Goal: Task Accomplishment & Management: Use online tool/utility

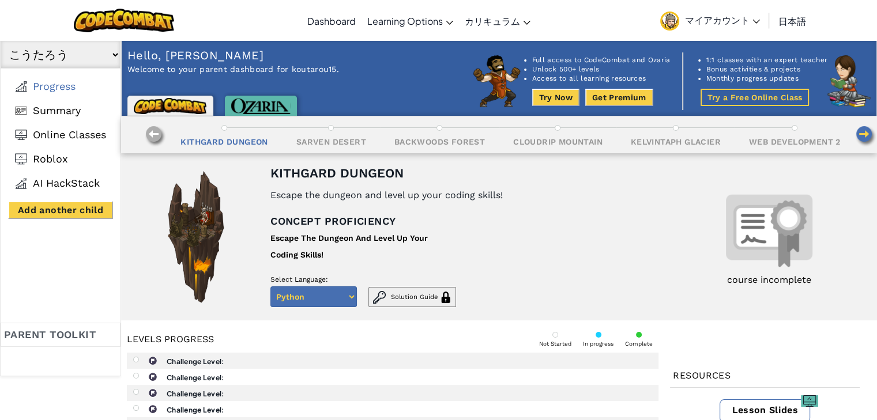
click at [322, 299] on select "Python Javascript" at bounding box center [313, 297] width 86 height 21
select select "javascript"
click at [270, 287] on select "Python Javascript" at bounding box center [313, 297] width 86 height 21
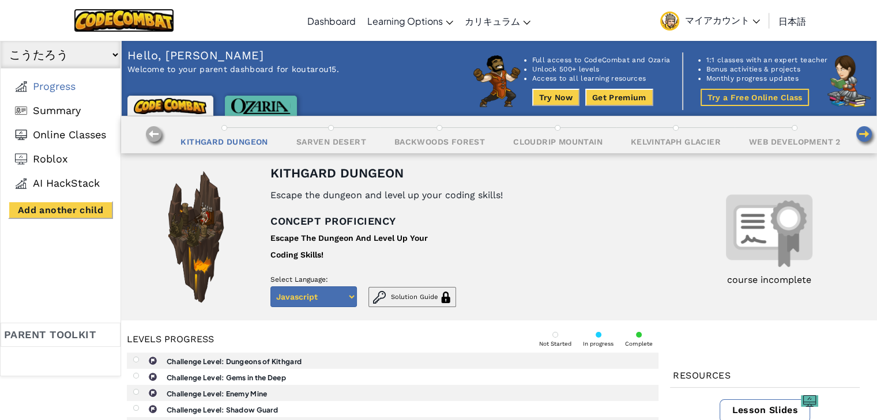
click at [118, 12] on img at bounding box center [124, 21] width 101 height 24
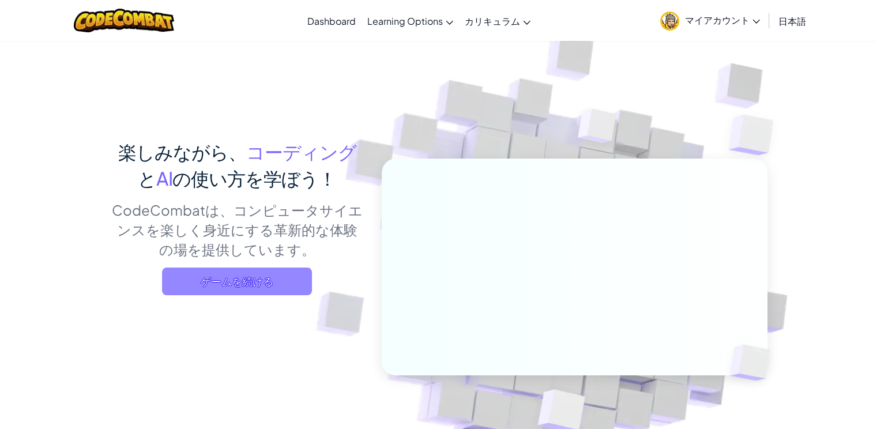
click at [245, 287] on span "ゲームを続ける" at bounding box center [237, 282] width 150 height 28
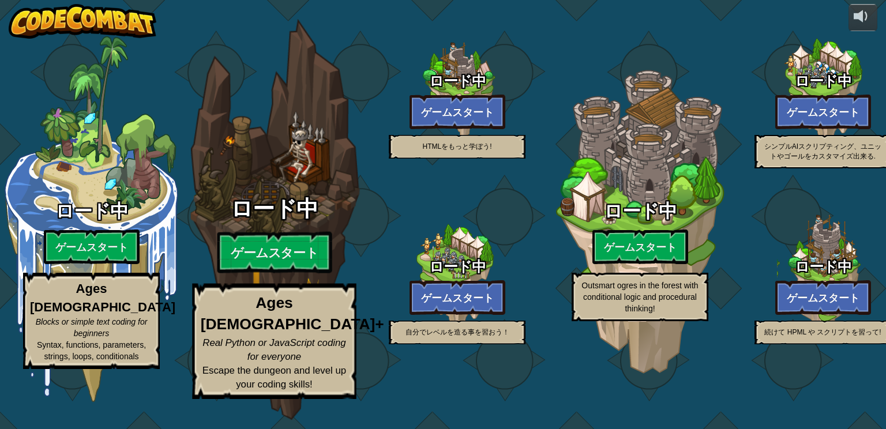
select select "ja"
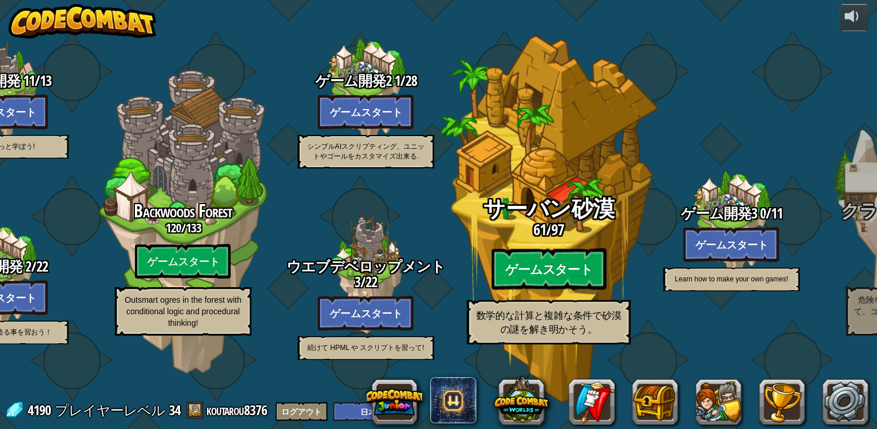
click at [550, 282] on btn "ゲームスタート" at bounding box center [548, 270] width 115 height 42
select select "ja"
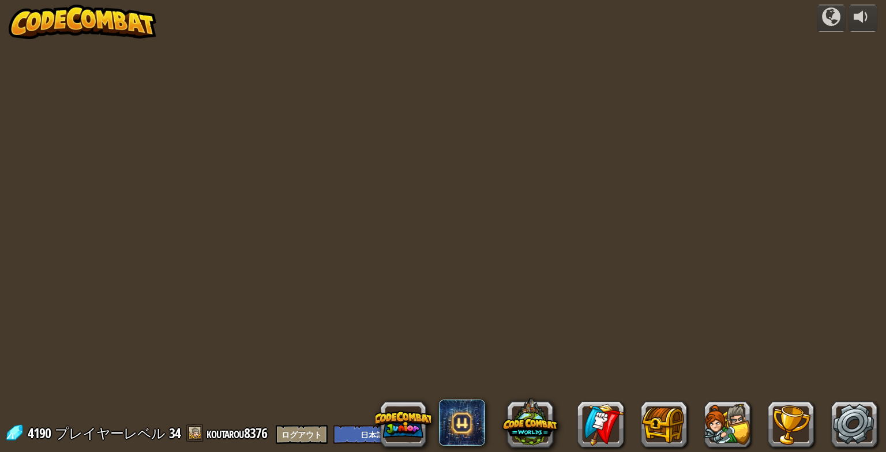
select select "ja"
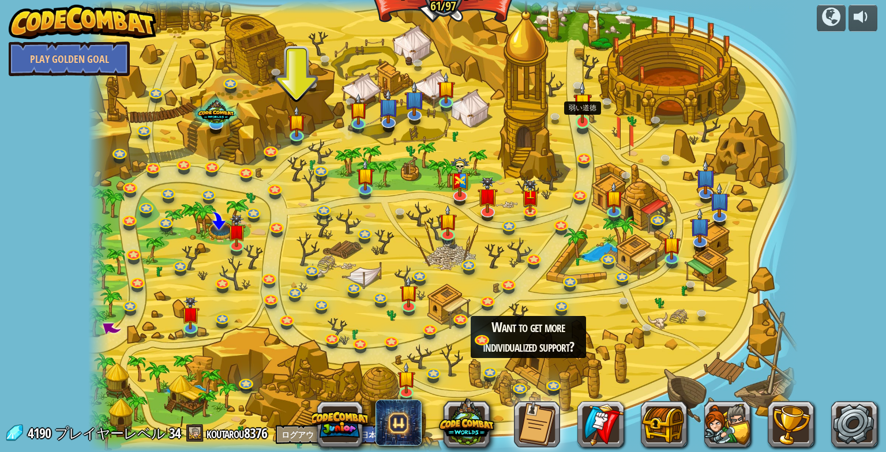
click at [579, 120] on img at bounding box center [582, 102] width 18 height 42
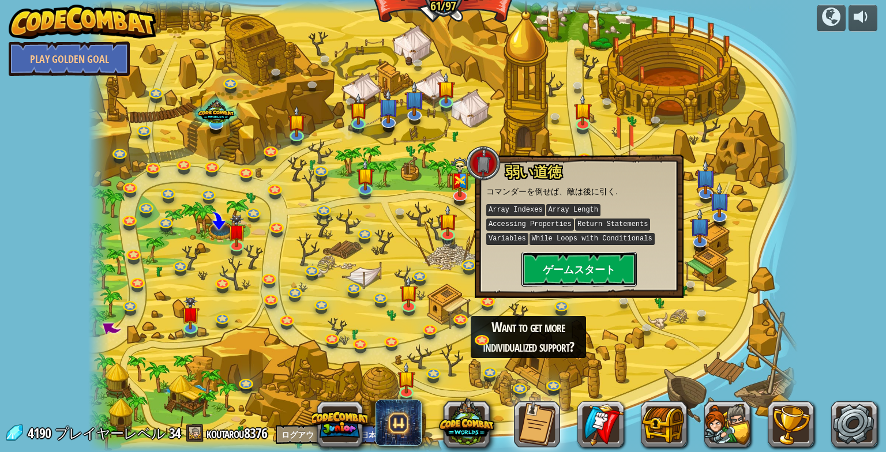
click at [575, 268] on button "ゲームスタート" at bounding box center [578, 269] width 115 height 35
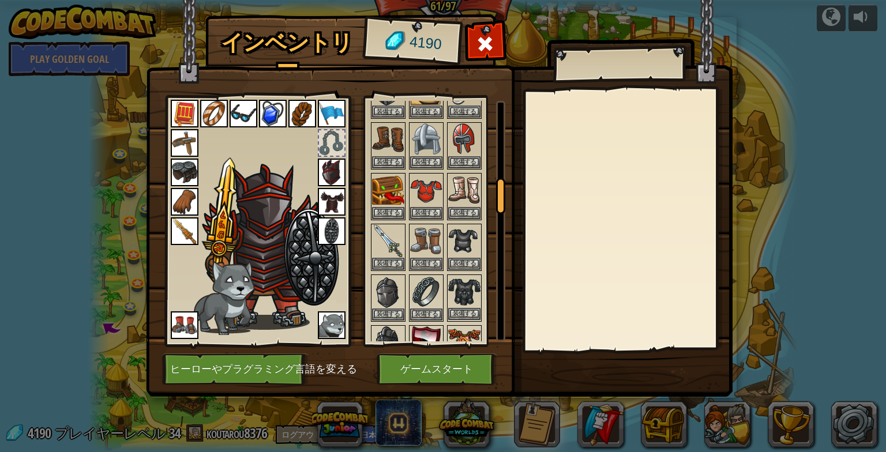
scroll to position [577, 0]
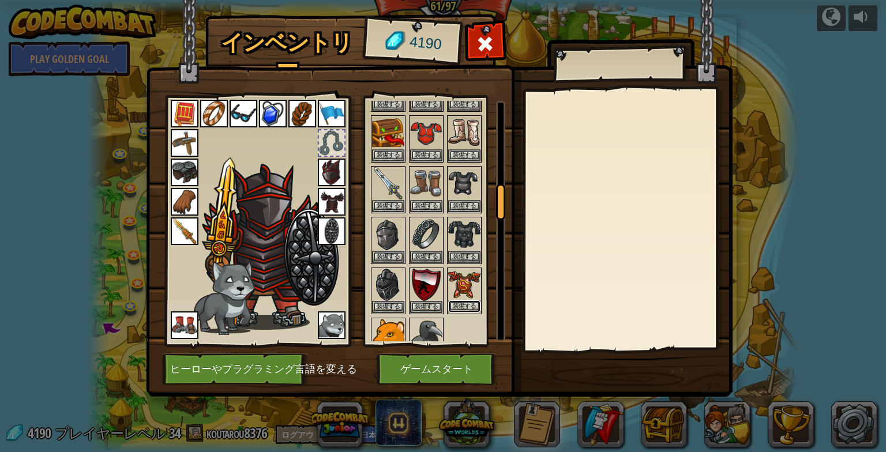
click at [468, 300] on button "装備する" at bounding box center [464, 306] width 32 height 12
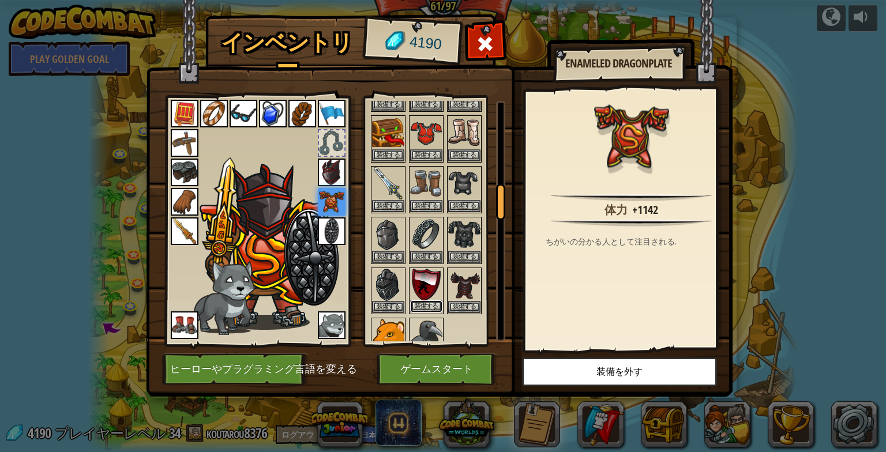
click at [433, 300] on button "装備する" at bounding box center [426, 306] width 32 height 12
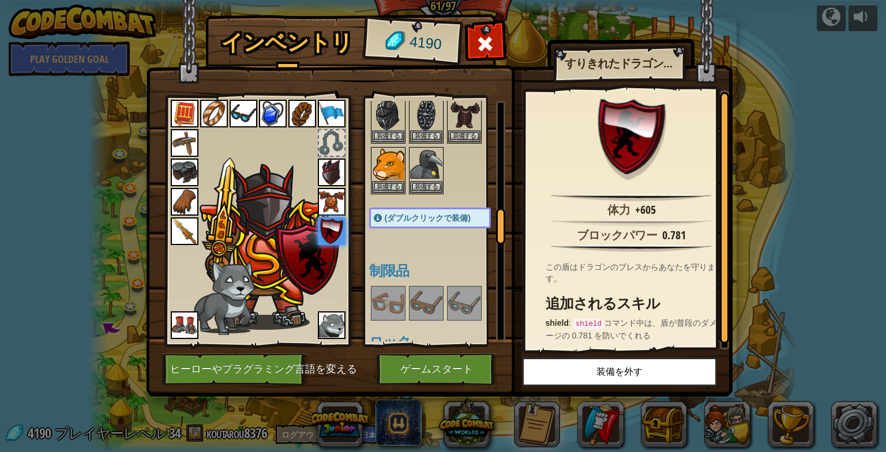
scroll to position [750, 0]
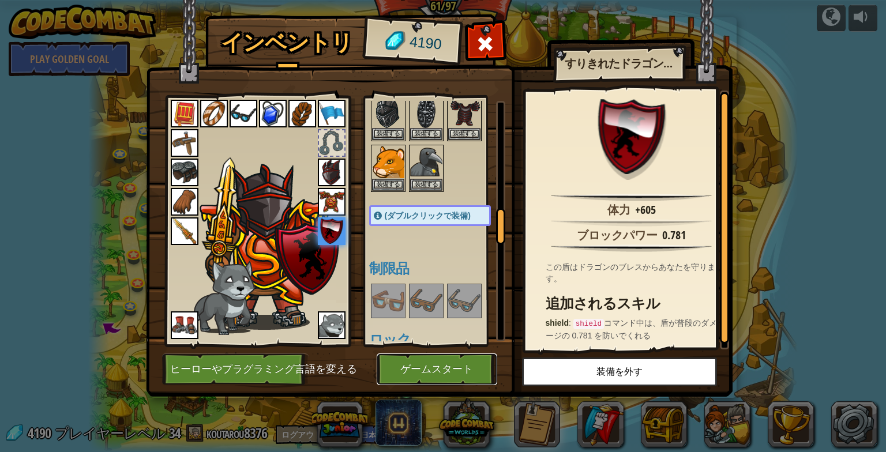
drag, startPoint x: 431, startPoint y: 365, endPoint x: 427, endPoint y: 380, distance: 15.7
click at [427, 378] on button "ゲームスタート" at bounding box center [437, 369] width 121 height 32
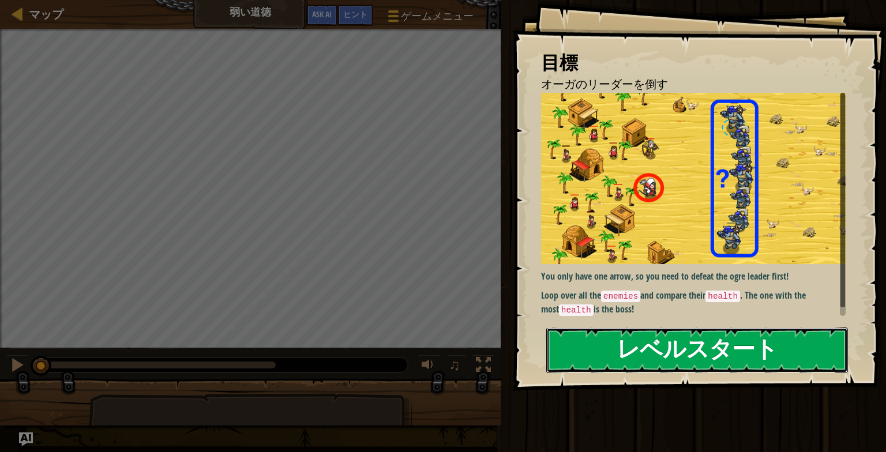
click at [637, 353] on button "レベルスタート" at bounding box center [697, 351] width 302 height 46
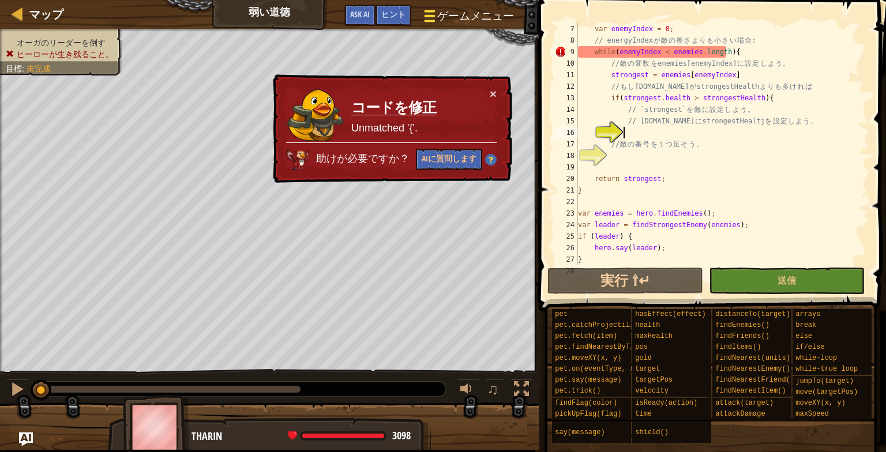
scroll to position [69, 0]
click at [476, 14] on span "ゲームメニュー" at bounding box center [476, 16] width 76 height 16
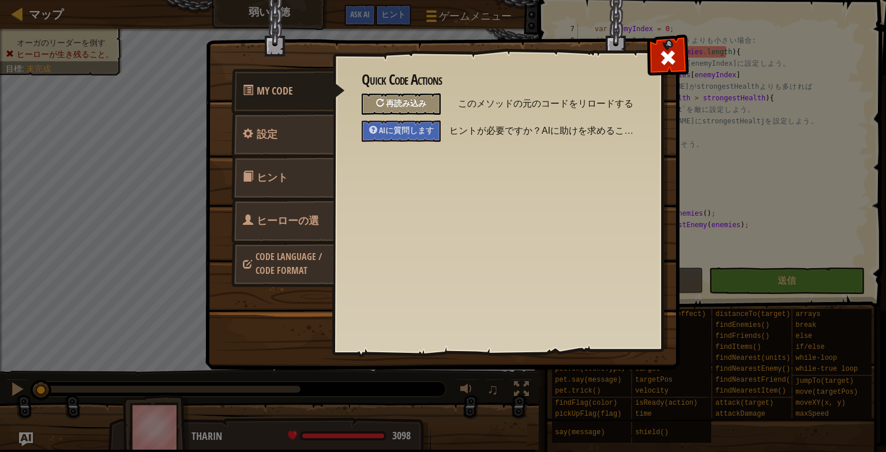
click at [433, 97] on div "再読み込み" at bounding box center [401, 103] width 79 height 21
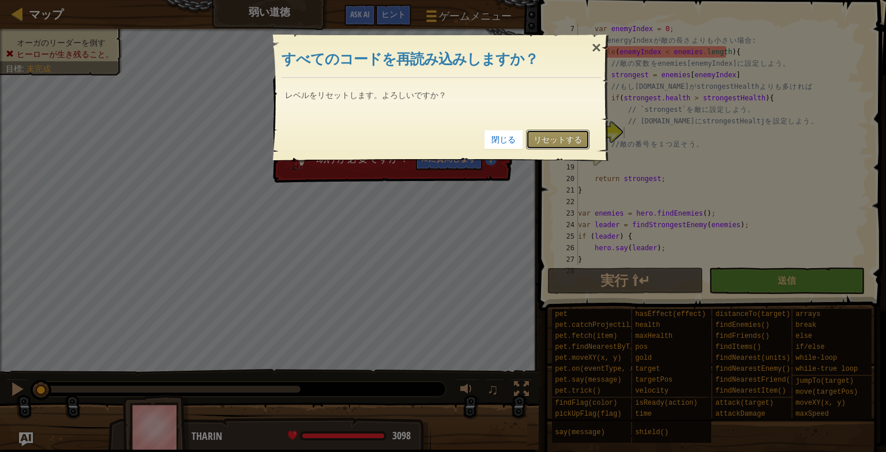
click at [552, 145] on link "リセットする" at bounding box center [557, 140] width 63 height 20
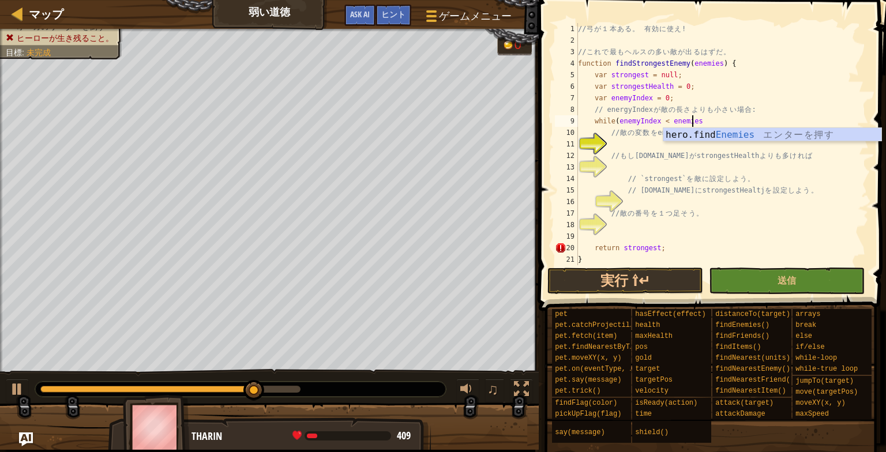
scroll to position [5, 9]
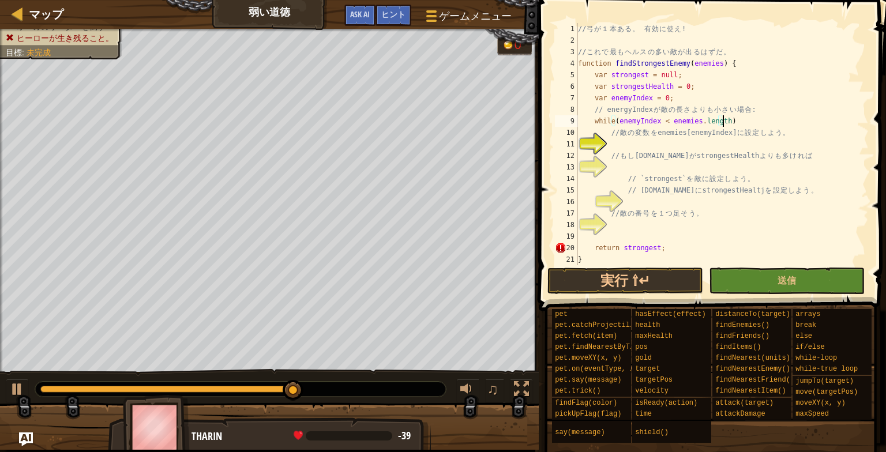
type textarea "while(enemyIndex < enemies.length){"
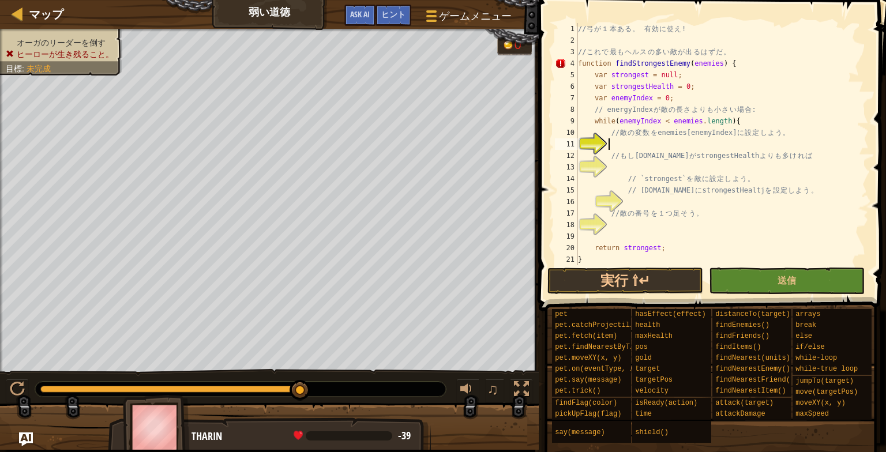
click at [740, 148] on div "// 弓 が １ 本 あ る 。 有 効 に 使 え ! // こ れ で 最 も ヘ ル ス の 多 い 敵 が 出 る は ず だ 。 function …" at bounding box center [717, 155] width 284 height 265
type textarea "// もし [DOMAIN_NAME] が strongestHealth よりも多ければ"
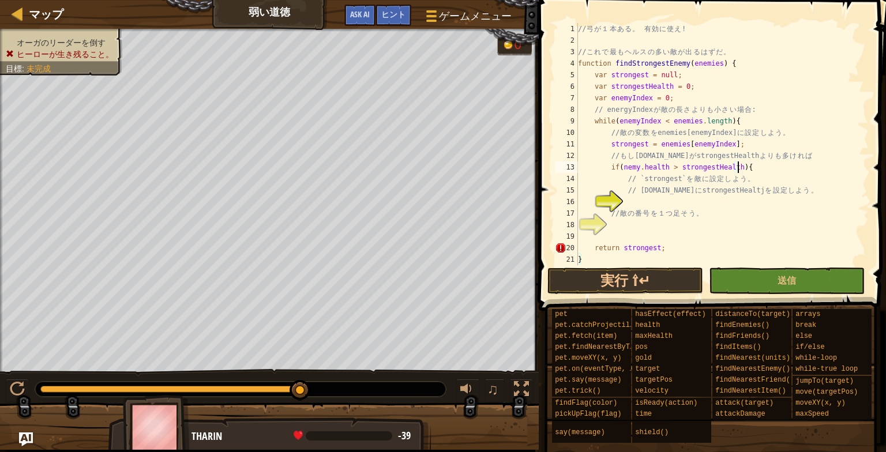
scroll to position [5, 12]
type textarea "// [DOMAIN_NAME] に strongestHealtj を設定しよう。"
click at [642, 144] on div "// 弓 が １ 本 あ る 。 有 効 に 使 え ! // こ れ で 最 も ヘ ル ス の 多 い 敵 が 出 る は ず だ 。 function …" at bounding box center [717, 155] width 284 height 265
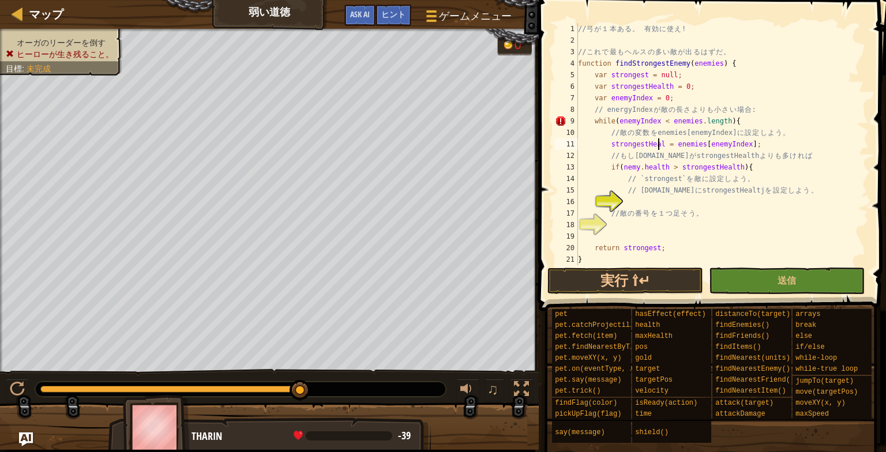
type textarea "strongestHealth = enemies[enemyIndex];"
click at [703, 200] on div "// 弓 が １ 本 あ る 。 有 効 に 使 え ! // こ れ で 最 も ヘ ル ス の 多 い 敵 が 出 る は ず だ 。 function …" at bounding box center [717, 155] width 284 height 265
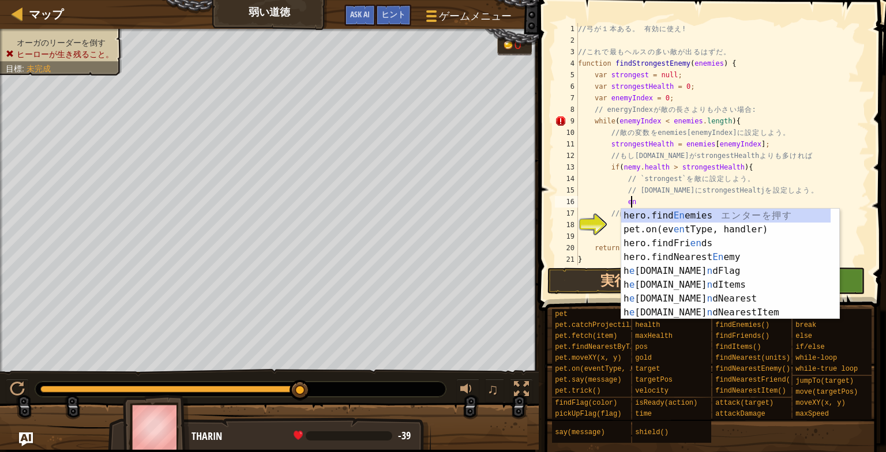
type textarea "e"
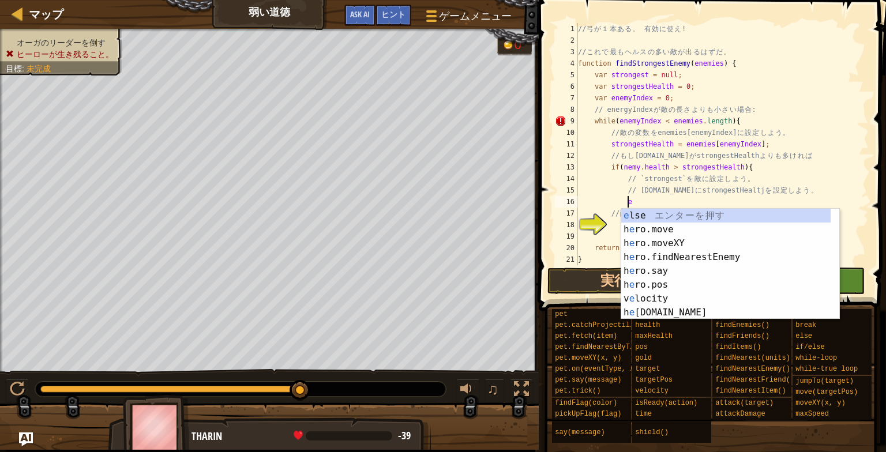
scroll to position [5, 3]
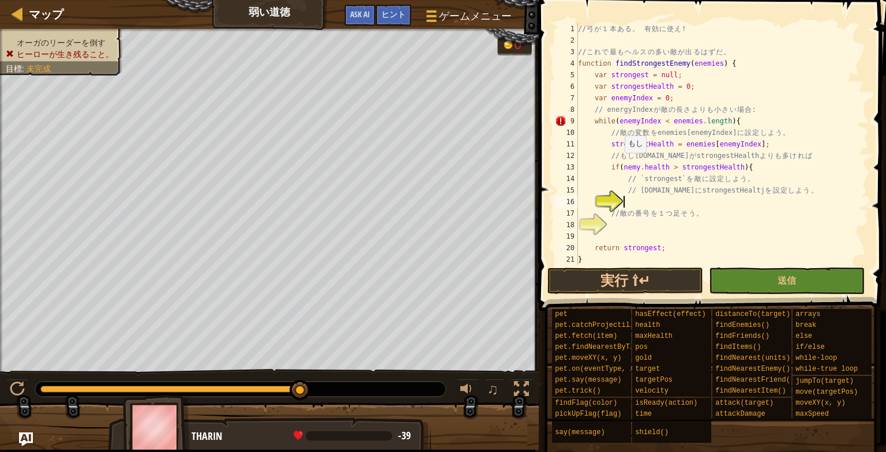
click at [619, 164] on div "// 弓 が １ 本 あ る 。 有 効 に 使 え ! // こ れ で 最 も ヘ ル ス の 多 い 敵 が 出 る は ず だ 。 function …" at bounding box center [717, 155] width 284 height 265
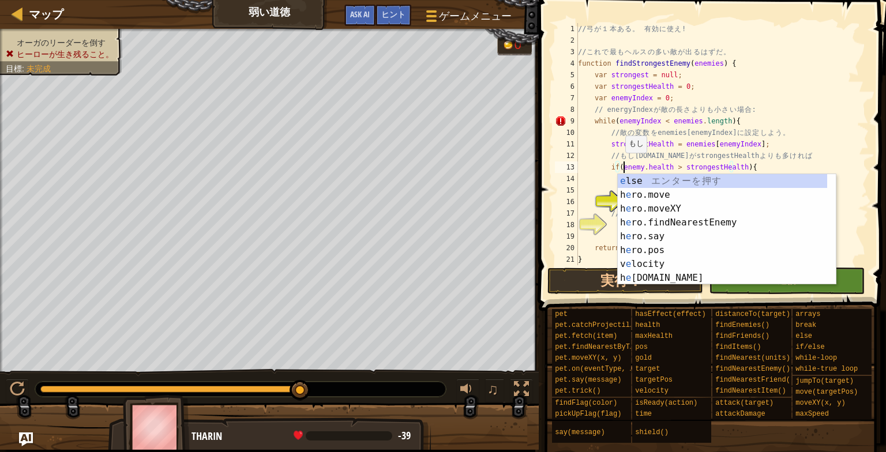
scroll to position [5, 3]
click at [678, 157] on div "// 弓 が １ 本 あ る 。 有 効 に 使 え ! // こ れ で 最 も ヘ ル ス の 多 い 敵 が 出 る は ず だ 。 function …" at bounding box center [717, 155] width 284 height 265
type textarea "// もし [DOMAIN_NAME] が strongestHealth よりも多ければ"
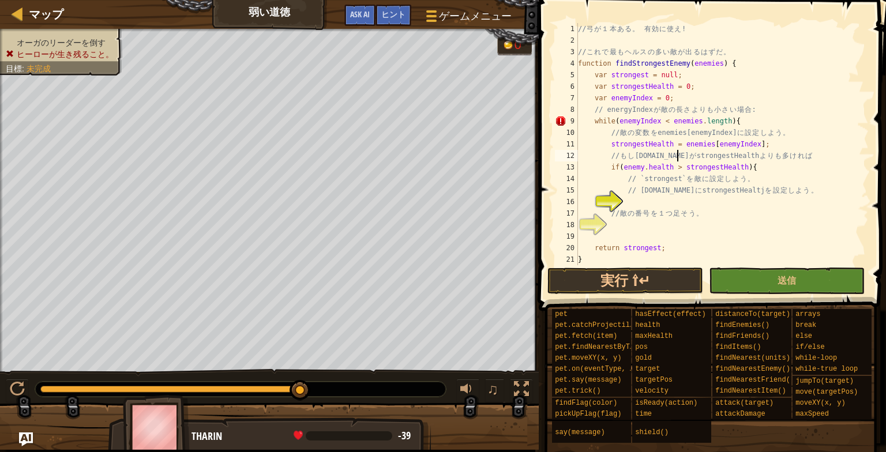
click at [631, 224] on div "// 弓 が １ 本 あ る 。 有 効 に 使 え ! // こ れ で 最 も ヘ ル ス の 多 い 敵 が 出 る は ず だ 。 function …" at bounding box center [717, 155] width 284 height 265
type textarea "}"
click at [675, 194] on div "// 弓 が １ 本 あ る 。 有 効 に 使 え ! // こ れ で 最 も ヘ ル ス の 多 い 敵 が 出 る は ず だ 。 function …" at bounding box center [717, 155] width 284 height 265
type textarea "// [DOMAIN_NAME] に strongestHealtj を設定しよう。"
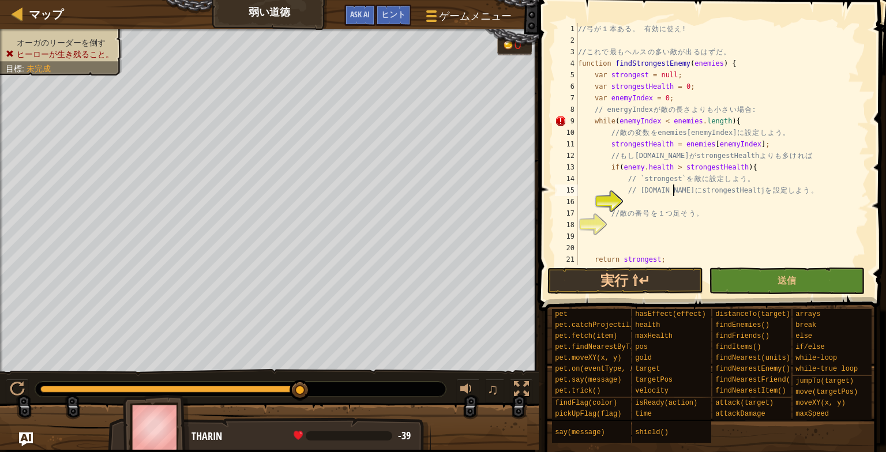
click at [661, 197] on div "// 弓 が １ 本 あ る 。 有 効 に 使 え ! // こ れ で 最 も ヘ ル ス の 多 い 敵 が 出 る は ず だ 。 function …" at bounding box center [717, 155] width 284 height 265
click at [401, 21] on div "ヒント" at bounding box center [393, 15] width 36 height 21
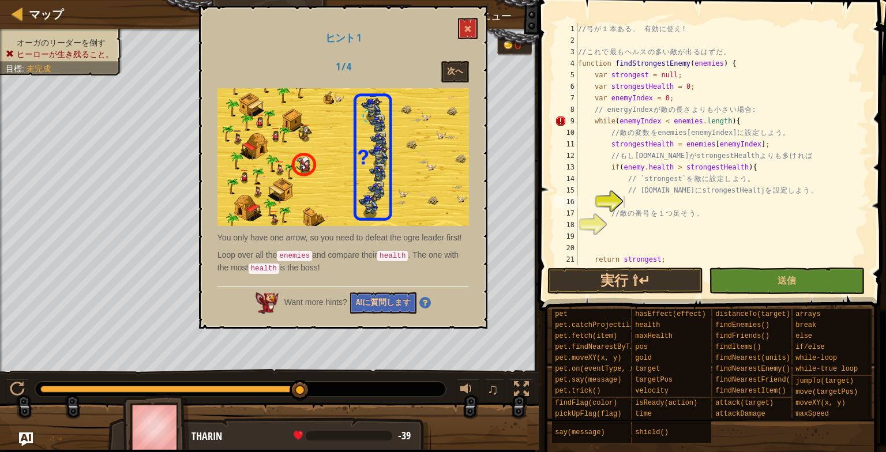
click at [457, 55] on div "ヒント 1 1 / 4 次へ You only have one arrow, so you need to defeat the ogre leader f…" at bounding box center [343, 167] width 288 height 323
click at [455, 81] on button "次へ" at bounding box center [455, 71] width 28 height 21
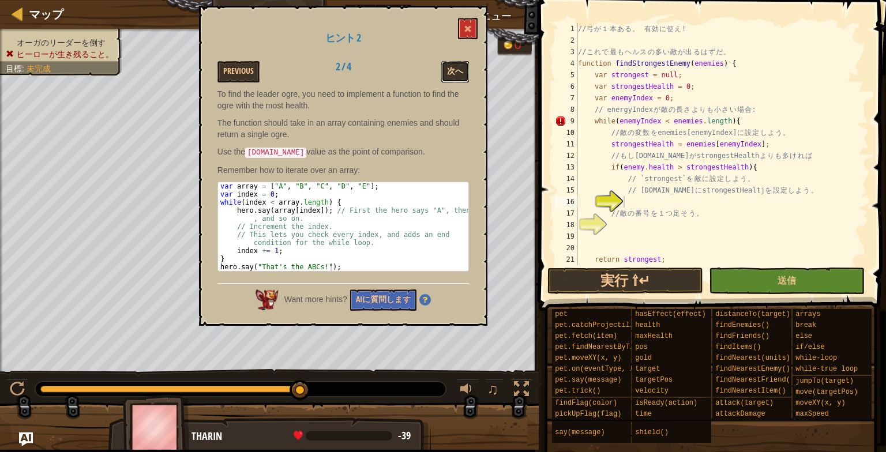
click at [455, 77] on button "次へ" at bounding box center [455, 71] width 28 height 21
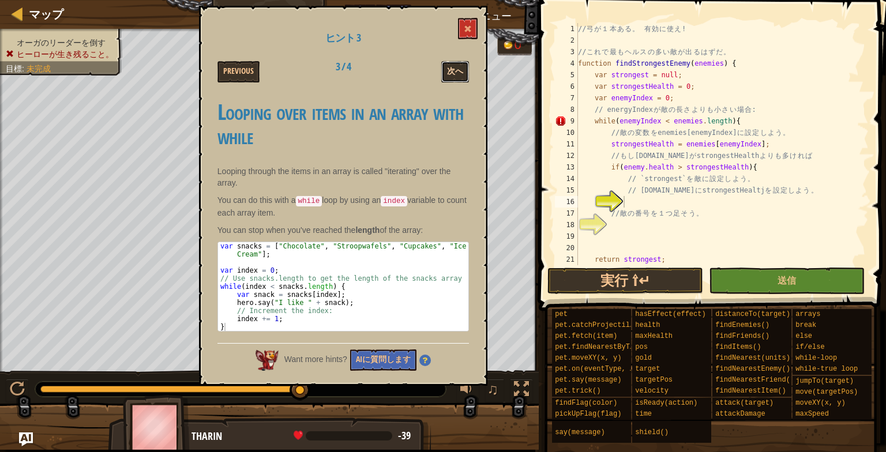
click at [457, 69] on button "次へ" at bounding box center [455, 71] width 28 height 21
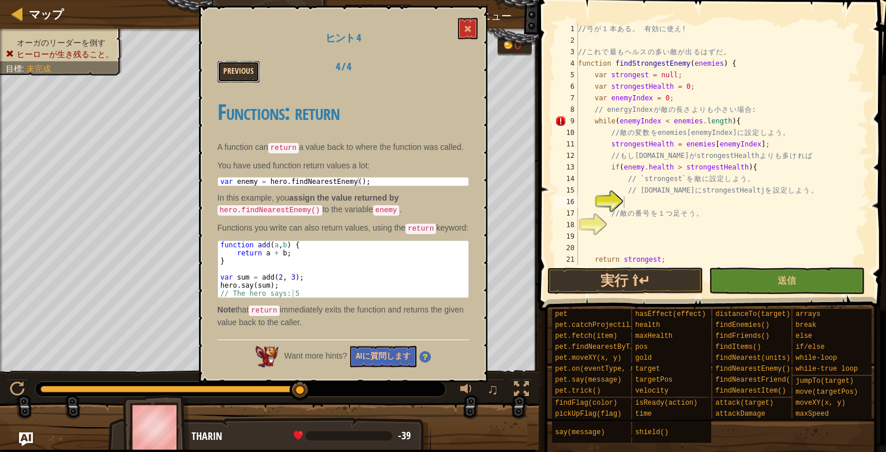
click at [254, 69] on button "Previous" at bounding box center [238, 71] width 42 height 21
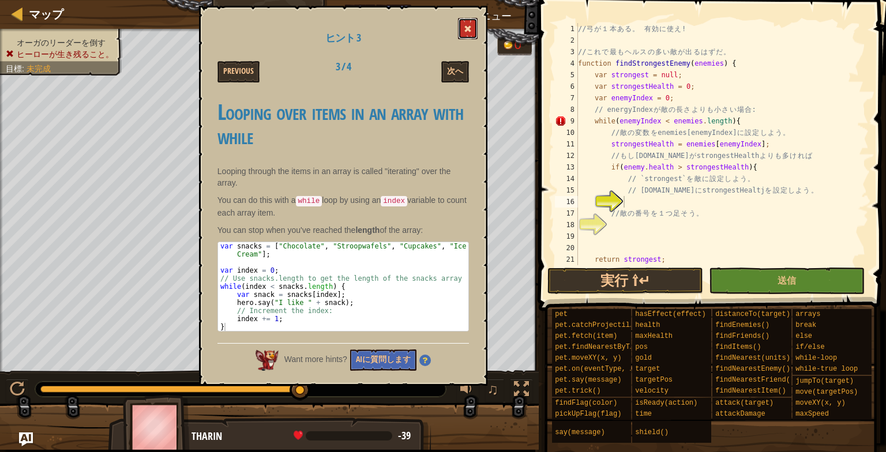
click at [459, 31] on button at bounding box center [468, 28] width 20 height 21
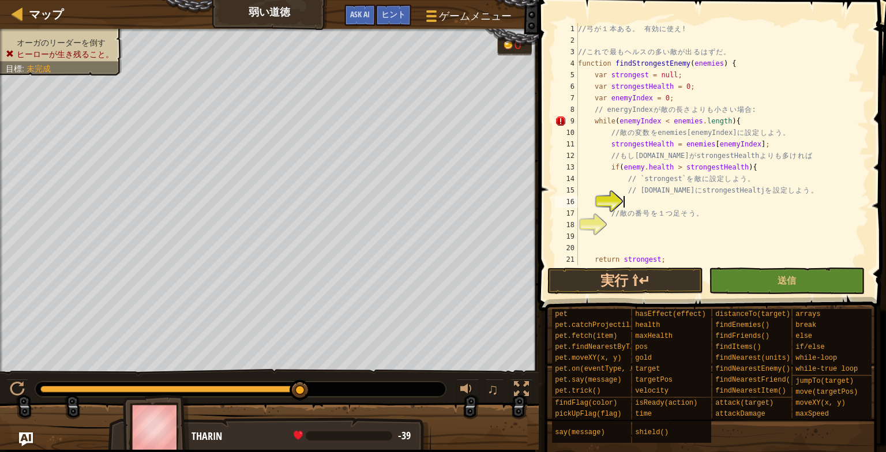
click at [652, 203] on div "// 弓 が １ 本 あ る 。 有 効 に 使 え ! // こ れ で 最 も ヘ ル ス の 多 い 敵 が 出 る は ず だ 。 function …" at bounding box center [717, 155] width 284 height 265
click at [699, 203] on div "// 弓 が １ 本 あ る 。 有 効 に 使 え ! // こ れ で 最 も ヘ ル ス の 多 い 敵 が 出 る は ず だ 。 function …" at bounding box center [717, 155] width 284 height 265
click at [623, 224] on div "// 弓 が １ 本 あ る 。 有 効 に 使 え ! // こ れ で 最 も ヘ ル ス の 多 い 敵 が 出 る は ず だ 。 function …" at bounding box center [717, 155] width 284 height 265
click at [711, 195] on div "// 弓 が １ 本 あ る 。 有 効 に 使 え ! // こ れ で 最 も ヘ ル ス の 多 い 敵 が 出 る は ず だ 。 function …" at bounding box center [717, 155] width 284 height 265
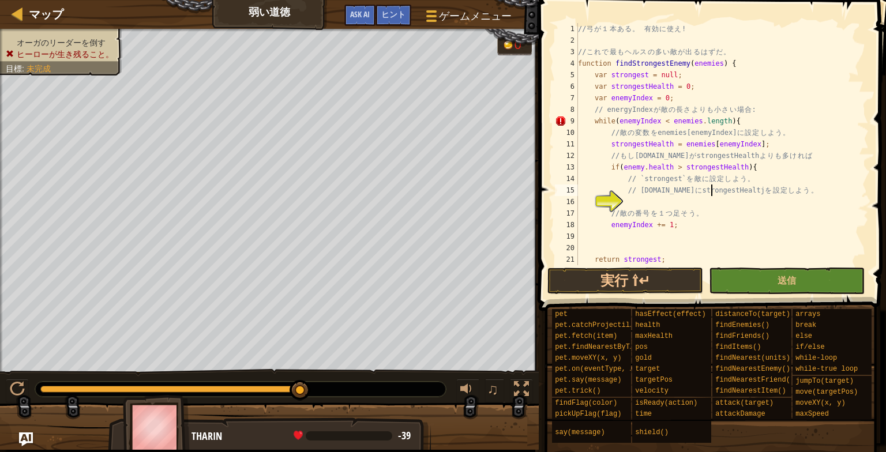
type textarea "// [DOMAIN_NAME] に strongestHealtj を設定しよう。"
click at [713, 201] on div "// 弓 が １ 本 あ る 。 有 効 に 使 え ! // こ れ で 最 も ヘ ル ス の 多 い 敵 が 出 る は ず だ 。 function …" at bounding box center [717, 155] width 284 height 265
type textarea "v"
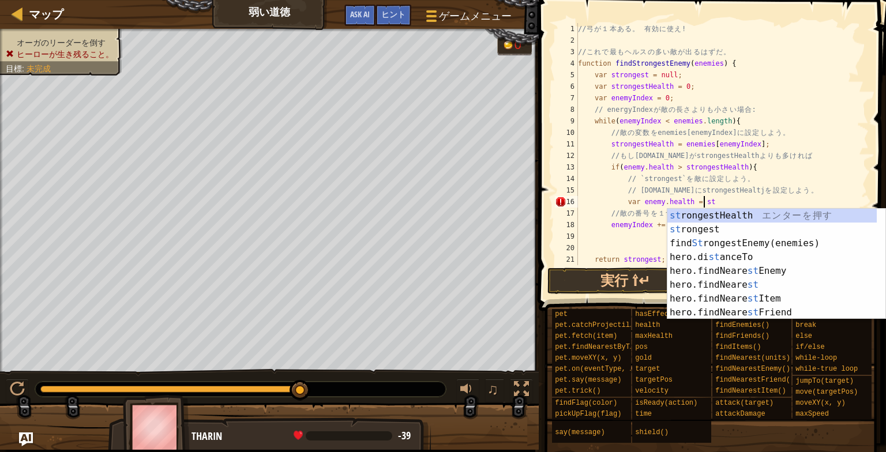
scroll to position [5, 10]
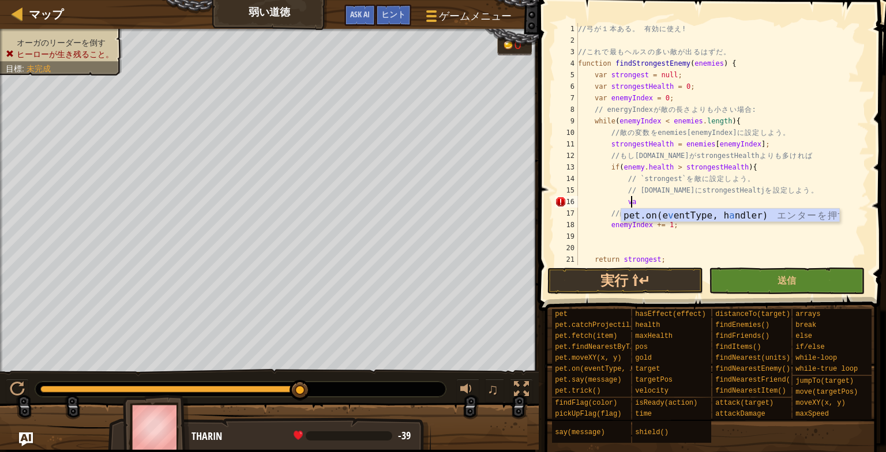
type textarea "v"
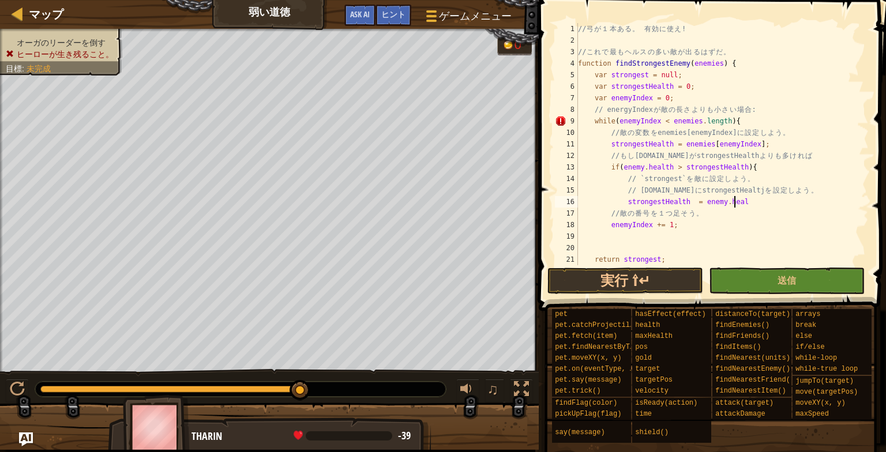
scroll to position [5, 13]
type textarea "strongestHealth = [DOMAIN_NAME];"
type textarea "enemyIndex += 1;"
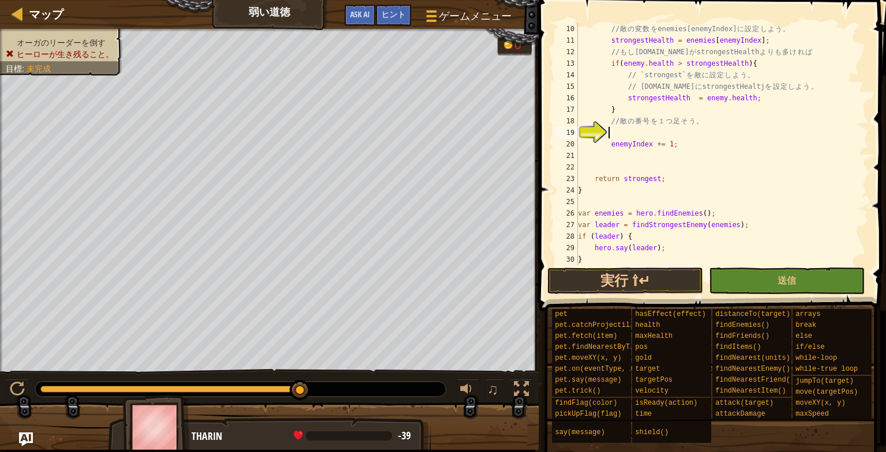
click at [682, 131] on div "// 敵 の 変 数 を enemies[enemyIndex] に 設 定 し よ う 。 strongestHealth = enemies [ enem…" at bounding box center [717, 155] width 284 height 265
click at [602, 158] on div "// 敵 の 変 数 を enemies[enemyIndex] に 設 定 し よ う 。 strongestHealth = enemies [ enem…" at bounding box center [717, 155] width 284 height 265
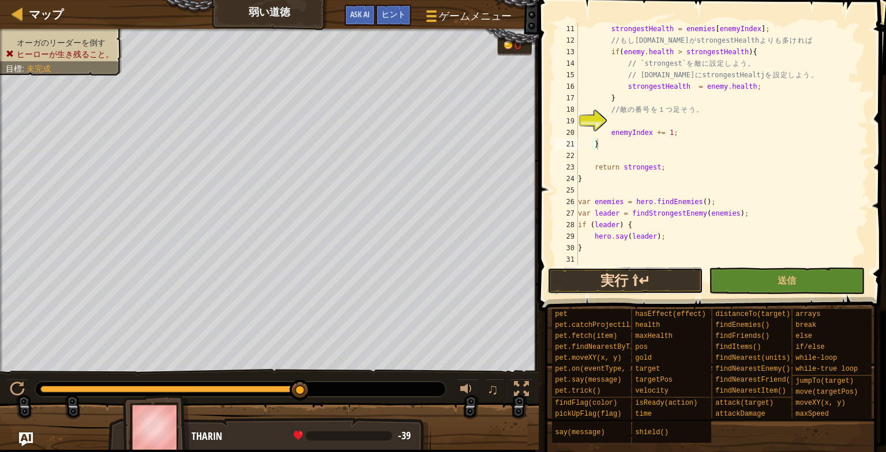
click at [639, 281] on button "実行 ⇧↵" at bounding box center [625, 281] width 156 height 27
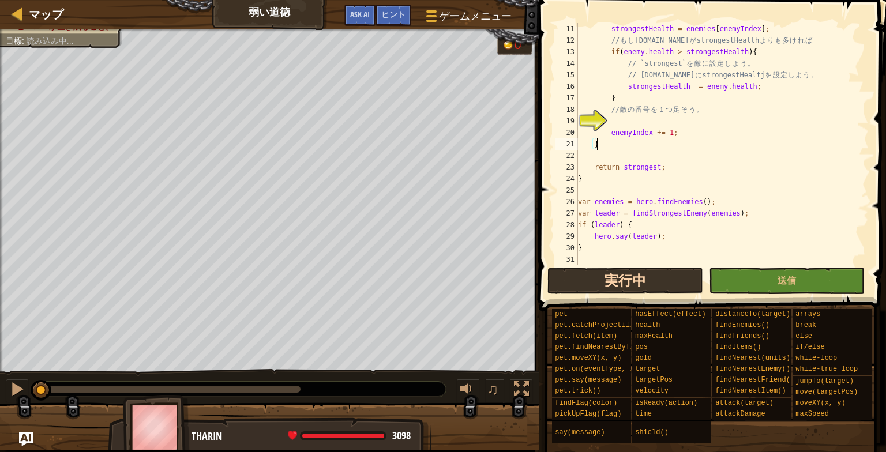
scroll to position [5, 1]
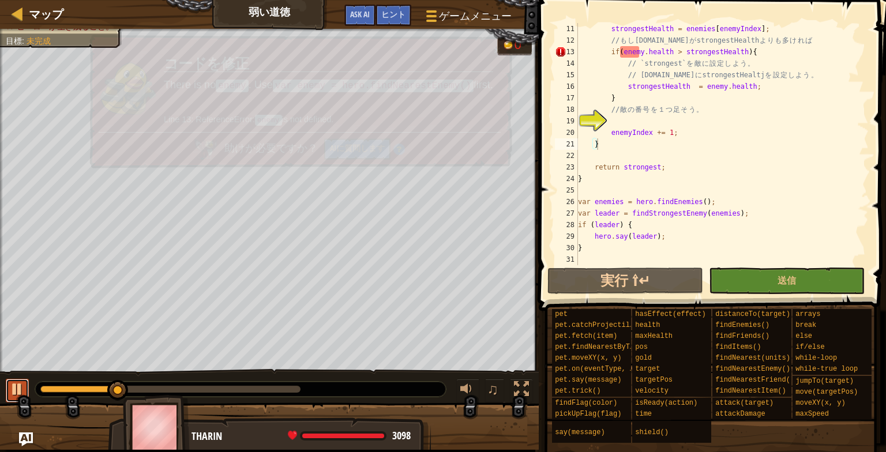
click at [16, 390] on div at bounding box center [17, 389] width 15 height 15
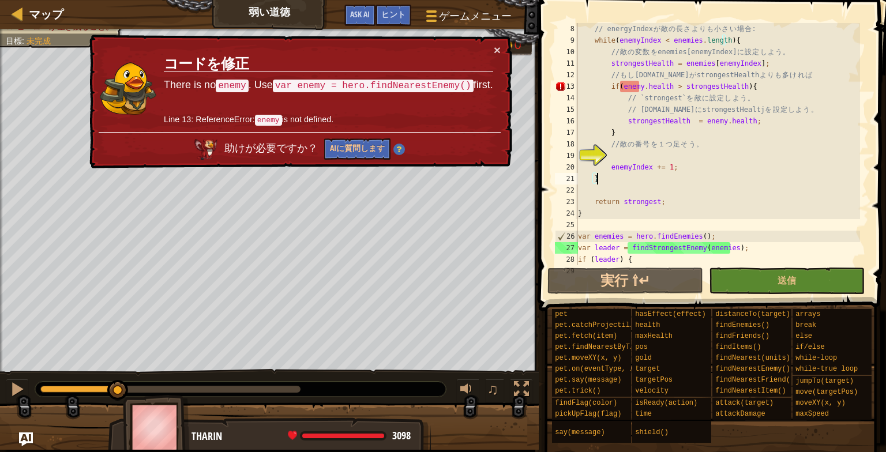
scroll to position [12, 0]
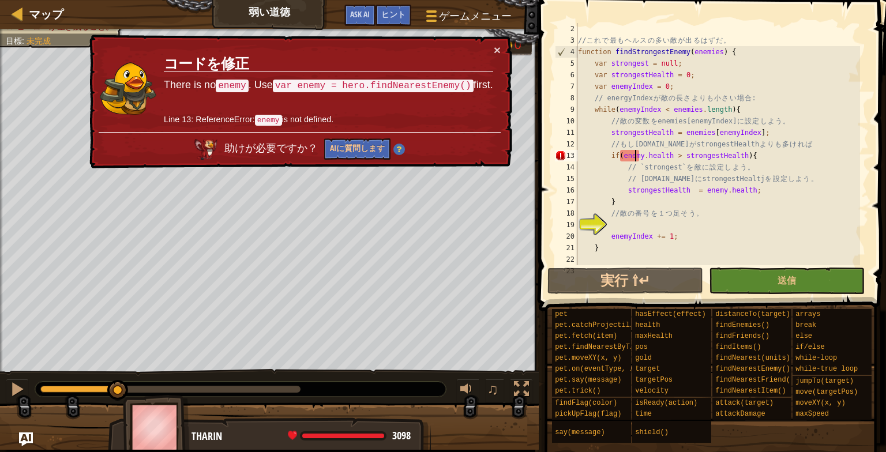
click at [650, 131] on div "// こ れ で 最 も ヘ ル ス の 多 い 敵 が 出 る は ず だ 。 function findStrongestEnemy ( enemies …" at bounding box center [717, 155] width 284 height 265
click at [640, 149] on div "// こ れ で 最 も ヘ ル ス の 多 い 敵 が 出 る は ず だ 。 function findStrongestEnemy ( enemies …" at bounding box center [717, 155] width 284 height 265
click at [640, 152] on div "// こ れ で 最 も ヘ ル ス の 多 い 敵 が 出 る は ず だ 。 function findStrongestEnemy ( enemies …" at bounding box center [717, 155] width 284 height 265
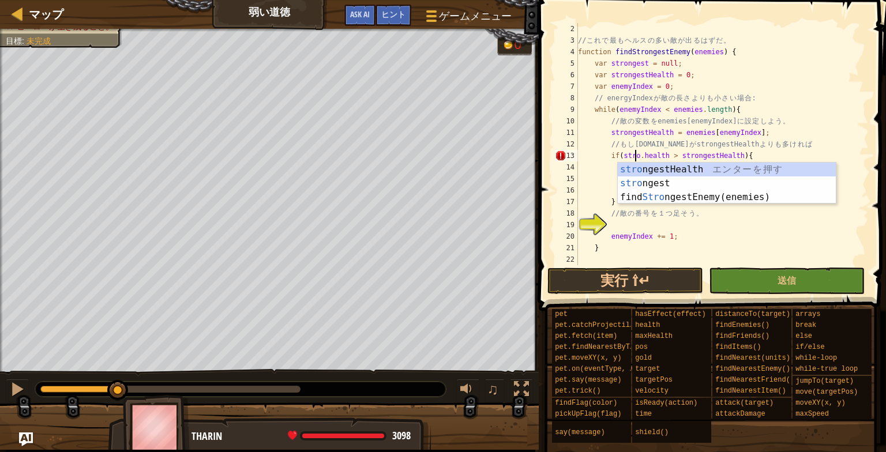
scroll to position [5, 5]
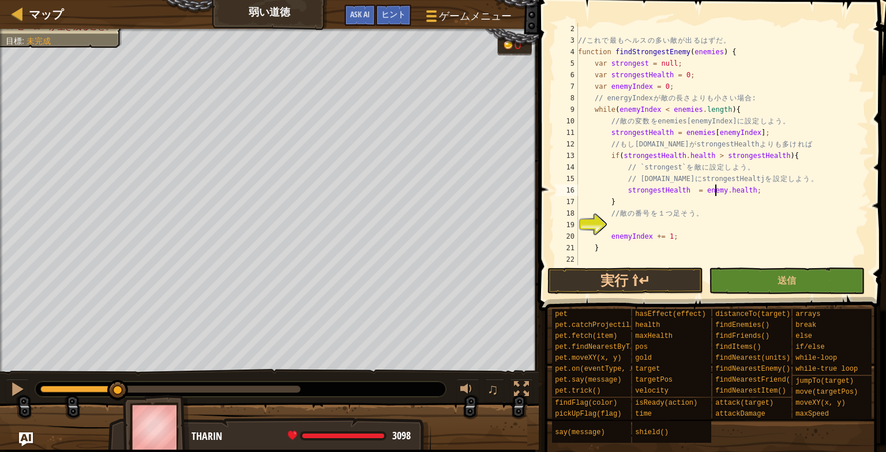
click at [715, 191] on div "// こ れ で 最 も ヘ ル ス の 多 い 敵 が 出 る は ず だ 。 function findStrongestEnemy ( enemies …" at bounding box center [717, 155] width 284 height 265
click at [622, 270] on button "実行 ⇧↵" at bounding box center [625, 281] width 156 height 27
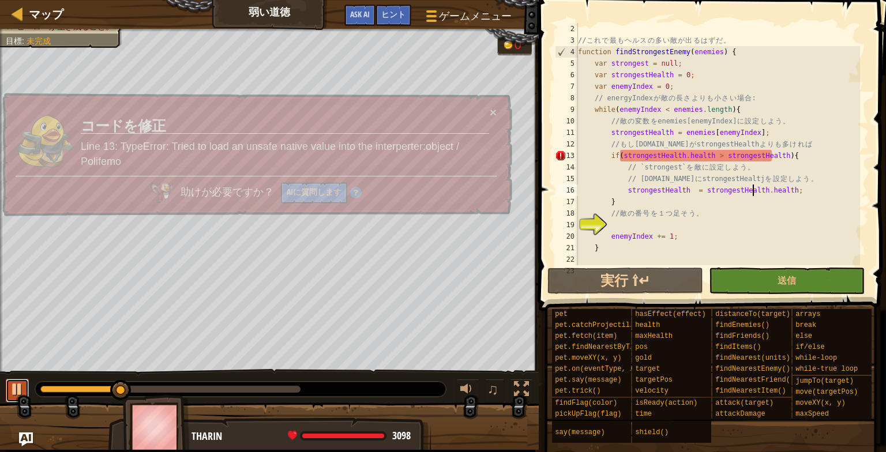
click at [14, 387] on div at bounding box center [17, 389] width 15 height 15
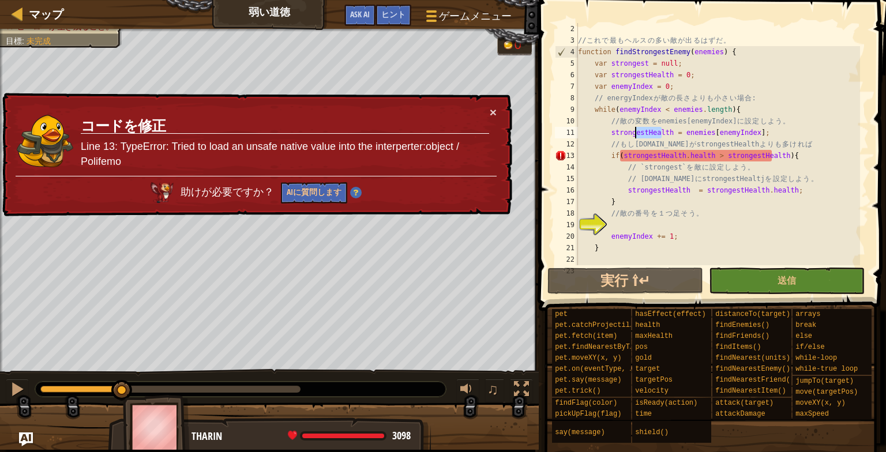
drag, startPoint x: 661, startPoint y: 137, endPoint x: 646, endPoint y: 136, distance: 15.0
click at [642, 136] on div "// こ れ で 最 も ヘ ル ス の 多 い 敵 が 出 る は ず だ 。 function findStrongestEnemy ( enemies …" at bounding box center [717, 155] width 284 height 265
drag, startPoint x: 666, startPoint y: 130, endPoint x: 642, endPoint y: 129, distance: 24.2
click at [642, 129] on div "// こ れ で 最 も ヘ ル ス の 多 い 敵 が 出 る は ず だ 。 function findStrongestEnemy ( enemies …" at bounding box center [717, 155] width 284 height 265
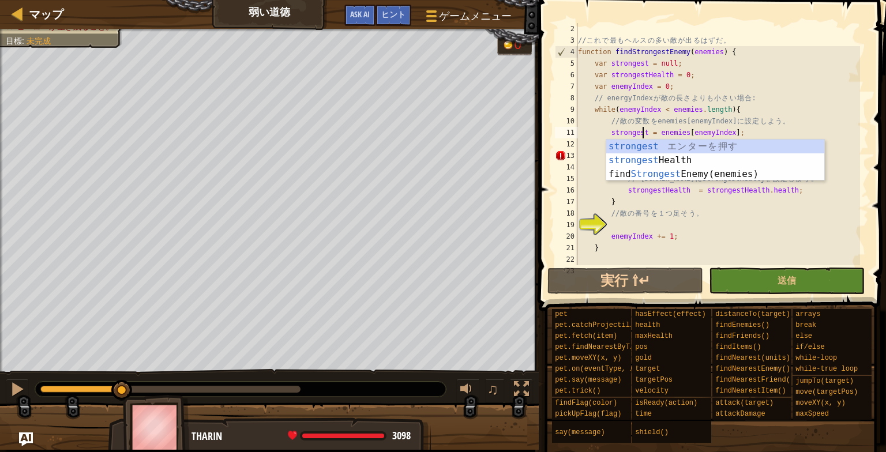
scroll to position [5, 12]
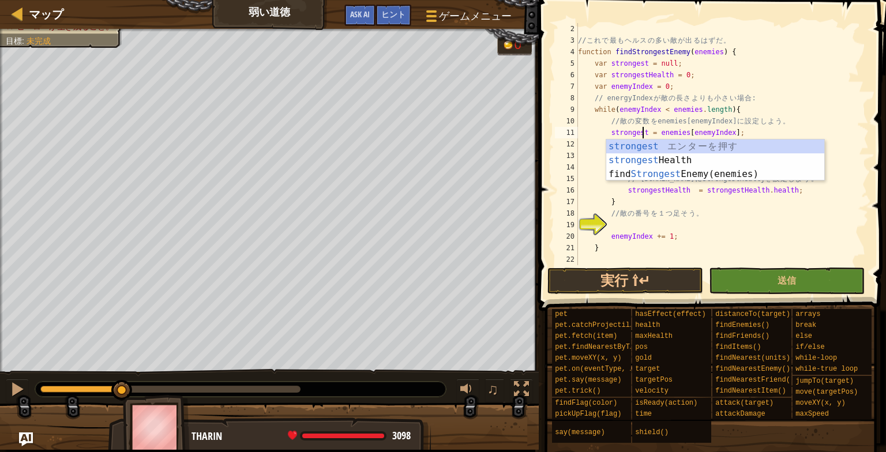
drag, startPoint x: 716, startPoint y: 104, endPoint x: 678, endPoint y: 130, distance: 45.6
click at [716, 103] on div "// こ れ で 最 も ヘ ル ス の 多 い 敵 が 出 る は ず だ 。 function findStrongestEnemy ( enemies …" at bounding box center [717, 155] width 284 height 265
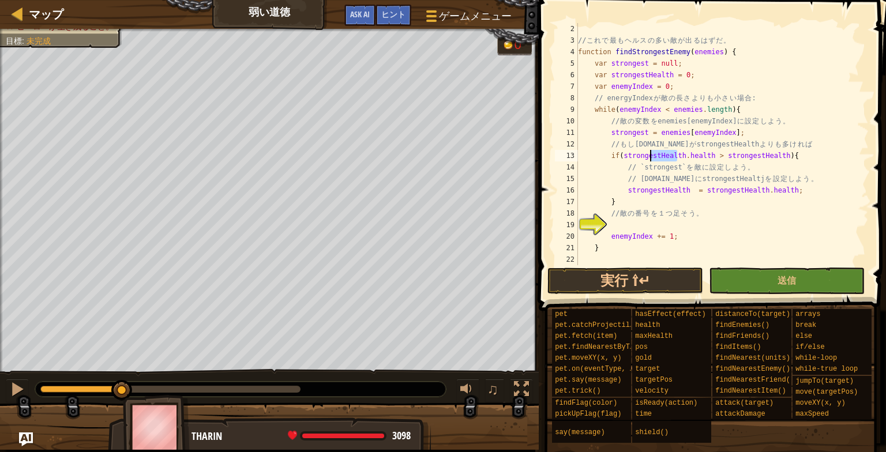
drag, startPoint x: 676, startPoint y: 153, endPoint x: 692, endPoint y: 150, distance: 16.3
click at [653, 155] on div "// こ れ で 最 も ヘ ル ス の 多 い 敵 が 出 る は ず だ 。 function findStrongestEnemy ( enemies …" at bounding box center [717, 155] width 284 height 265
click at [694, 148] on div "// こ れ で 最 も ヘ ル ス の 多 い 敵 が 出 る は ず だ 。 function findStrongestEnemy ( enemies …" at bounding box center [717, 155] width 284 height 265
click at [676, 153] on div "// こ れ で 最 も ヘ ル ス の 多 い 敵 が 出 る は ず だ 。 function findStrongestEnemy ( enemies …" at bounding box center [717, 155] width 284 height 265
type textarea "if([DOMAIN_NAME] > strongestHealth){"
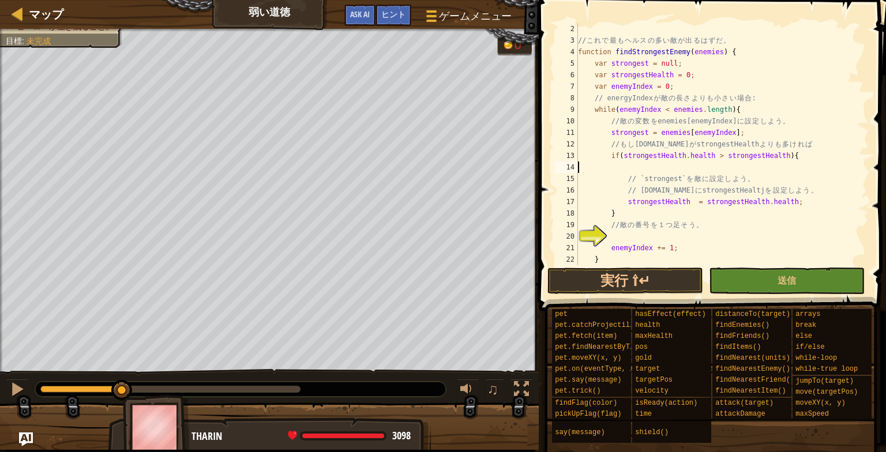
scroll to position [5, 0]
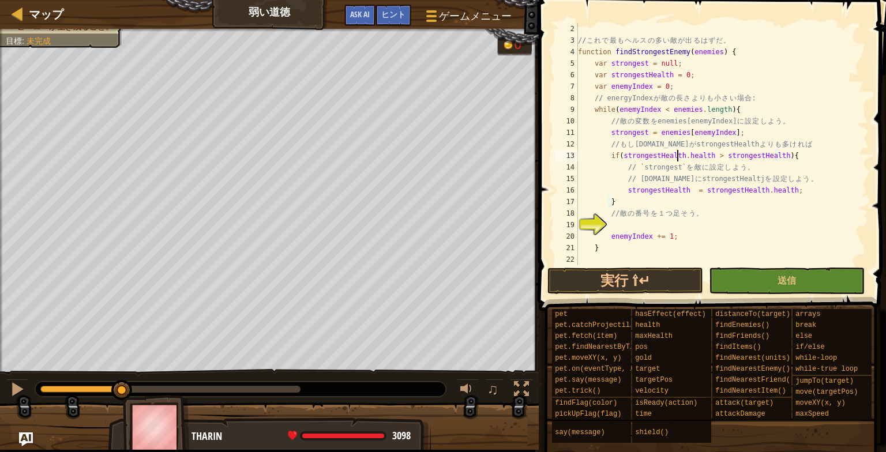
click at [676, 155] on div "// こ れ で 最 も ヘ ル ス の 多 い 敵 が 出 る は ず だ 。 function findStrongestEnemy ( enemies …" at bounding box center [717, 155] width 284 height 265
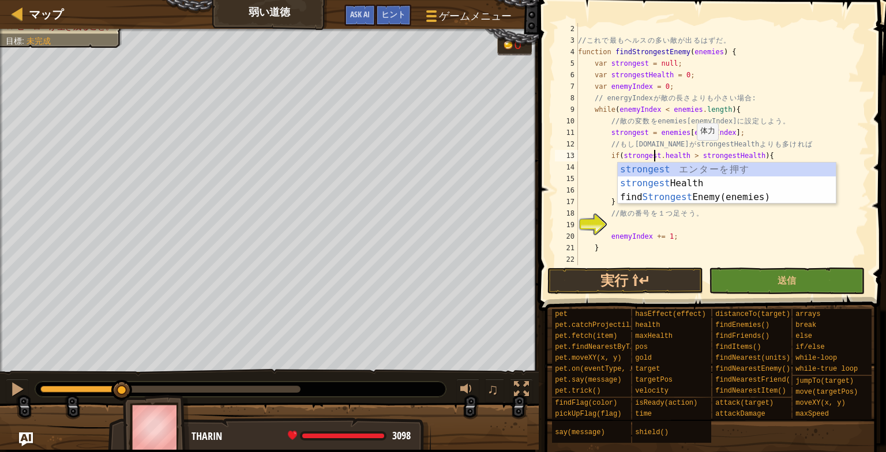
click at [690, 152] on div "// こ れ で 最 も ヘ ル ス の 多 い 敵 が 出 る は ず だ 。 function findStrongestEnemy ( enemies …" at bounding box center [717, 155] width 284 height 265
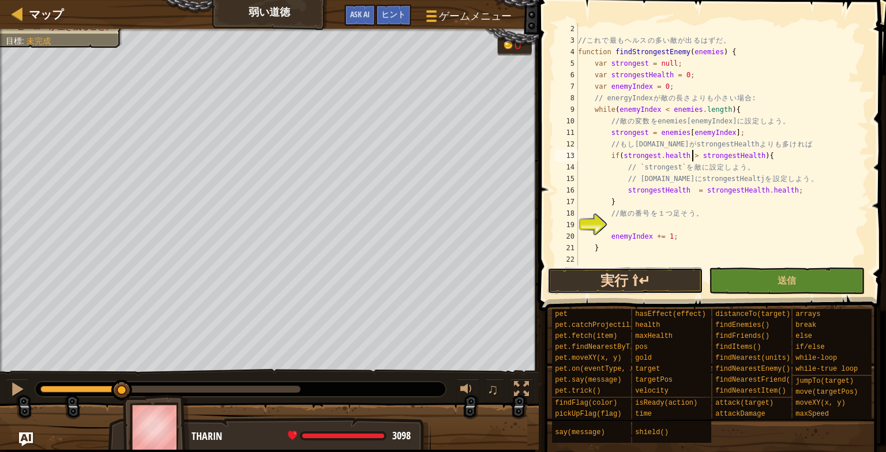
click at [637, 279] on button "実行 ⇧↵" at bounding box center [625, 281] width 156 height 27
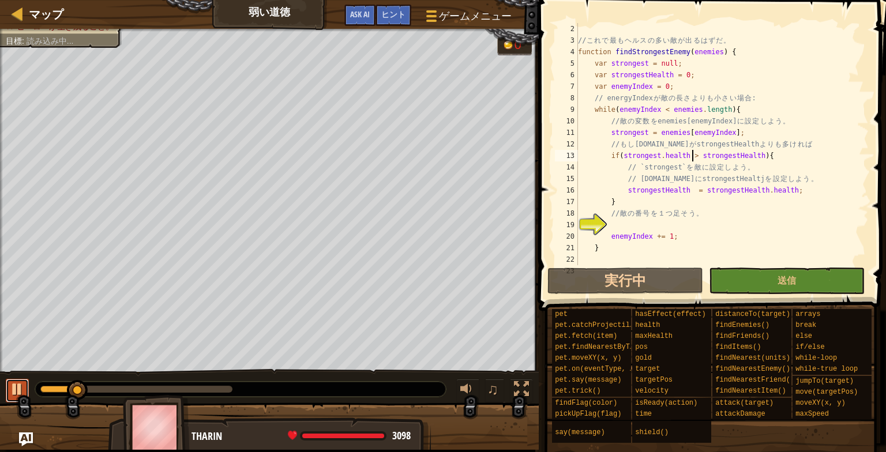
click at [13, 387] on div at bounding box center [17, 389] width 15 height 15
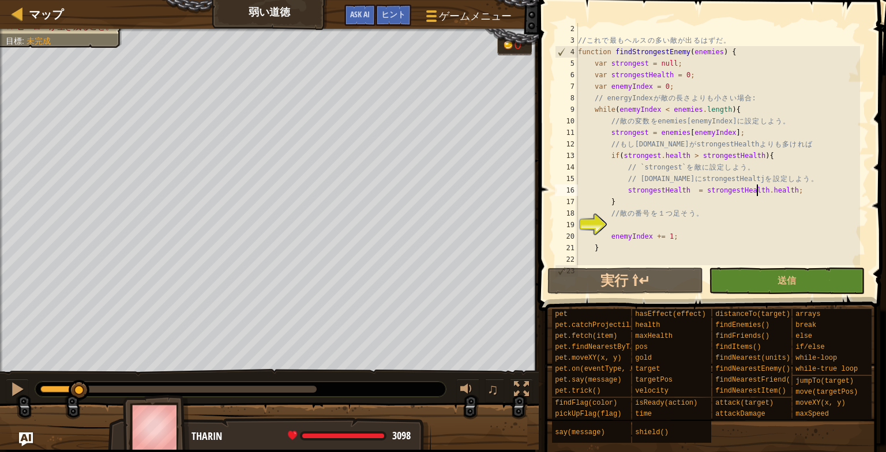
click at [757, 187] on div "// こ れ で 最 も ヘ ル ス の 多 い 敵 が 出 る は ず だ 。 function findStrongestEnemy ( enemies …" at bounding box center [717, 155] width 284 height 265
click at [752, 186] on div "// こ れ で 最 も ヘ ル ス の 多 い 敵 が 出 る は ず だ 。 function findStrongestEnemy ( enemies …" at bounding box center [717, 155] width 284 height 265
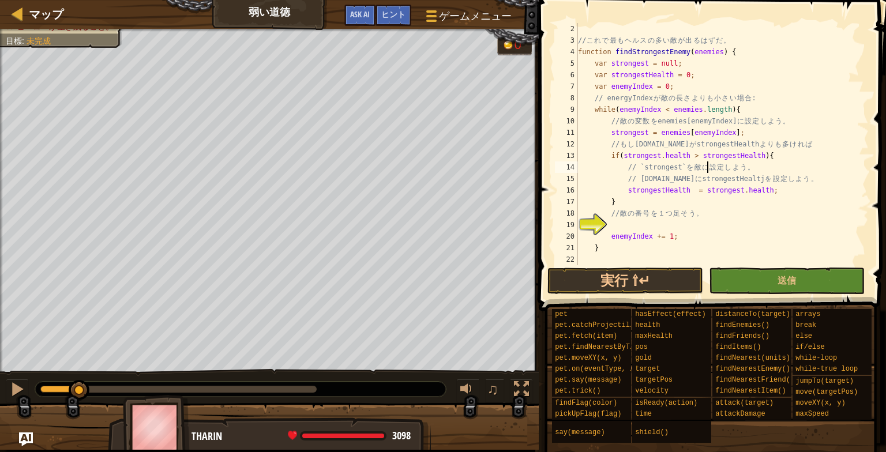
click at [708, 168] on div "// こ れ で 最 も ヘ ル ス の 多 い 敵 が 出 る は ず だ 。 function findStrongestEnemy ( enemies …" at bounding box center [717, 155] width 284 height 265
click at [611, 285] on button "実行 ⇧↵" at bounding box center [625, 281] width 156 height 27
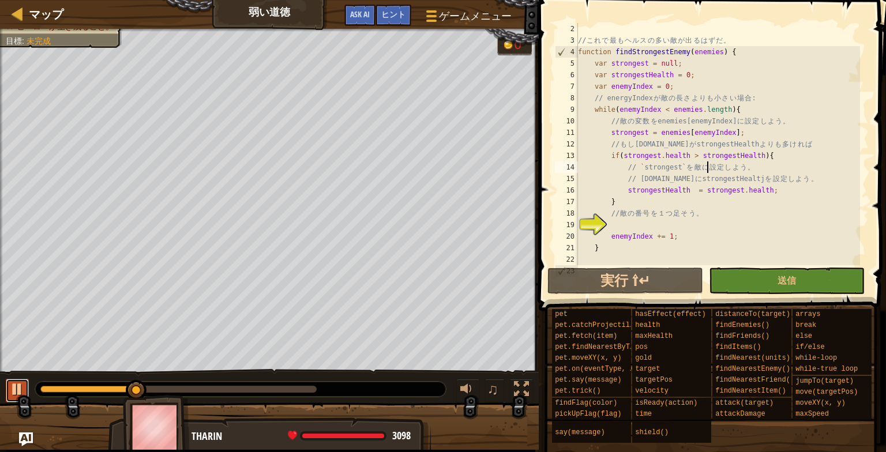
click at [14, 394] on div at bounding box center [17, 389] width 15 height 15
click at [605, 236] on div "// こ れ で 最 も ヘ ル ス の 多 い 敵 が 出 る は ず だ 。 function findStrongestEnemy ( enemies …" at bounding box center [717, 155] width 284 height 265
click at [607, 239] on div "// こ れ で 最 も ヘ ル ス の 多 い 敵 が 出 る は ず だ 。 function findStrongestEnemy ( enemies …" at bounding box center [717, 155] width 284 height 265
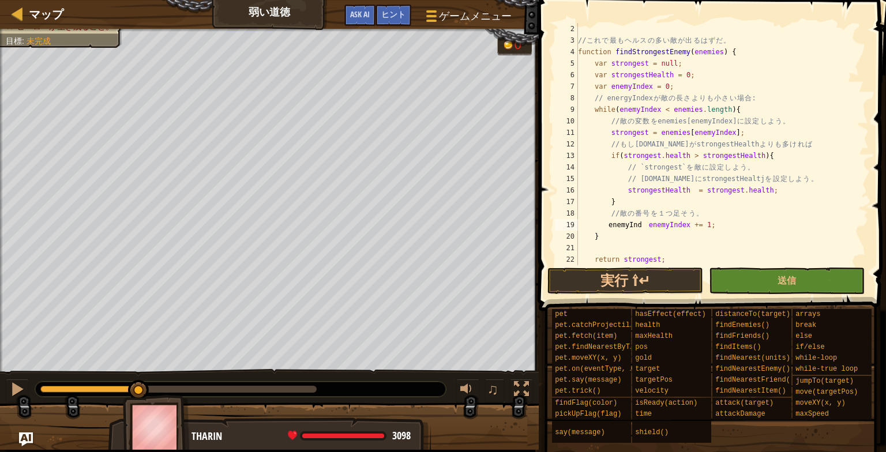
scroll to position [0, 0]
type textarea "e"
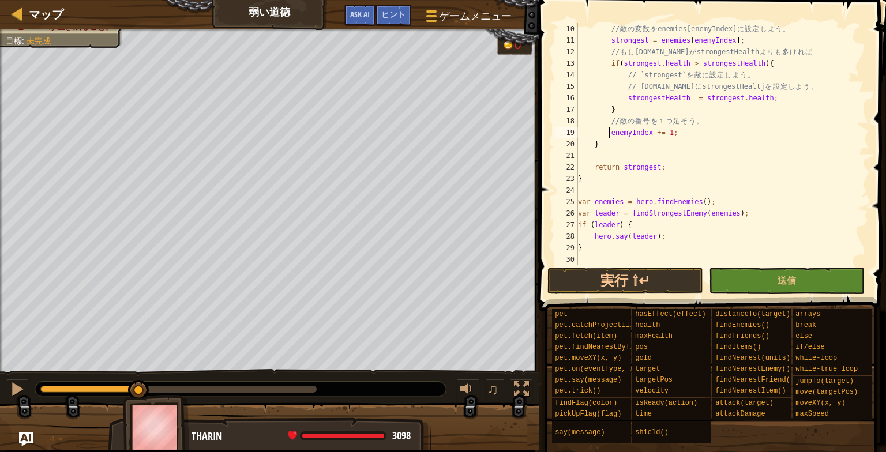
scroll to position [104, 0]
click at [594, 167] on div "// 敵 の 変 数 を enemies[enemyIndex] に 設 定 し よ う 。 strongest = enemies [ enemyIndex…" at bounding box center [717, 155] width 284 height 265
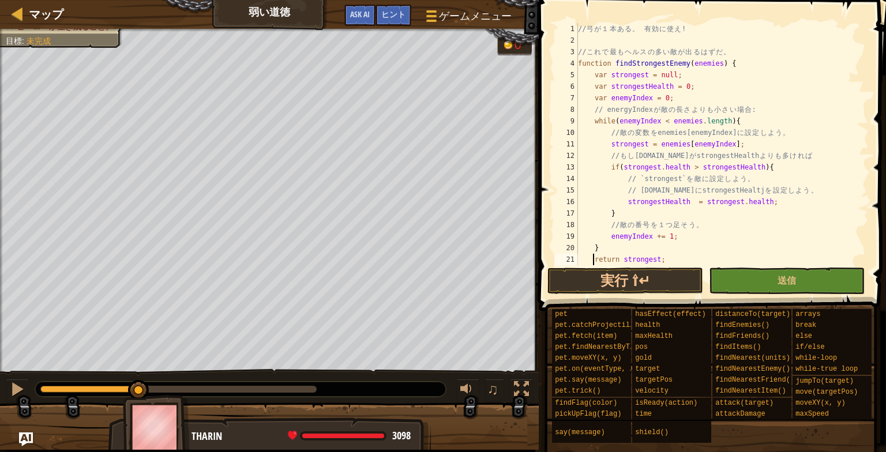
scroll to position [0, 0]
click at [596, 291] on button "実行 ⇧↵" at bounding box center [625, 281] width 156 height 27
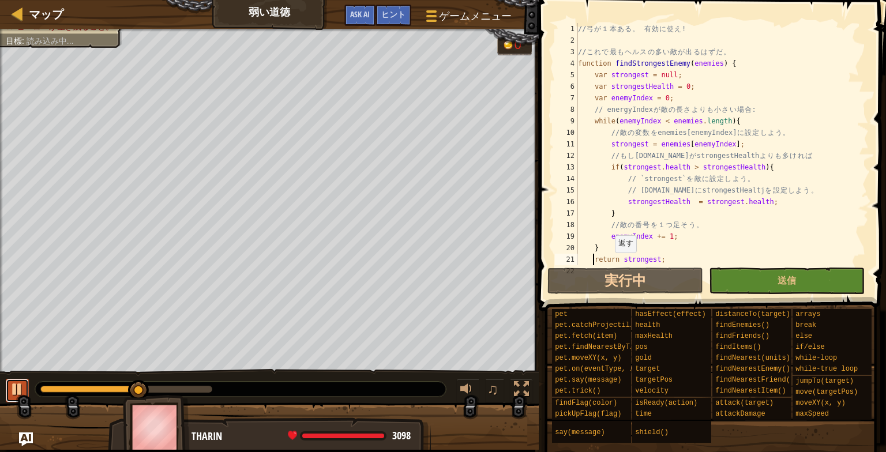
click at [14, 392] on div at bounding box center [17, 389] width 15 height 15
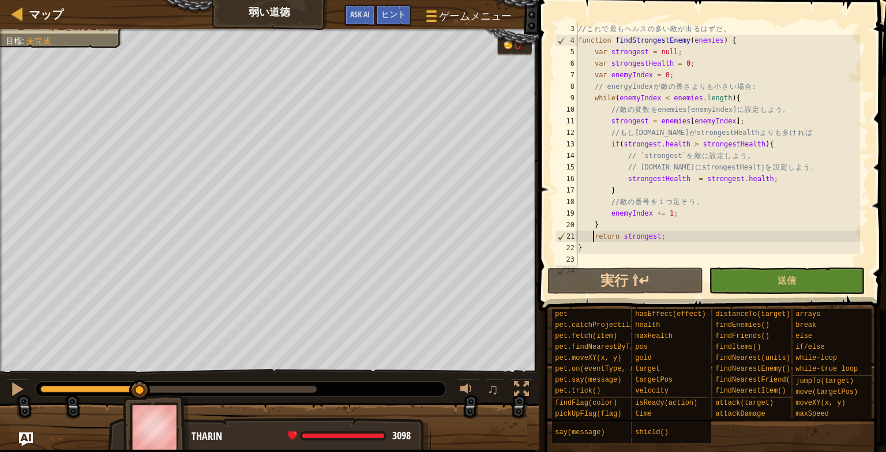
scroll to position [23, 0]
click at [607, 212] on div "// こ れ で 最 も ヘ ル ス の 多 い 敵 が 出 る は ず だ 。 function findStrongestEnemy ( enemies …" at bounding box center [717, 155] width 284 height 265
click at [634, 187] on div "// こ れ で 最 も ヘ ル ス の 多 い 敵 が 出 る は ず だ 。 function findStrongestEnemy ( enemies …" at bounding box center [717, 155] width 284 height 265
type textarea "}"
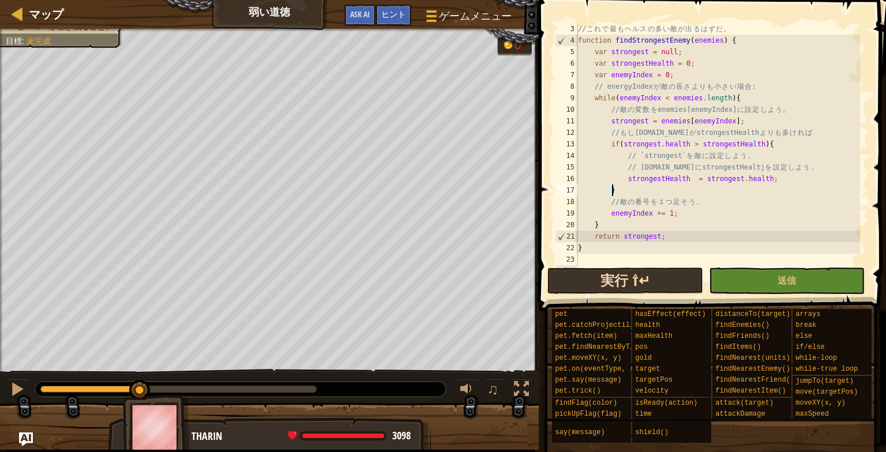
type textarea "}"
click at [634, 283] on button "実行 ⇧↵" at bounding box center [625, 281] width 156 height 27
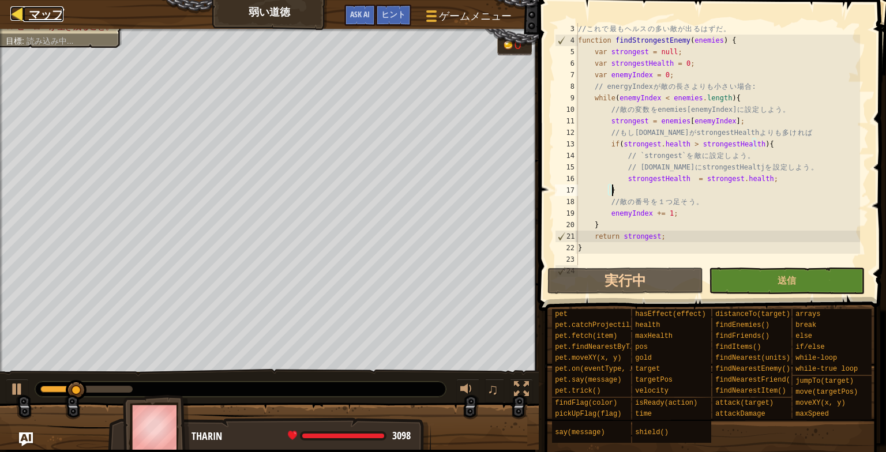
click at [29, 14] on span "マップ" at bounding box center [46, 14] width 35 height 16
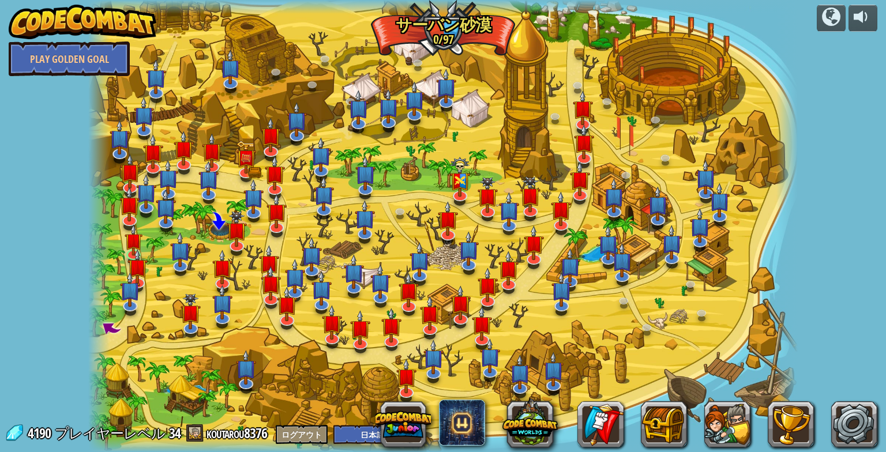
select select "ja"
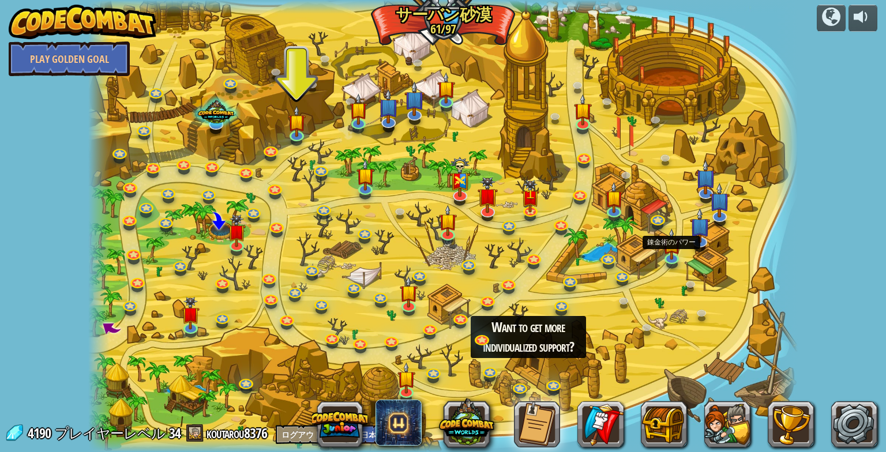
click at [655, 238] on div at bounding box center [443, 226] width 710 height 452
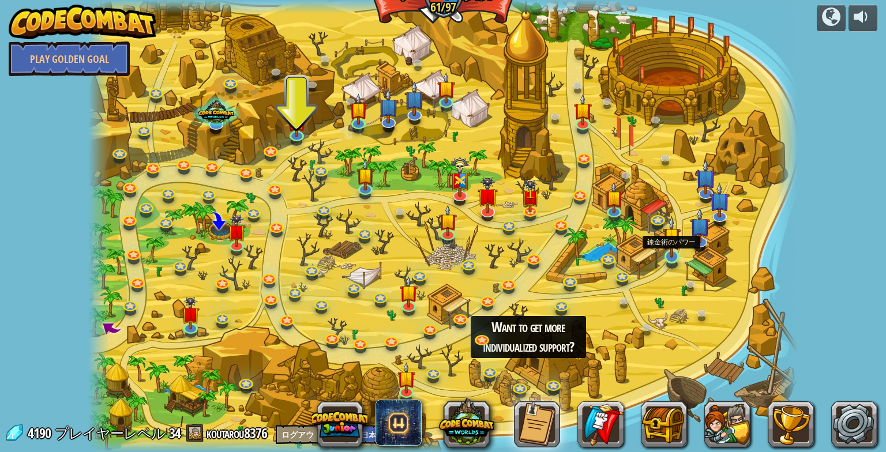
click at [663, 242] on img at bounding box center [672, 237] width 18 height 42
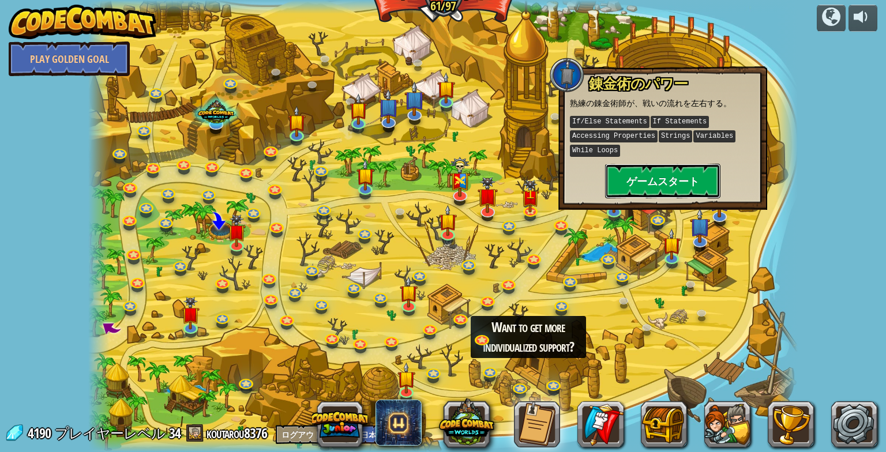
click at [623, 173] on button "ゲームスタート" at bounding box center [662, 181] width 115 height 35
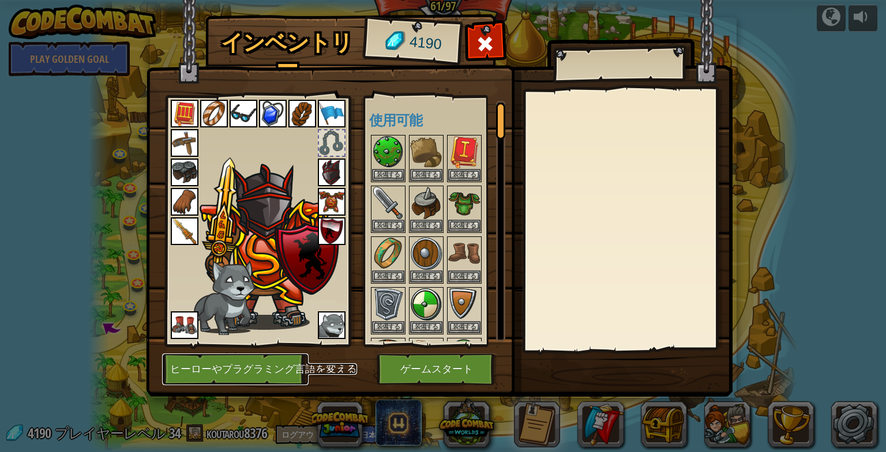
click at [291, 368] on button "ヒーローやプラグラミング言語を変える" at bounding box center [235, 369] width 146 height 32
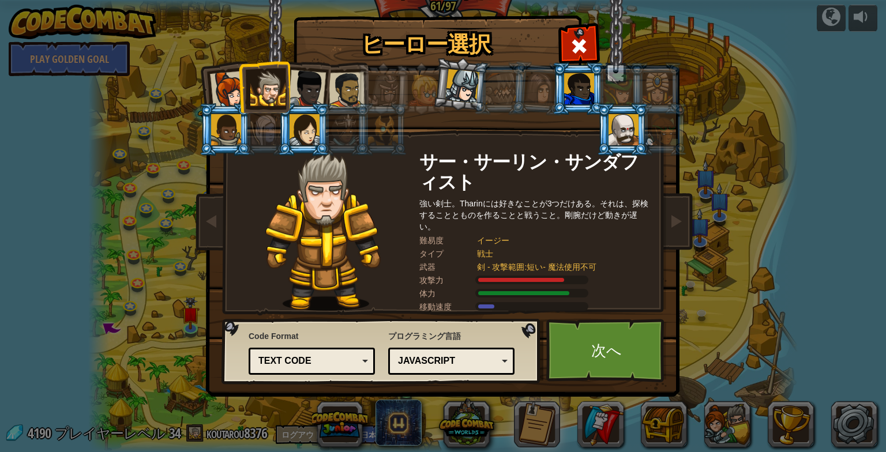
click at [485, 355] on div "JavaScript" at bounding box center [448, 361] width 100 height 13
click at [574, 360] on link "次へ" at bounding box center [606, 350] width 121 height 63
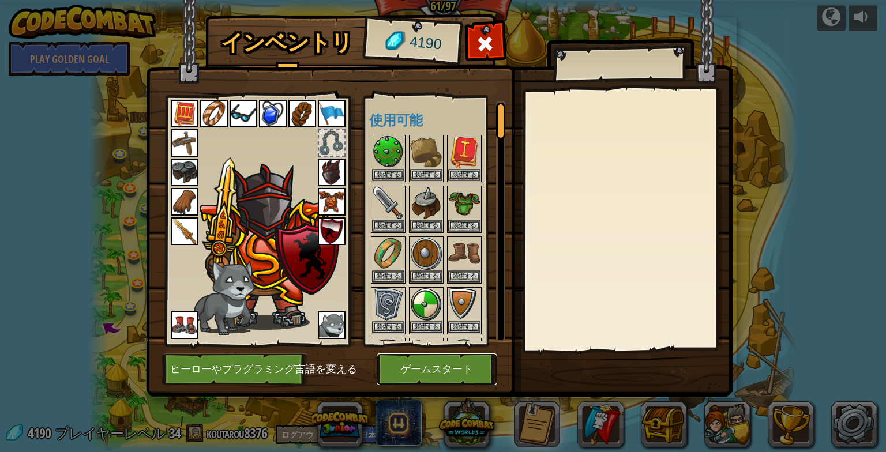
click at [427, 371] on button "ゲームスタート" at bounding box center [437, 369] width 121 height 32
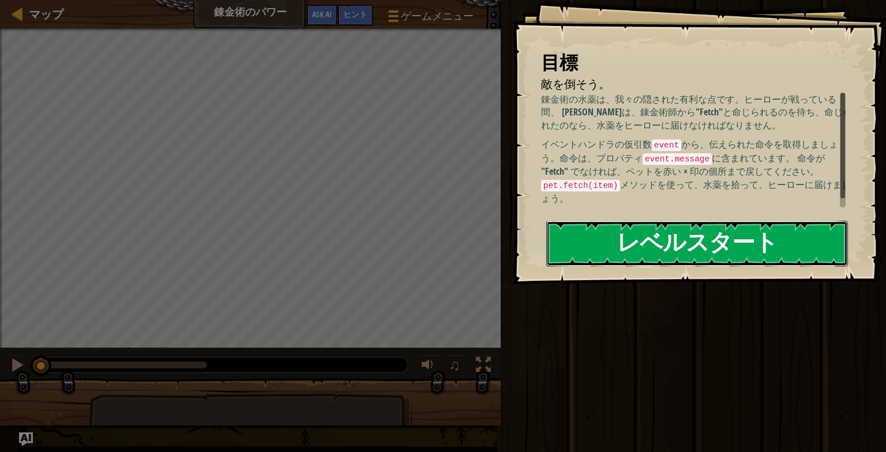
click at [583, 261] on button "レベルスタート" at bounding box center [697, 244] width 302 height 46
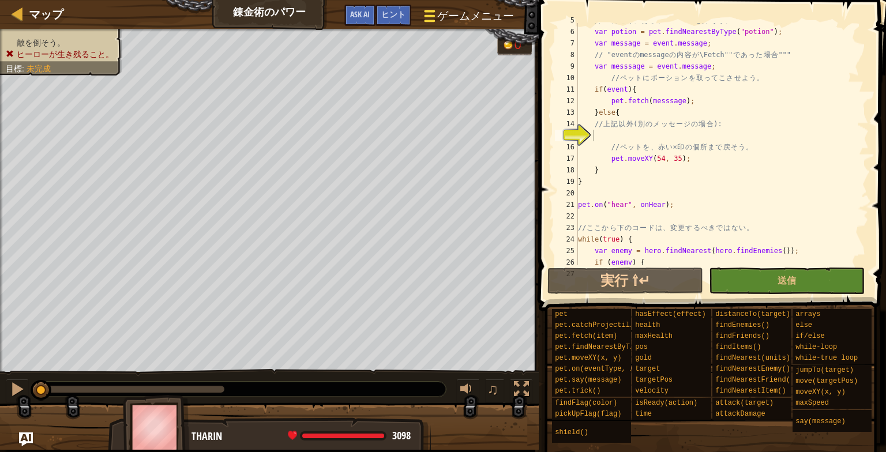
click at [455, 7] on button "ゲームメニュー" at bounding box center [468, 18] width 107 height 28
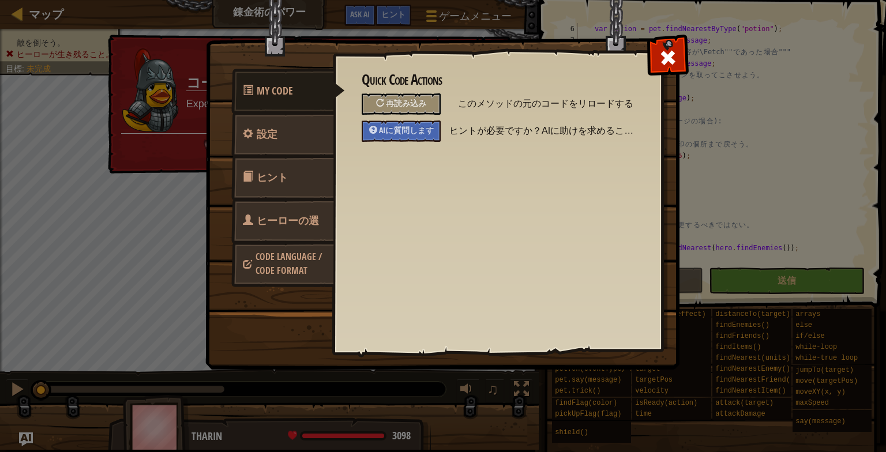
scroll to position [58, 0]
click at [403, 104] on span "再読み込み" at bounding box center [406, 102] width 40 height 11
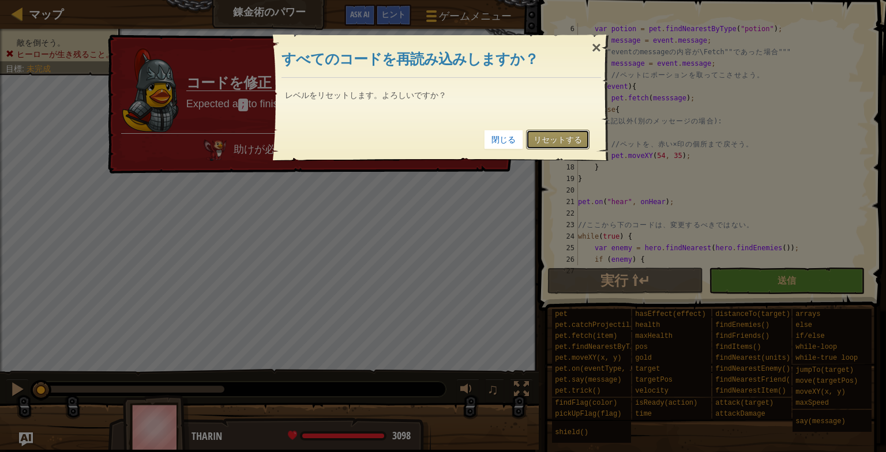
click at [536, 141] on link "リセットする" at bounding box center [557, 140] width 63 height 20
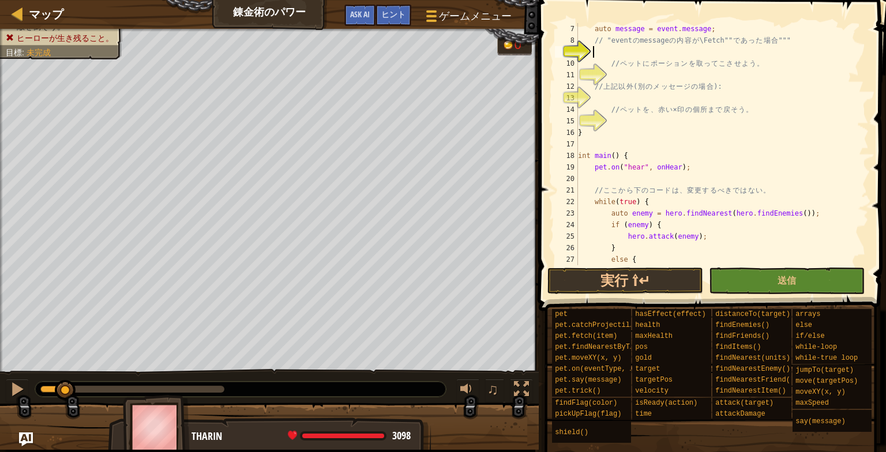
scroll to position [138, 0]
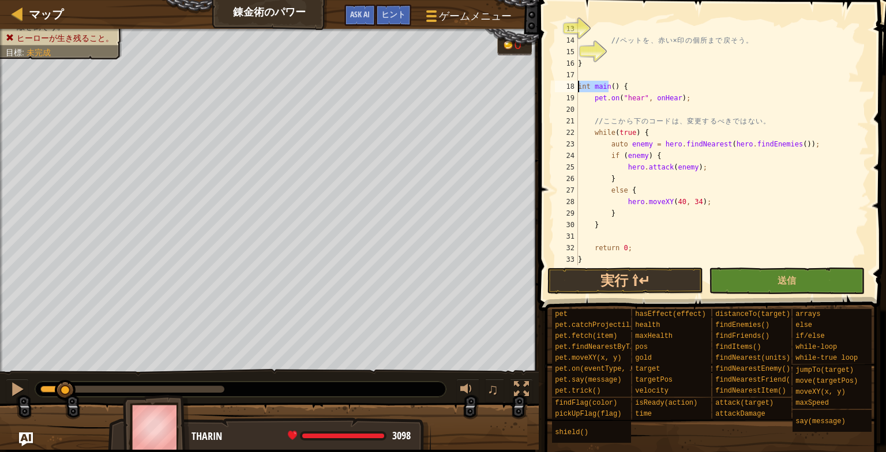
drag, startPoint x: 607, startPoint y: 85, endPoint x: 577, endPoint y: 86, distance: 30.6
click at [577, 86] on div "13 14 15 16 17 18 19 20 21 22 23 24 25 26 27 28 29 30 31 32 33 34 // ペ ッ ト を 、 …" at bounding box center [710, 144] width 316 height 242
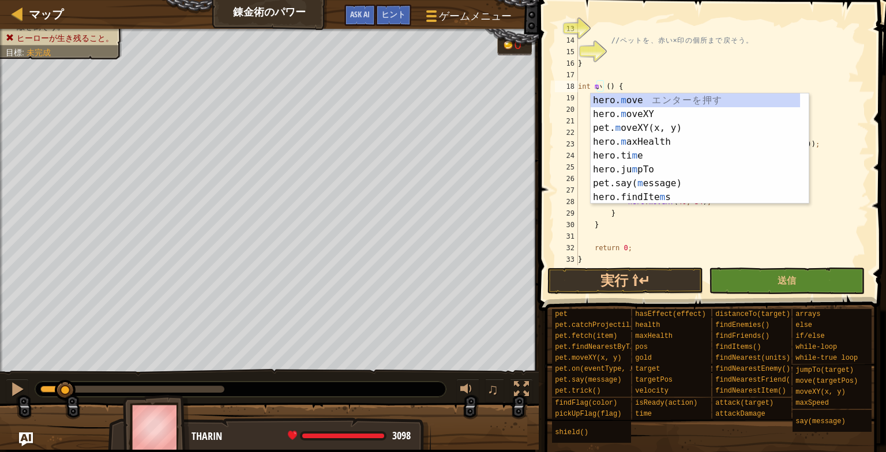
scroll to position [0, 0]
type textarea "い"
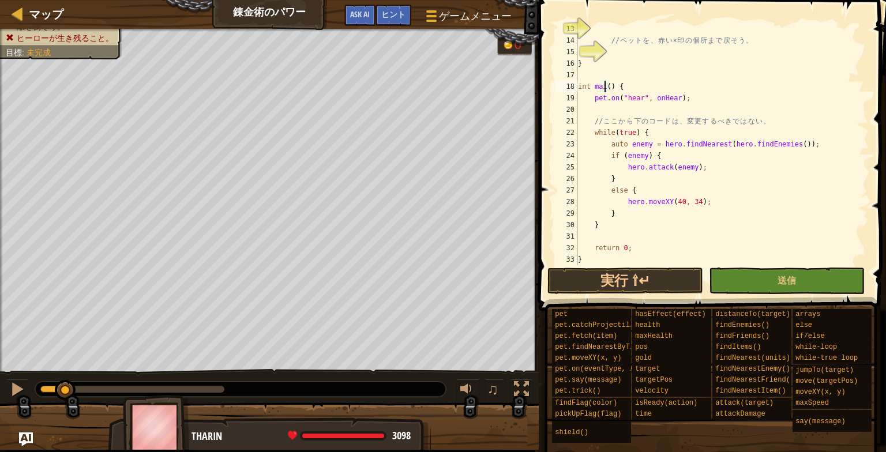
type textarea "int main() {"
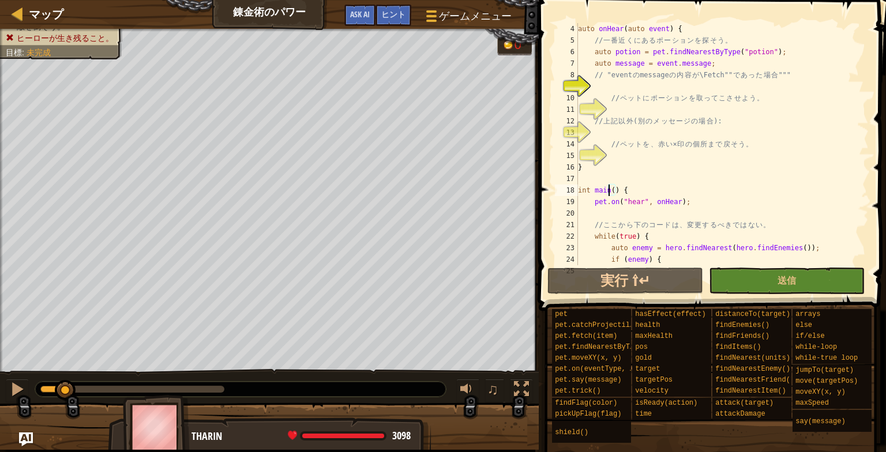
scroll to position [35, 0]
click at [611, 83] on div "auto onHear ( auto event ) { // 一 番 近 く に あ る ポ ー シ ョ ン を 探 そ う 。 auto potion =…" at bounding box center [717, 155] width 284 height 265
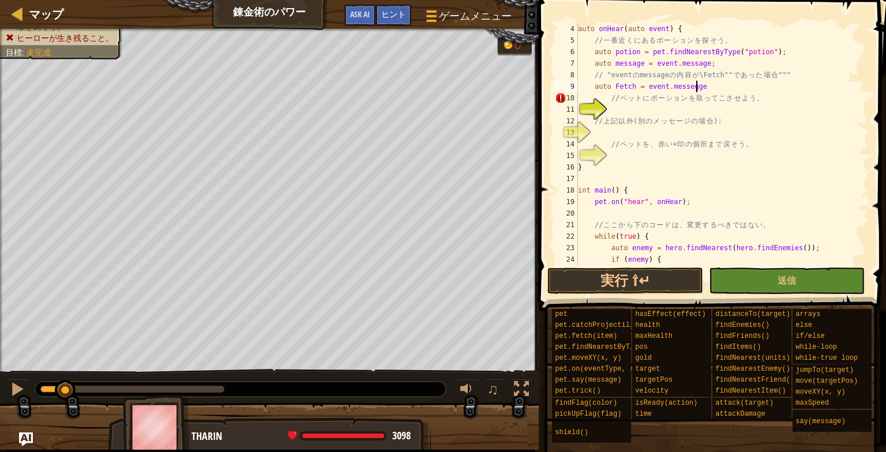
scroll to position [5, 9]
type textarea "// ペットにポーションを取ってこさせよう。"
type textarea "if(Fetch){"
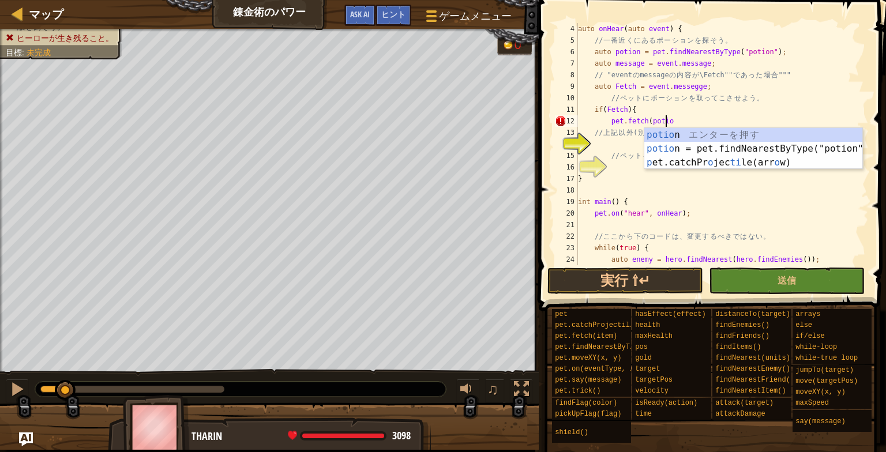
scroll to position [5, 7]
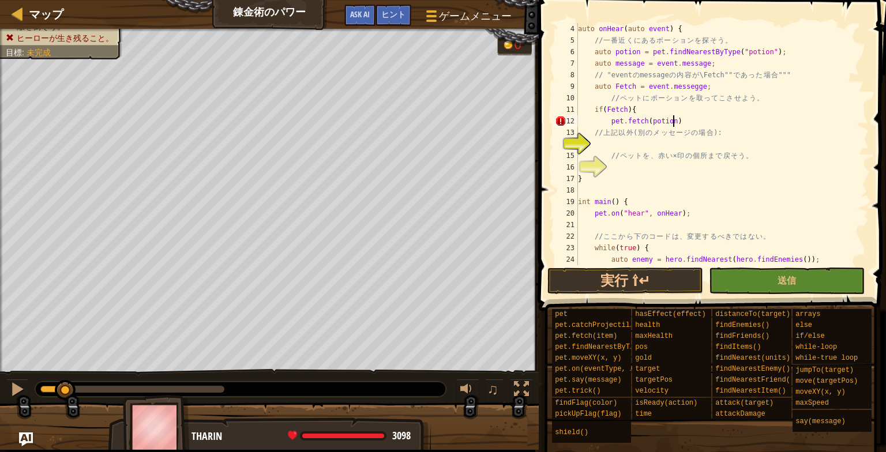
type textarea "pet.fetch(potion);"
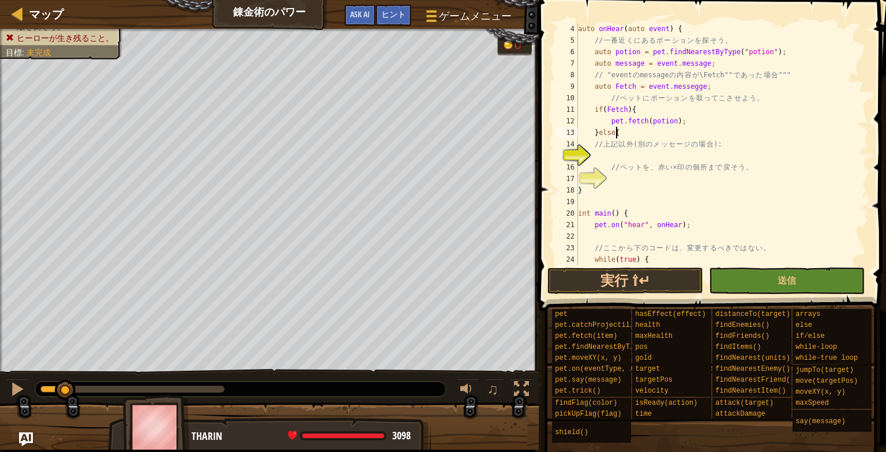
scroll to position [5, 3]
type textarea "// 上記以外(別のメッセージの場合):"
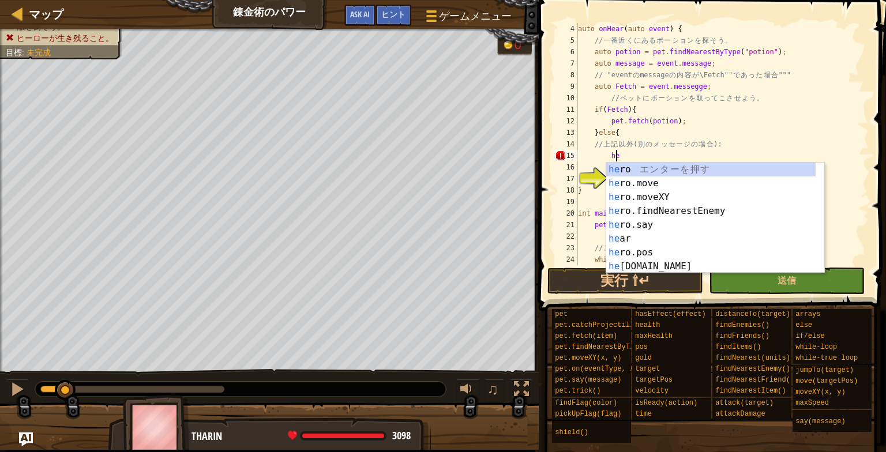
type textarea "h"
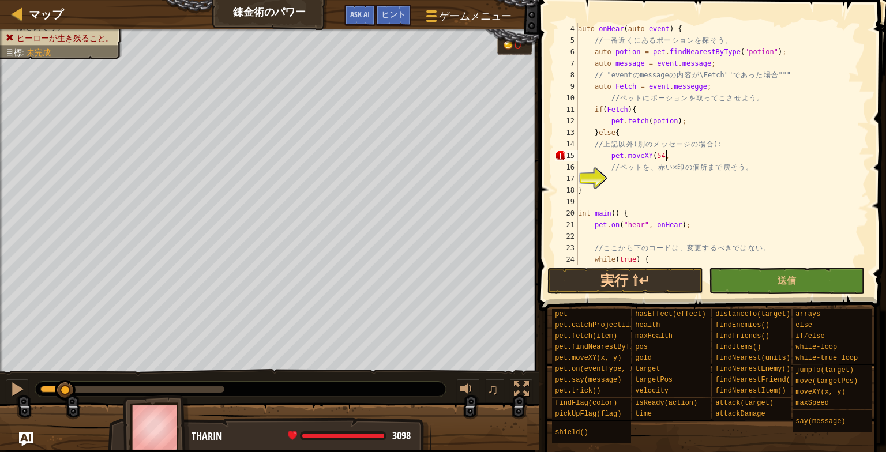
scroll to position [5, 7]
type textarea "pet.moveXY(54, 35);"
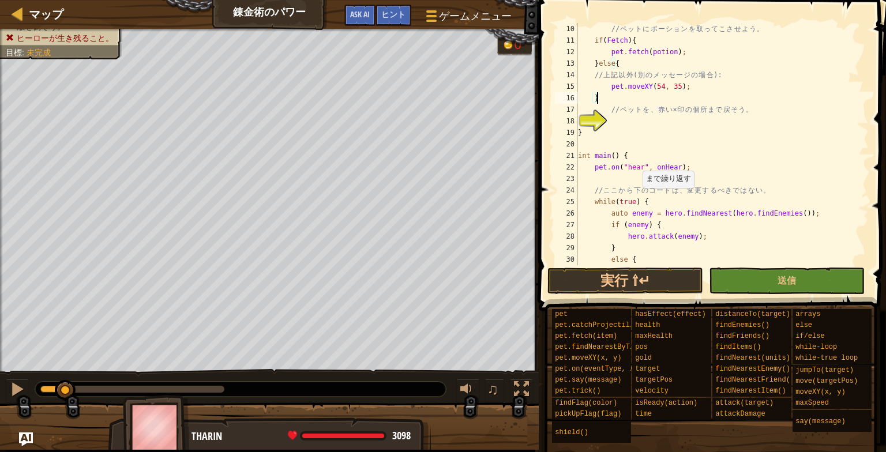
scroll to position [173, 0]
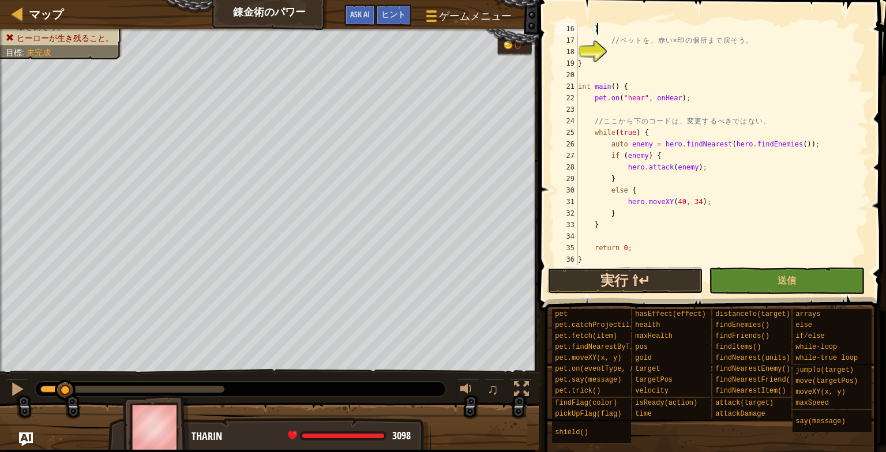
click at [599, 289] on button "実行 ⇧↵" at bounding box center [625, 281] width 156 height 27
type textarea "}"
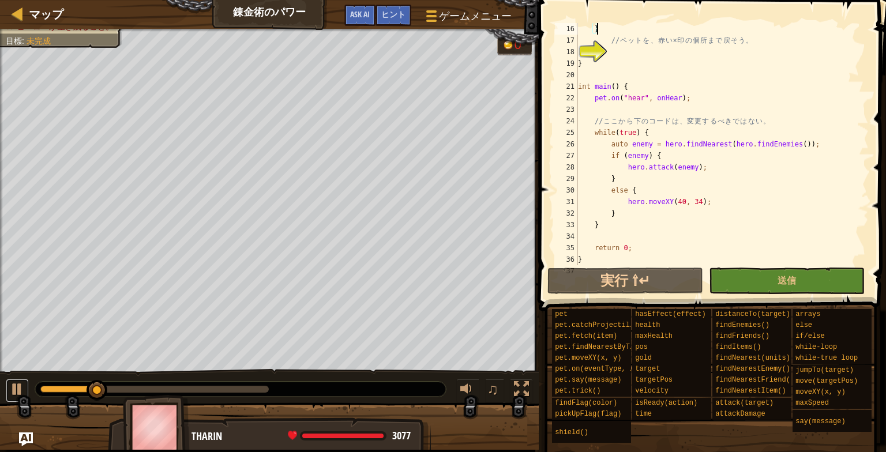
click at [16, 379] on button at bounding box center [17, 391] width 23 height 24
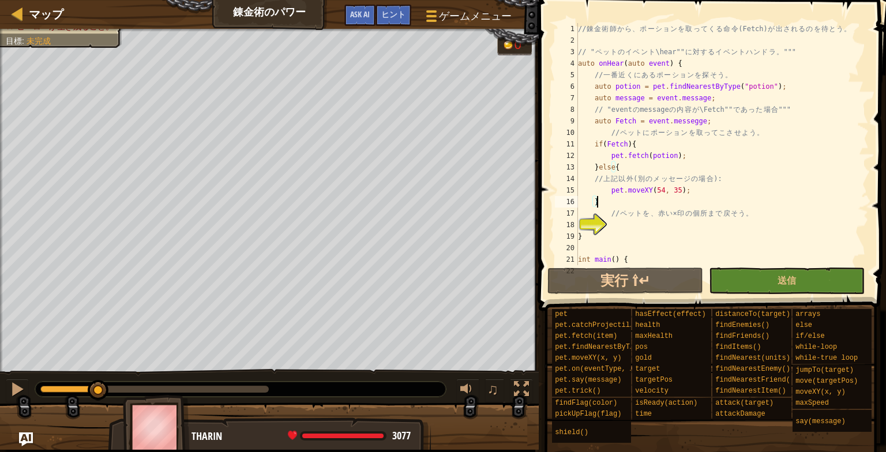
scroll to position [0, 0]
click at [46, 18] on span "マップ" at bounding box center [46, 14] width 35 height 16
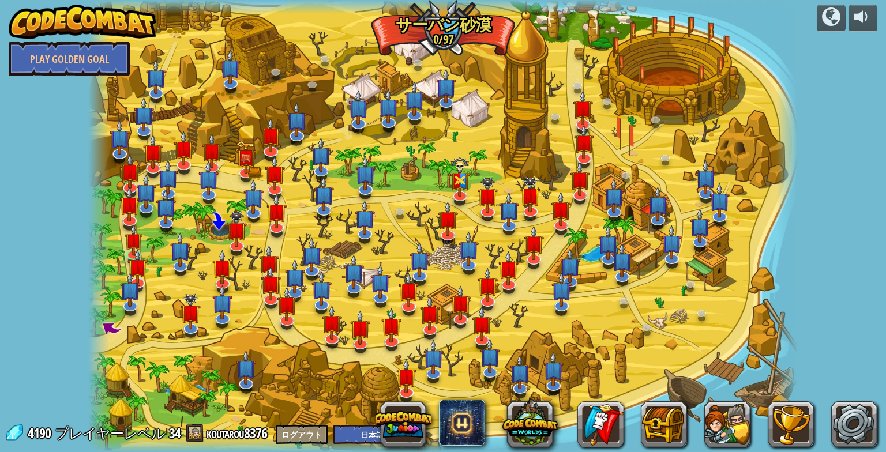
select select "ja"
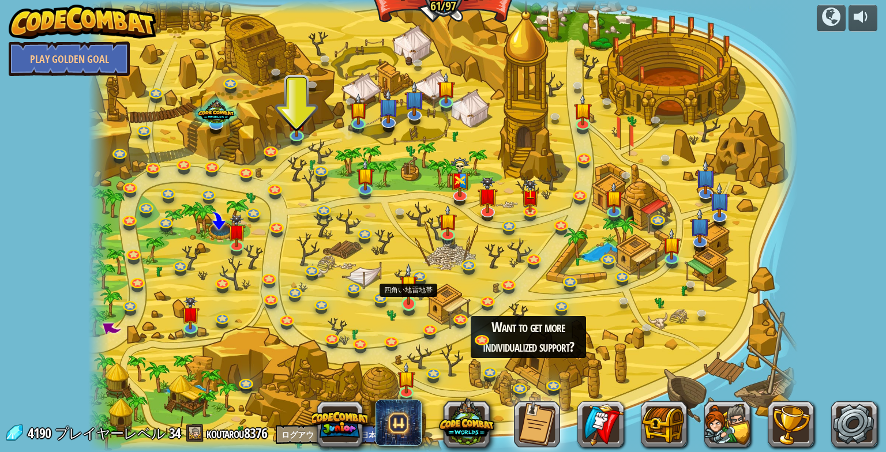
click at [409, 299] on img at bounding box center [409, 285] width 18 height 42
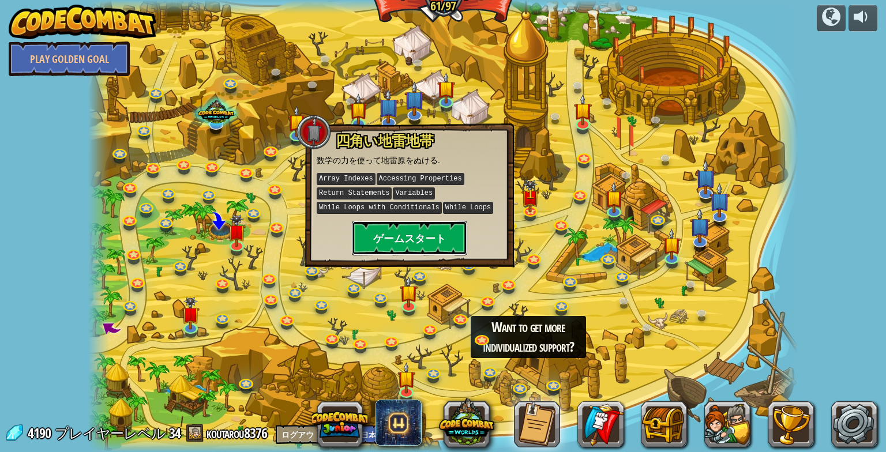
click at [427, 239] on button "ゲームスタート" at bounding box center [409, 238] width 115 height 35
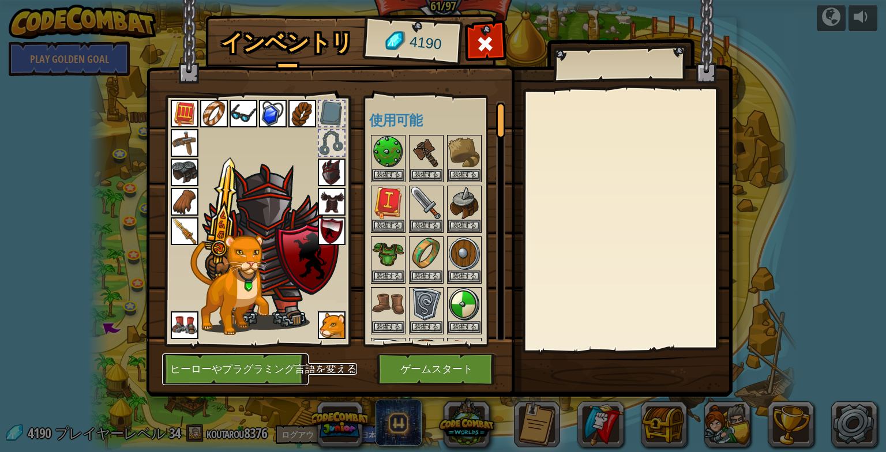
click at [280, 374] on button "ヒーローやプラグラミング言語を変える" at bounding box center [235, 369] width 146 height 32
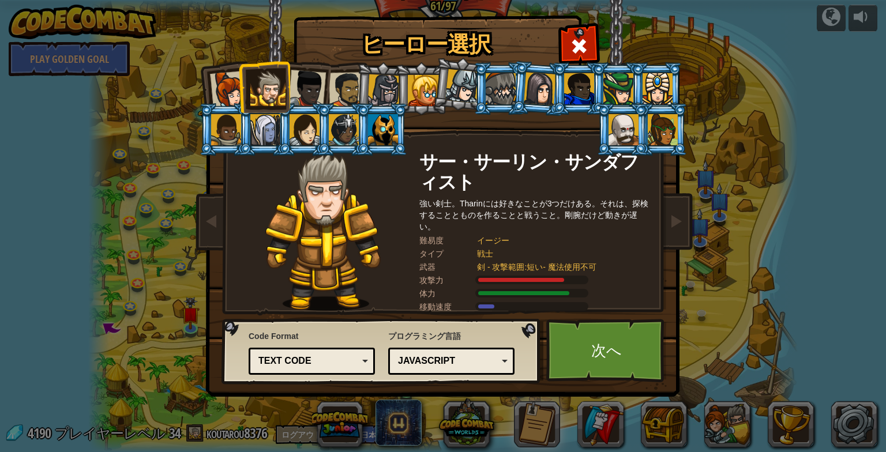
click at [451, 368] on div "JavaScript" at bounding box center [451, 361] width 111 height 18
click at [532, 18] on div "ヒーロー選択 4190 キャプテンアーニャ・ウェストン アーニャはで行くと、それは鬼ベースを襲撃、村を守る、または光沢のあるものを拾うのかどうか、[PERSO…" at bounding box center [442, 17] width 473 height 1
click at [615, 355] on link "次へ" at bounding box center [606, 350] width 121 height 63
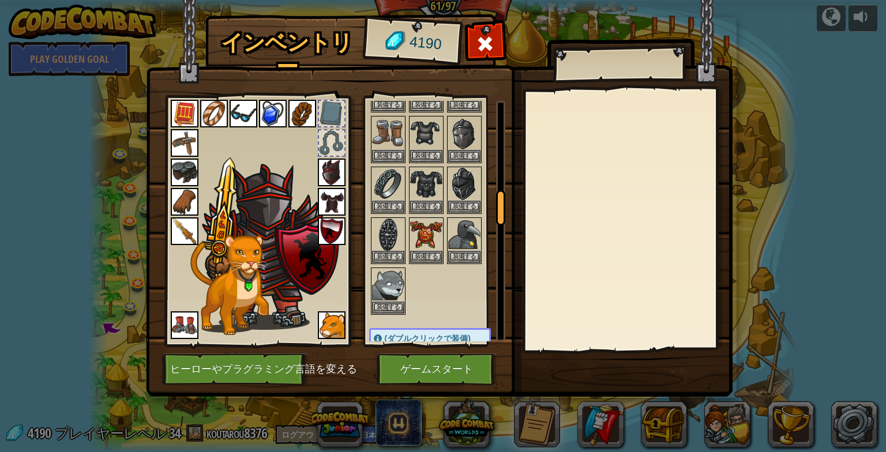
scroll to position [634, 0]
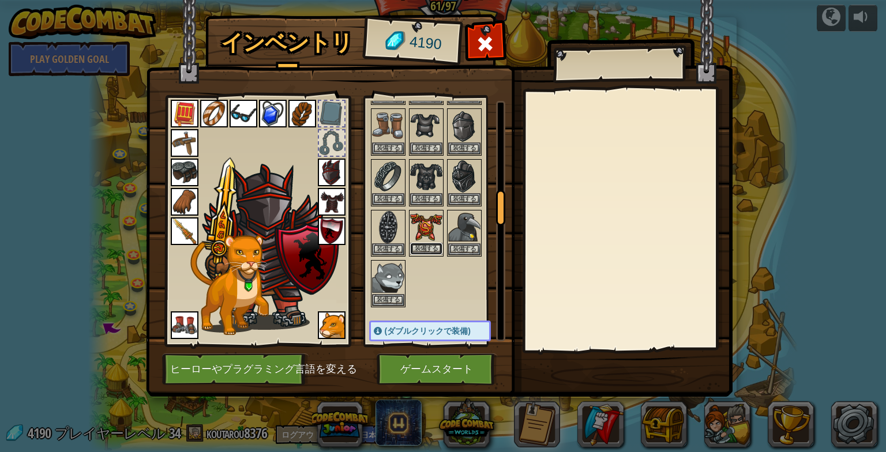
click at [422, 243] on button "装備する" at bounding box center [426, 249] width 32 height 12
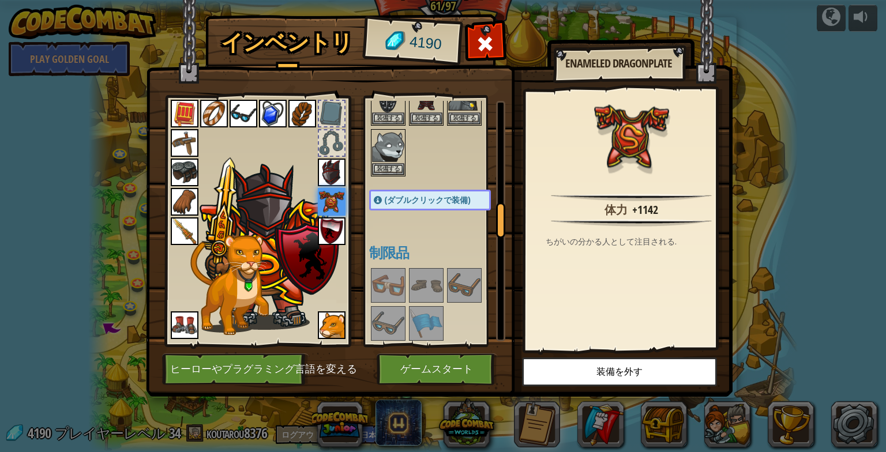
scroll to position [807, 0]
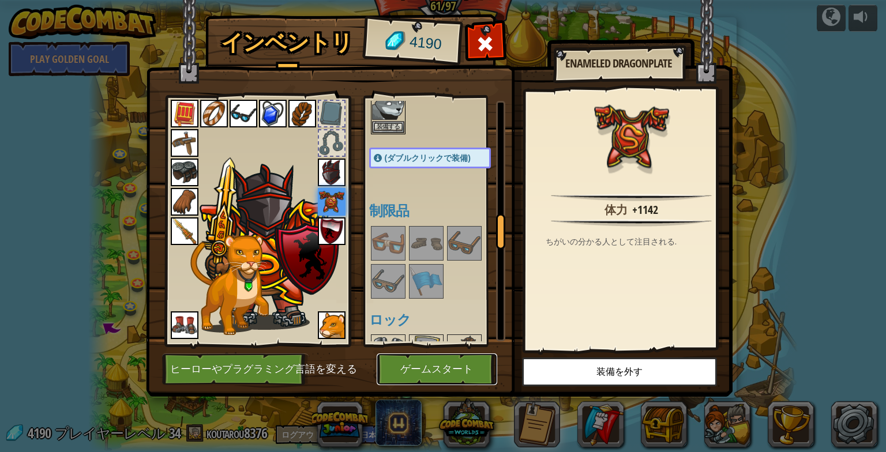
click at [418, 374] on button "ゲームスタート" at bounding box center [437, 369] width 121 height 32
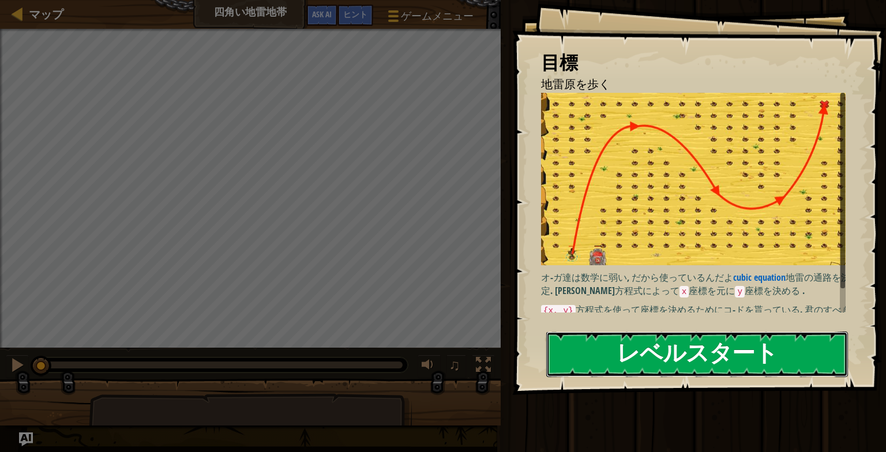
click at [623, 360] on button "レベルスタート" at bounding box center [697, 355] width 302 height 46
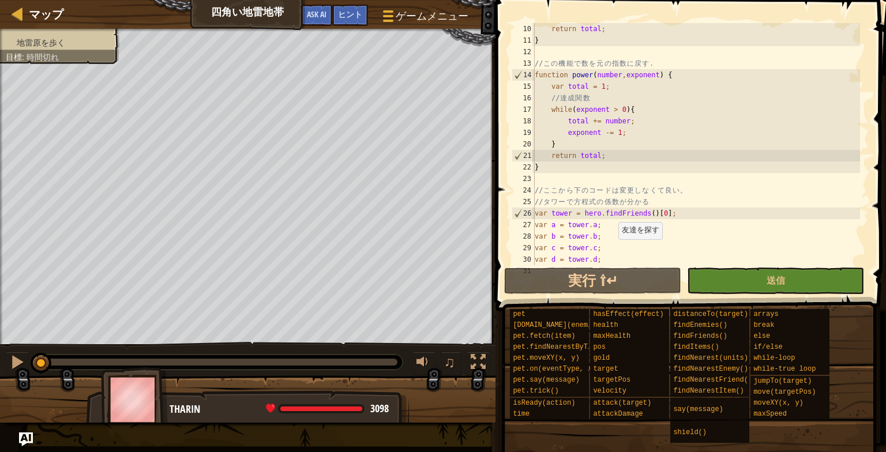
scroll to position [104, 0]
click at [618, 267] on span at bounding box center [692, 139] width 400 height 345
click at [618, 271] on button "実行 ⇧↵" at bounding box center [592, 281] width 177 height 27
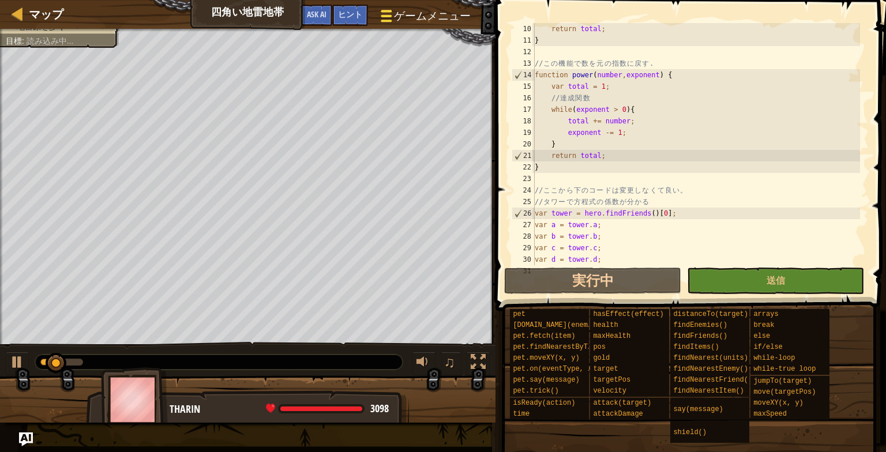
click at [419, 14] on span "ゲームメニュー" at bounding box center [432, 16] width 76 height 16
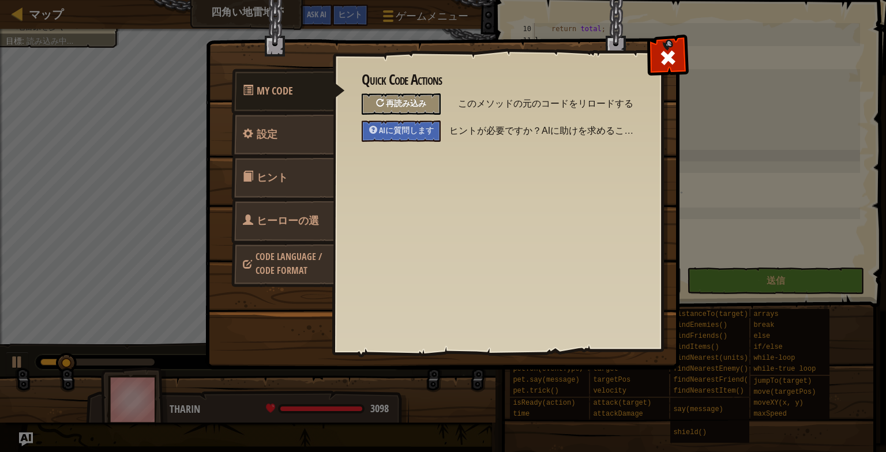
click at [388, 108] on span "再読み込み" at bounding box center [406, 102] width 40 height 11
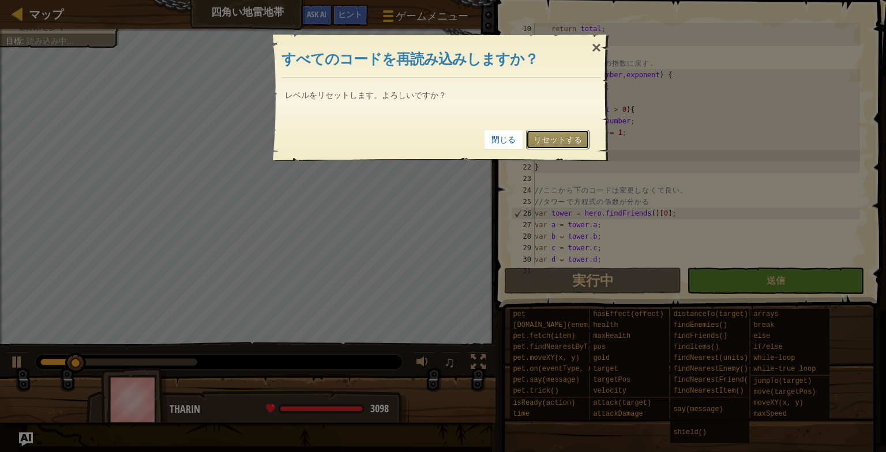
click at [544, 134] on link "リセットする" at bounding box center [557, 140] width 63 height 20
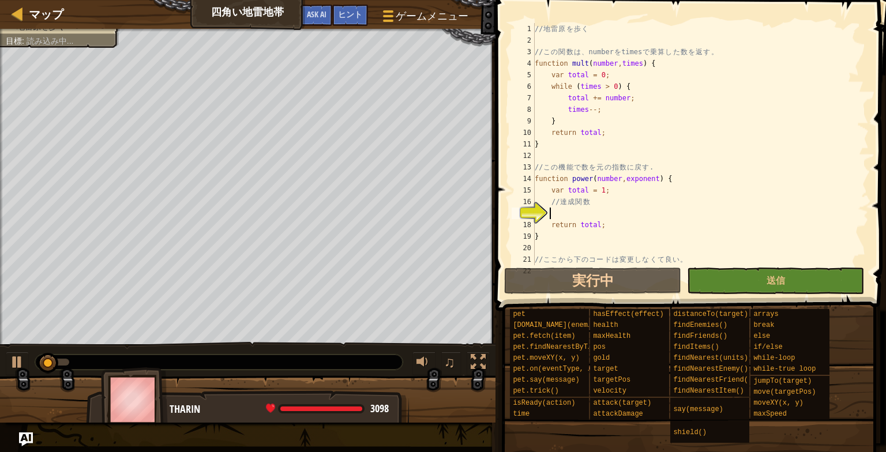
scroll to position [0, 0]
click at [358, 17] on span "ヒント" at bounding box center [350, 14] width 24 height 11
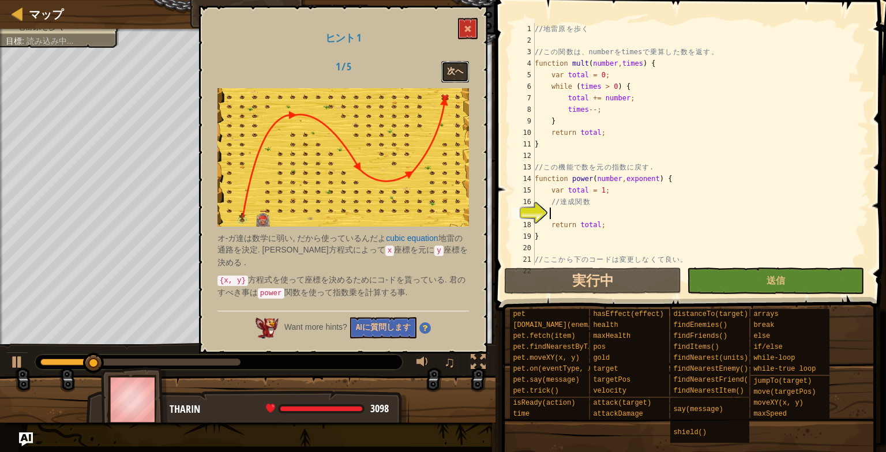
click at [466, 77] on button "次へ" at bounding box center [455, 71] width 28 height 21
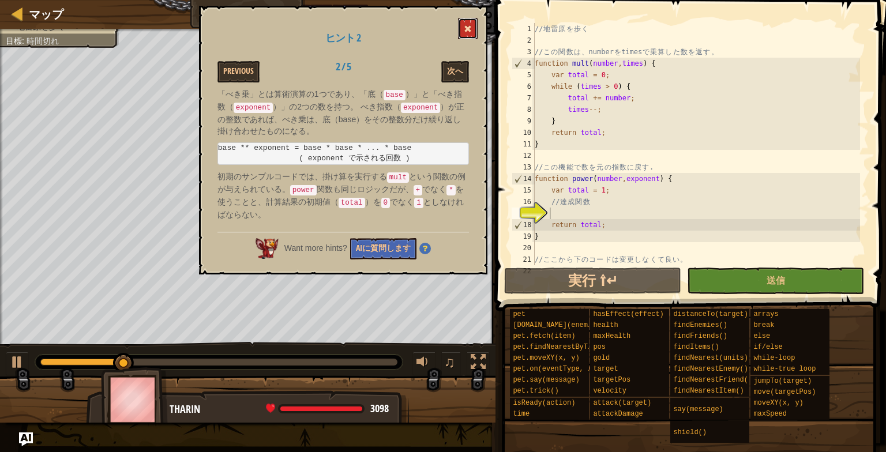
click at [469, 25] on span at bounding box center [468, 29] width 8 height 8
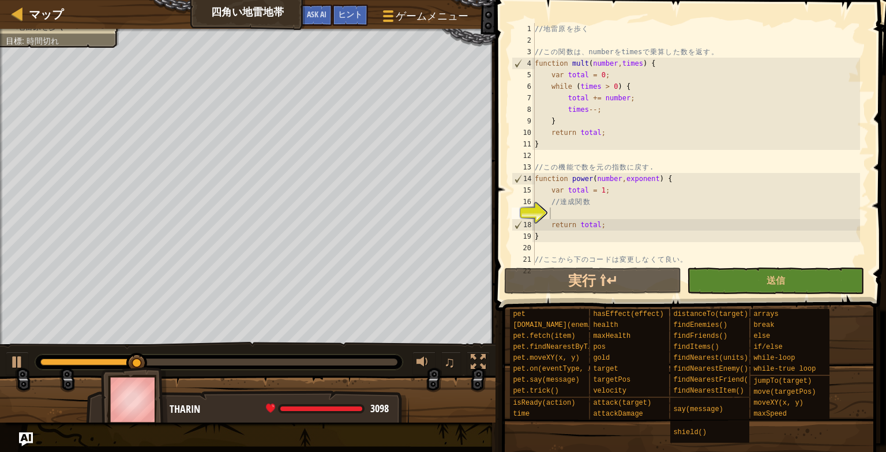
click at [70, 13] on div "マップ 四角い地雷地帯 ゲームメニュー 完了 ヒント Ask AI" at bounding box center [247, 14] width 495 height 29
click at [58, 7] on span "マップ" at bounding box center [46, 14] width 35 height 16
select select "ja"
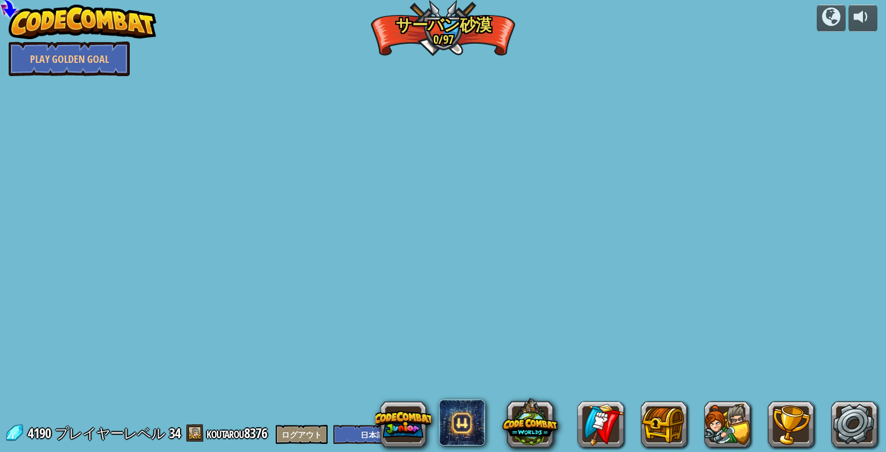
select select "ja"
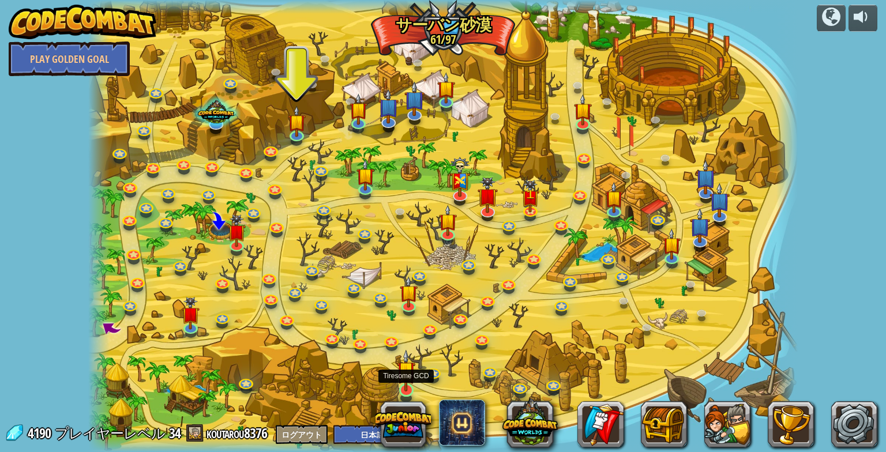
click at [410, 382] on img at bounding box center [406, 370] width 18 height 42
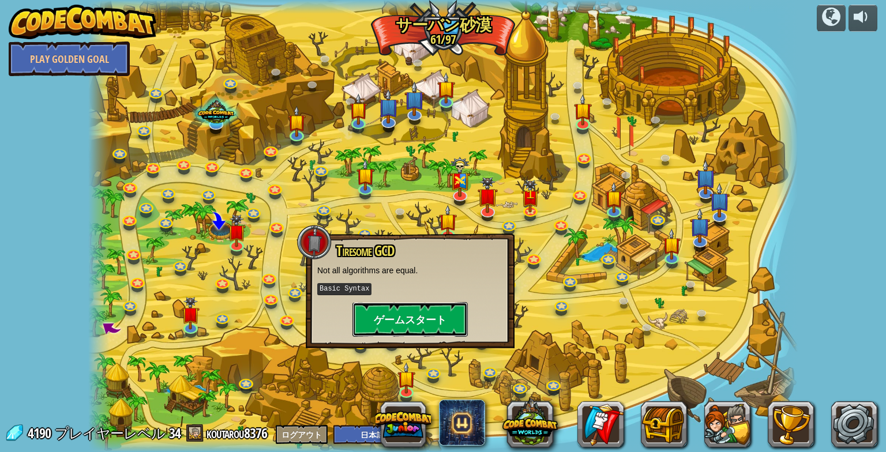
click at [402, 317] on button "ゲームスタート" at bounding box center [409, 319] width 115 height 35
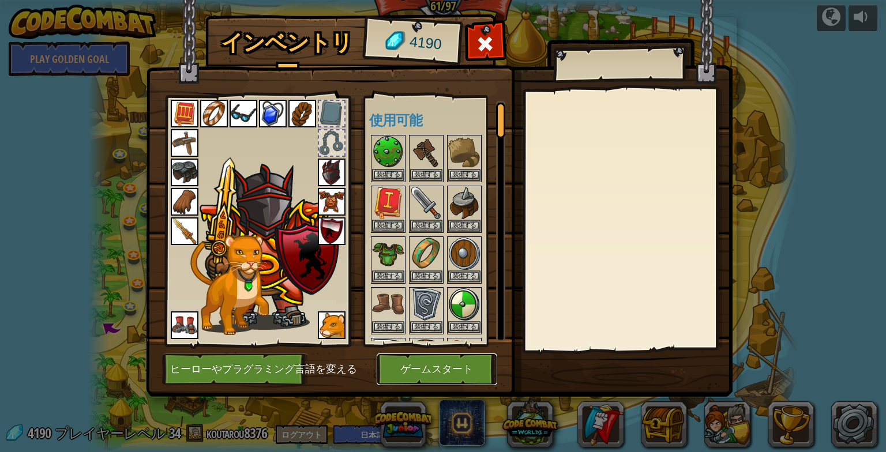
click at [388, 373] on button "ゲームスタート" at bounding box center [437, 369] width 121 height 32
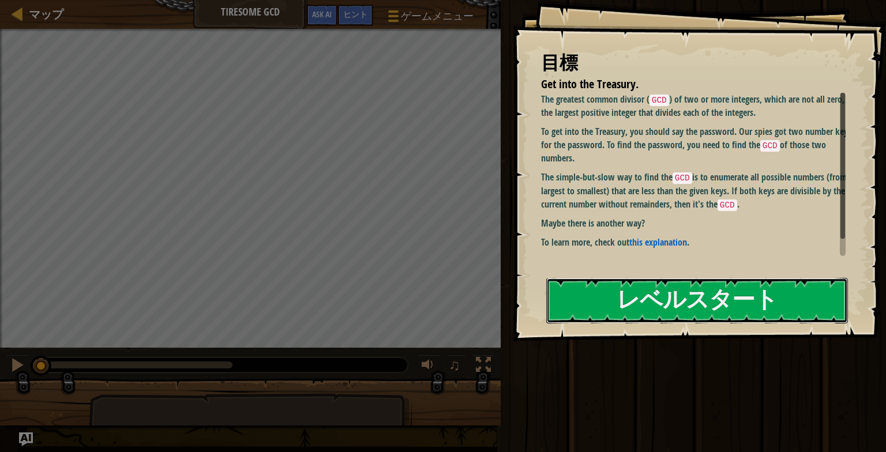
click at [582, 310] on button "レベルスタート" at bounding box center [697, 301] width 302 height 46
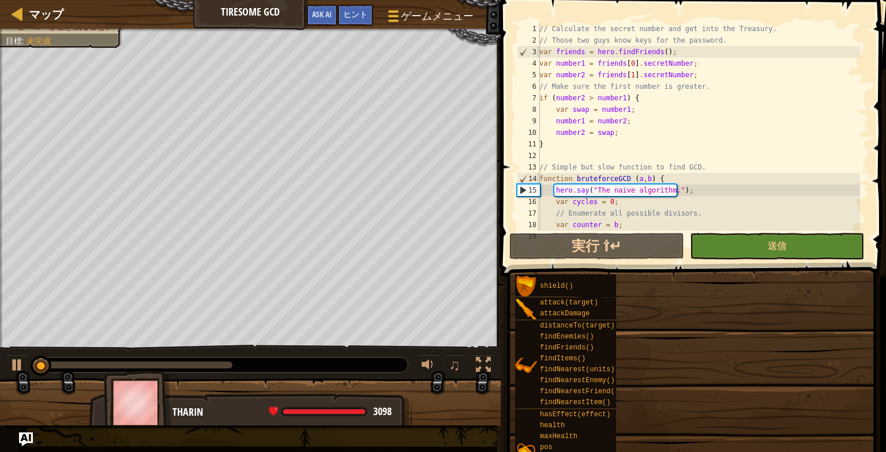
type textarea "var secretNumber = bruteforceGCD(number1, number2); // ∆"
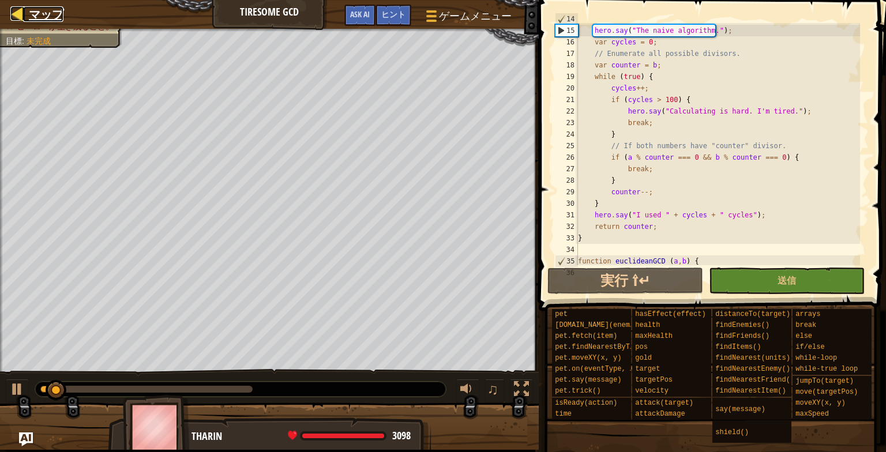
click at [27, 11] on link "マップ" at bounding box center [43, 14] width 40 height 16
select select "ja"
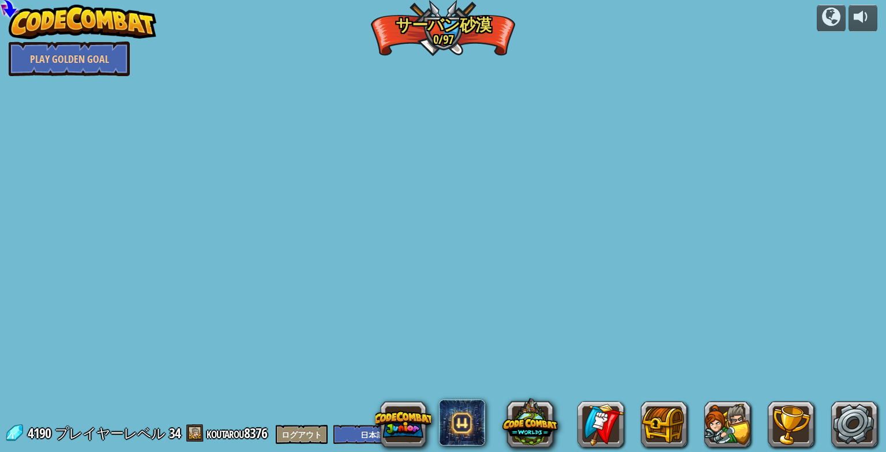
select select "ja"
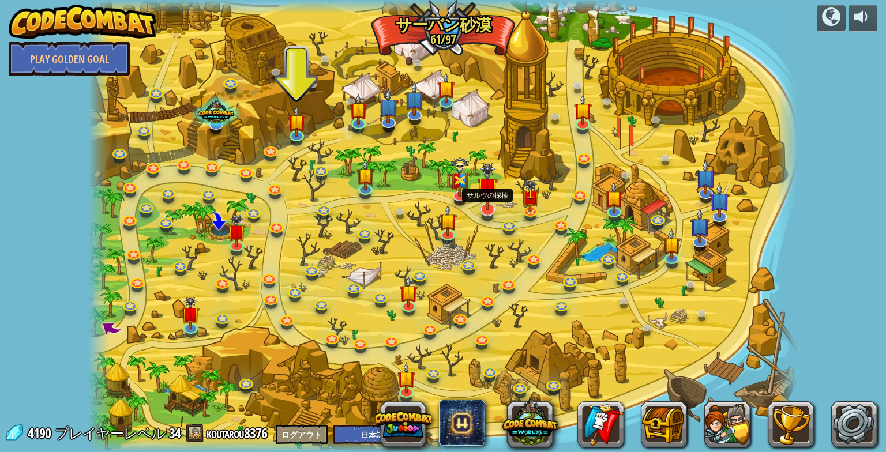
click at [491, 197] on img at bounding box center [487, 187] width 20 height 48
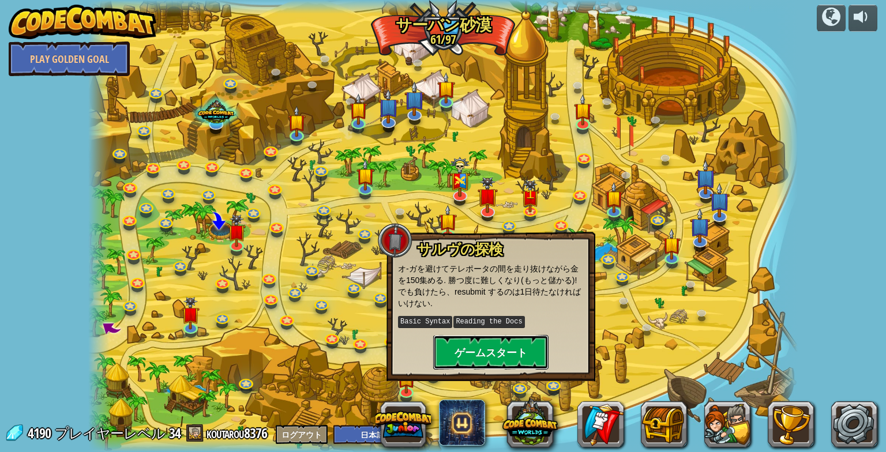
click at [468, 354] on button "ゲームスタート" at bounding box center [490, 352] width 115 height 35
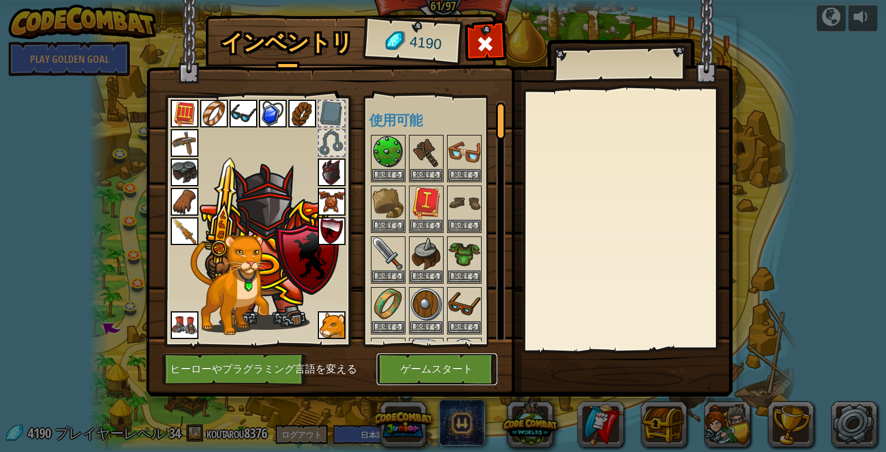
click at [450, 373] on button "ゲームスタート" at bounding box center [437, 369] width 121 height 32
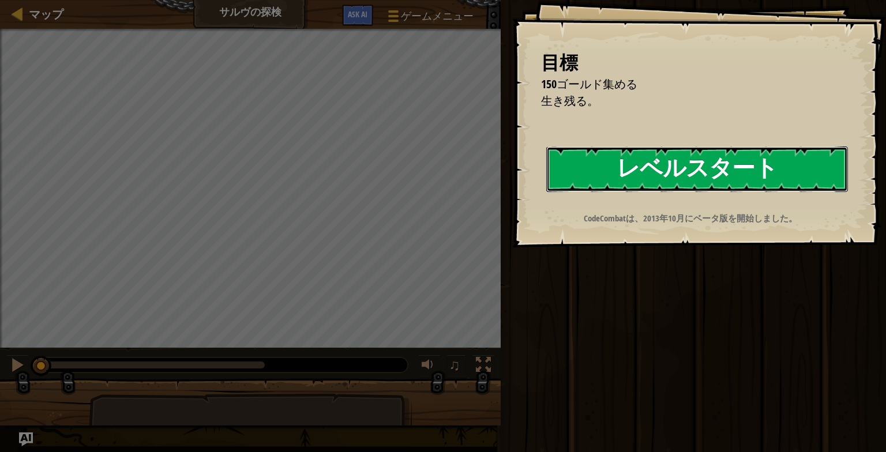
click at [650, 179] on button "レベルスタート" at bounding box center [697, 169] width 302 height 46
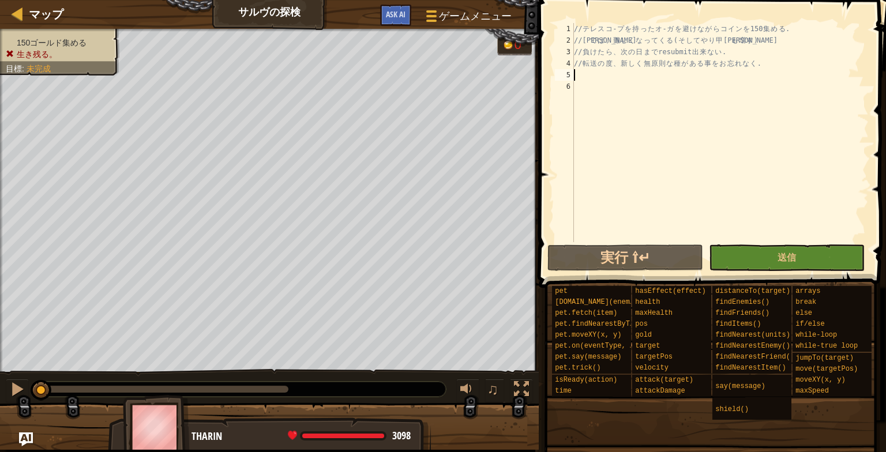
click at [613, 71] on div "// テ レ ス コ - プ を 持 っ た オ - ガ を 避 け な が ら コ イ ン を 150 集 め る . // 勝 て ば 、 難 し く な…" at bounding box center [719, 144] width 297 height 242
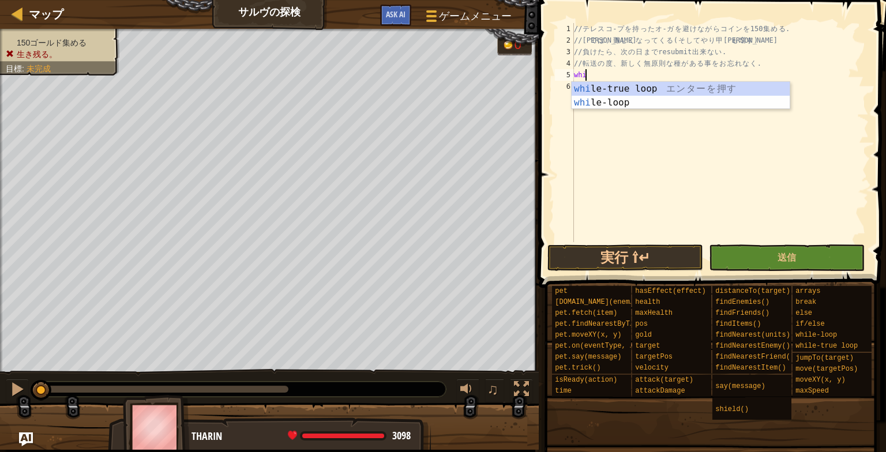
scroll to position [5, 0]
type textarea "w"
type textarea "v"
type textarea "w"
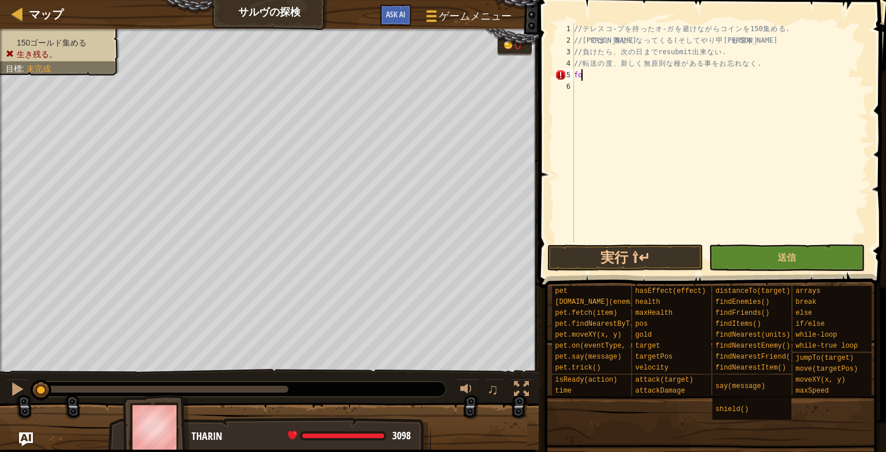
type textarea "f"
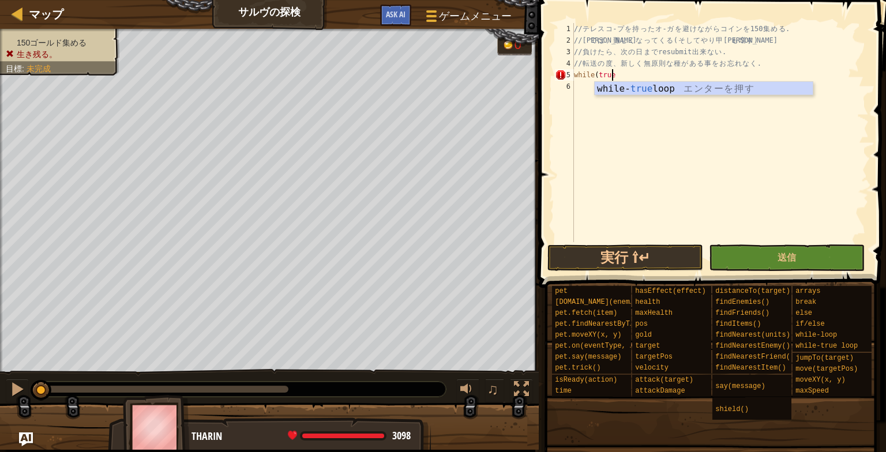
scroll to position [5, 2]
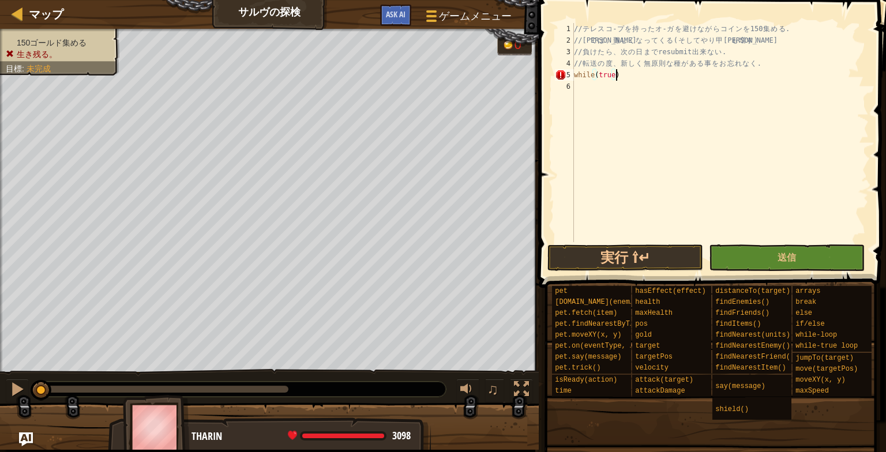
type textarea "while(true){"
type textarea "var item = hero.findNearestItem();"
type textarea "if(item){"
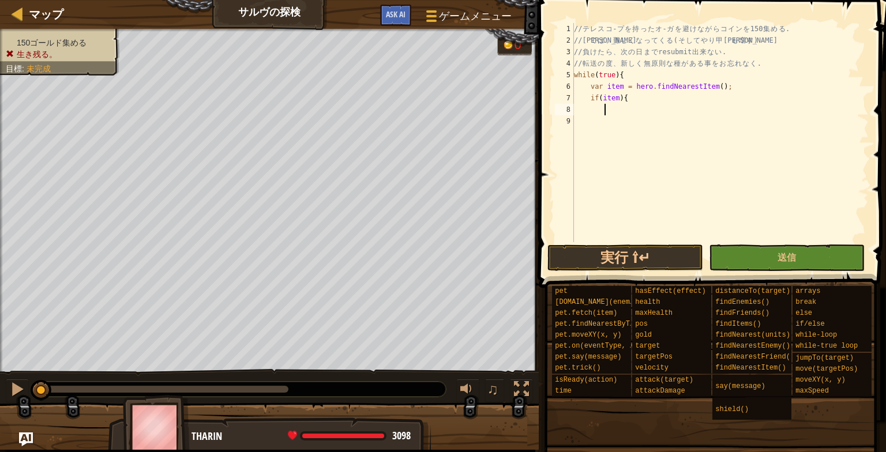
scroll to position [5, 2]
type textarea "f"
type textarea "if(hero.distanceTo(item) < 15){"
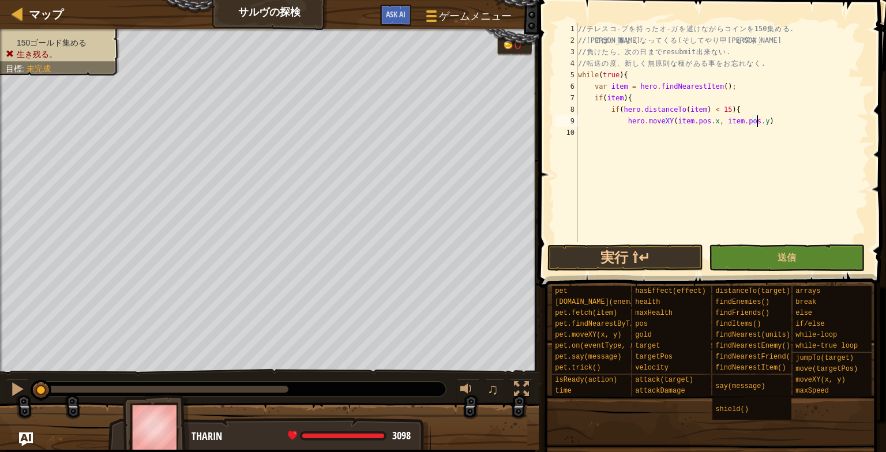
type textarea "hero.moveXY(item.pos.x, item.pos.y);"
type textarea "}"
click at [582, 270] on button "実行 ⇧↵" at bounding box center [625, 257] width 156 height 27
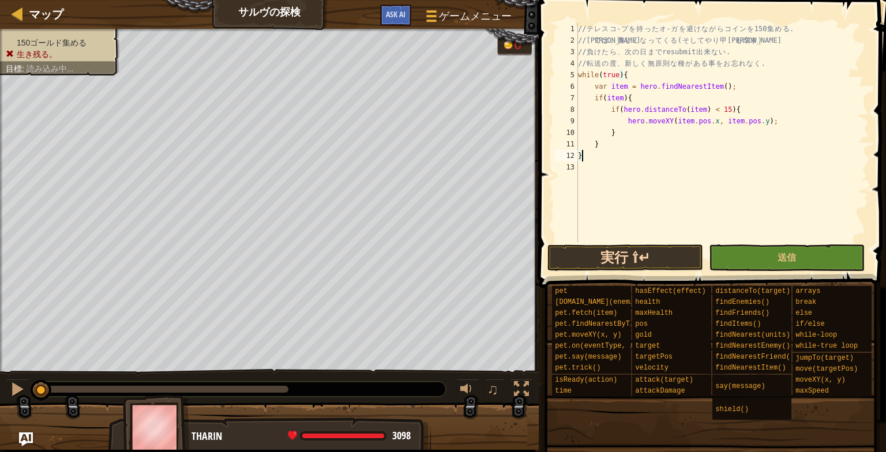
scroll to position [5, 0]
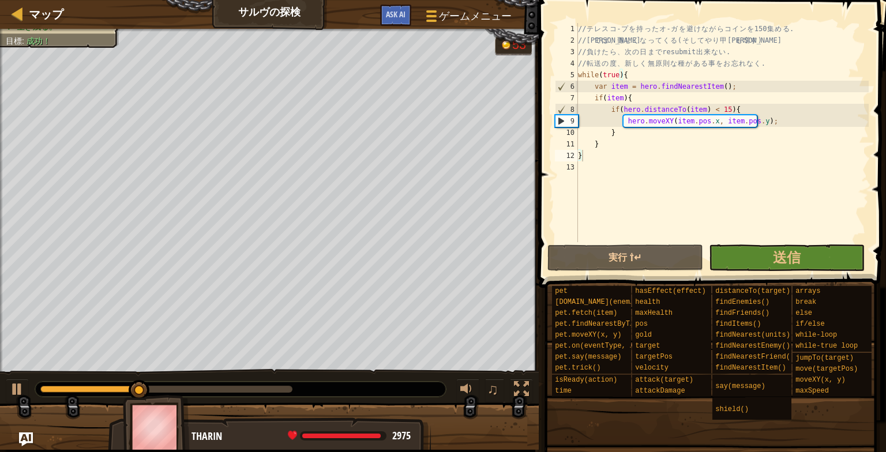
click at [751, 242] on span at bounding box center [713, 128] width 356 height 322
click at [751, 250] on button "送信" at bounding box center [787, 257] width 156 height 27
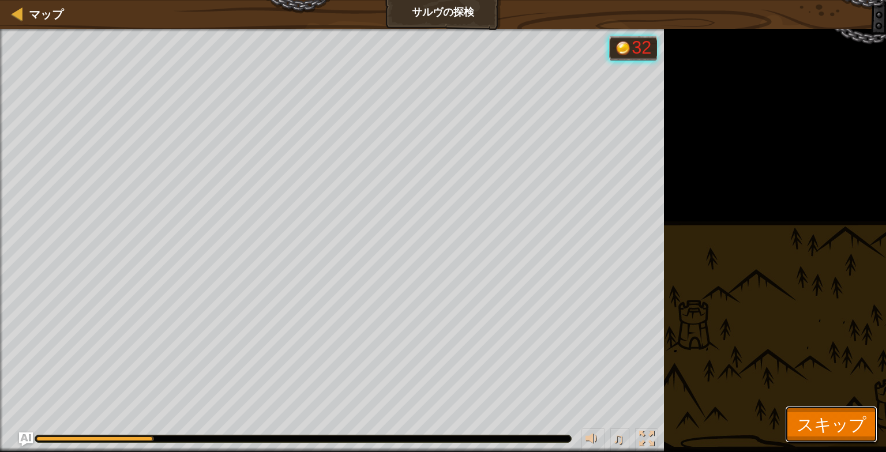
click at [824, 419] on span "スキップ" at bounding box center [830, 424] width 69 height 24
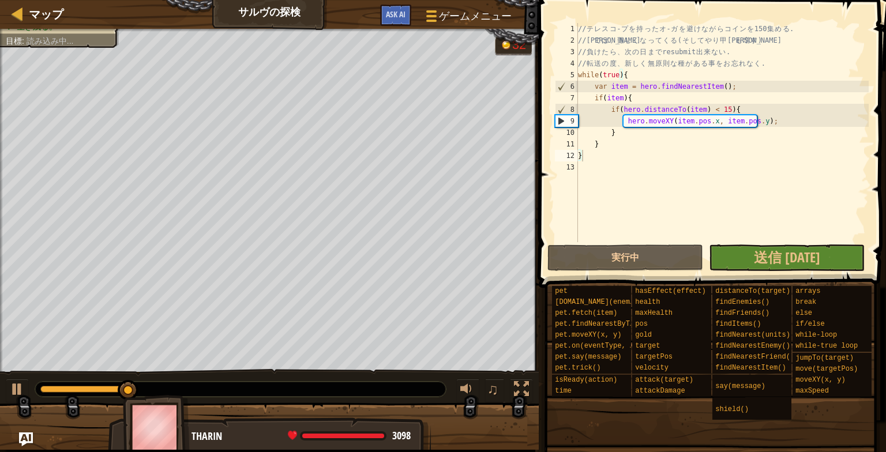
click at [772, 254] on div "実行中 送信 [DATE] 完了" at bounding box center [708, 257] width 323 height 27
click at [795, 251] on div "実行中 送信 [DATE] 完了" at bounding box center [708, 257] width 323 height 27
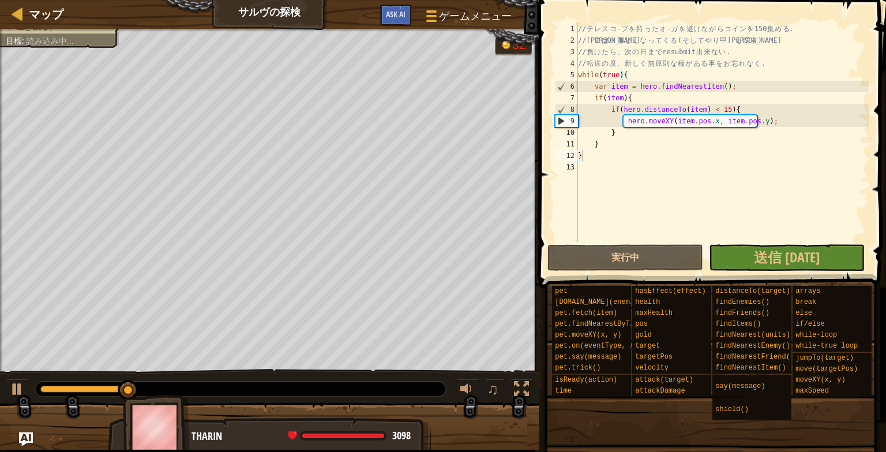
click at [795, 251] on div "実行中 送信 [DATE] 完了" at bounding box center [708, 257] width 323 height 27
click at [11, 394] on div at bounding box center [17, 389] width 15 height 15
click at [768, 121] on div "// テ レ ス コ - プ を 持 っ た オ - ガ を 避 け な が ら コ イ ン を 150 集 め る . // 勝 て ば 、 難 し く な…" at bounding box center [721, 144] width 293 height 242
click at [616, 148] on div "// テ レ ス コ - プ を 持 っ た オ - ガ を 避 け な が ら コ イ ン を 150 集 め る . // 勝 て ば 、 難 し く な…" at bounding box center [721, 144] width 293 height 242
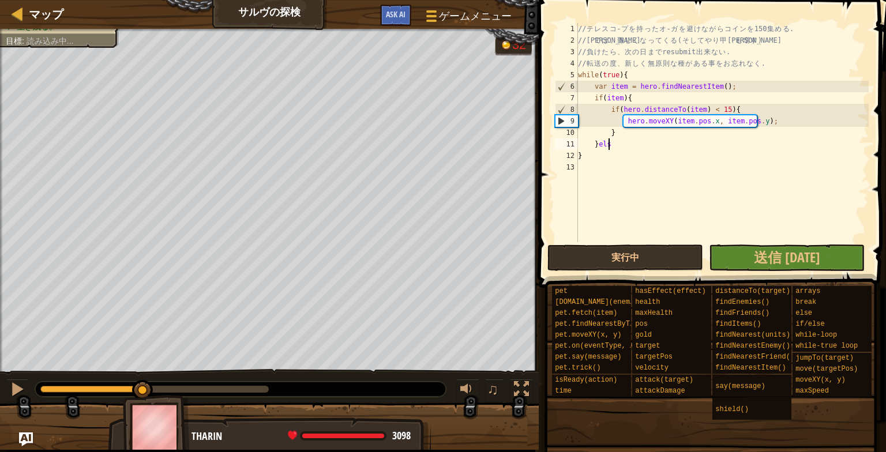
scroll to position [5, 2]
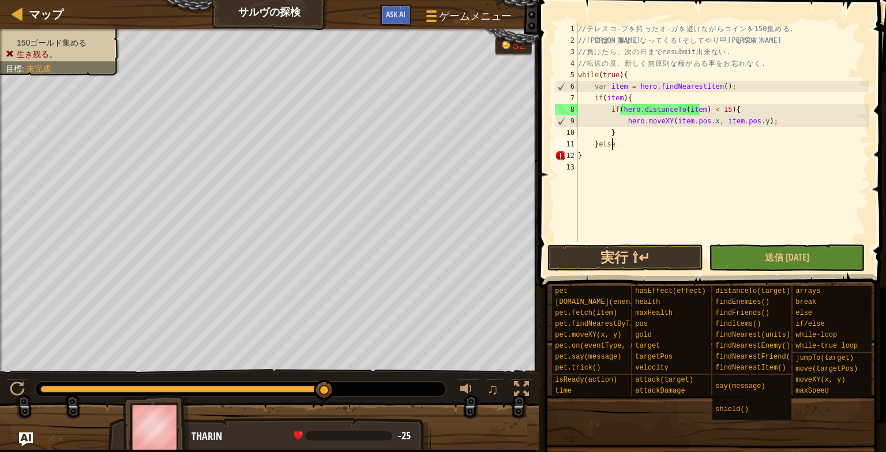
type textarea "}else{"
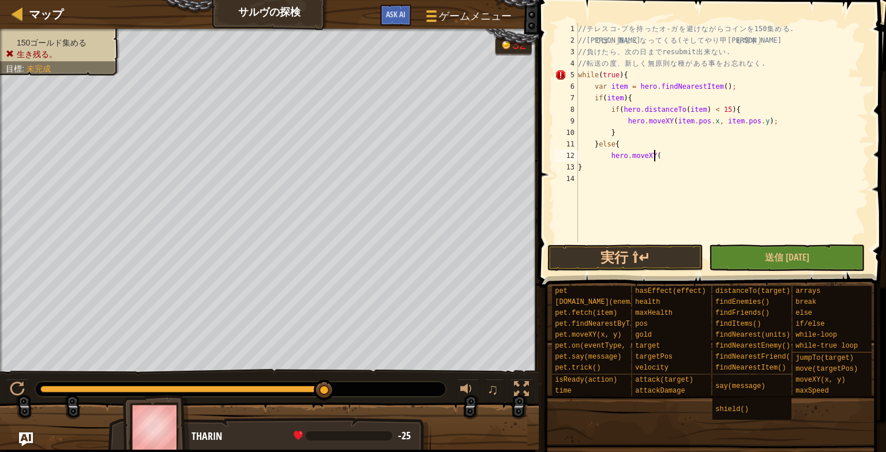
scroll to position [5, 5]
type textarea "hero.moveXY(40, 34);"
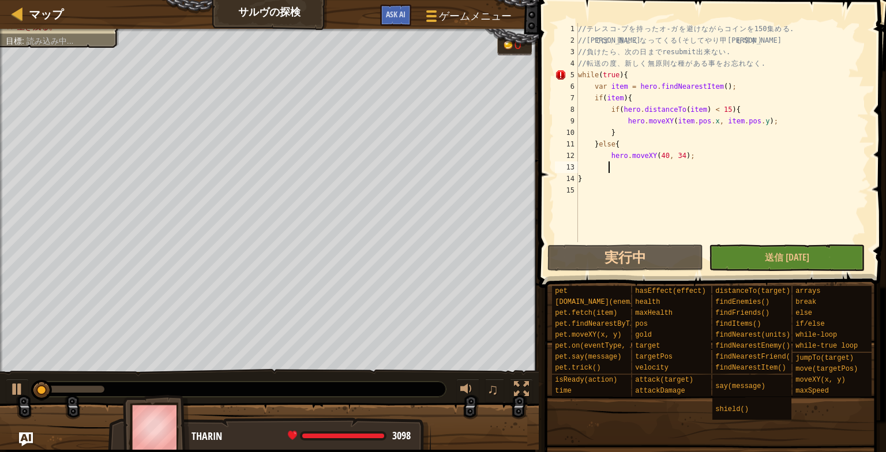
scroll to position [5, 2]
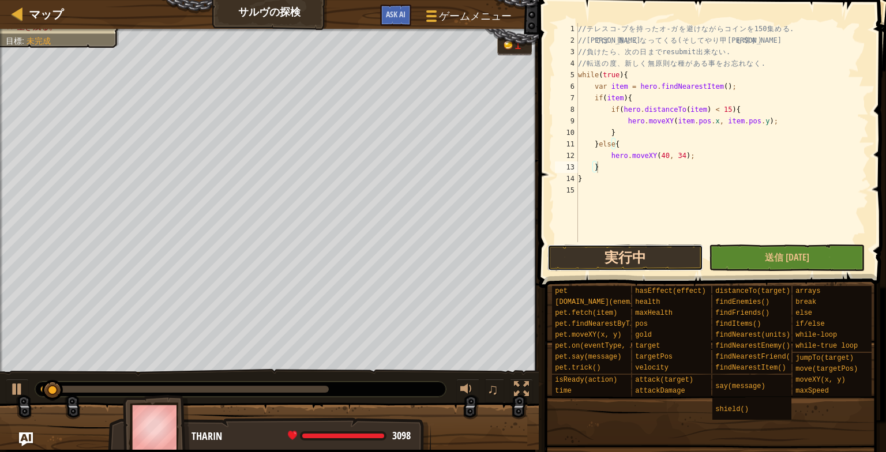
click at [635, 266] on button "実行中" at bounding box center [625, 257] width 156 height 27
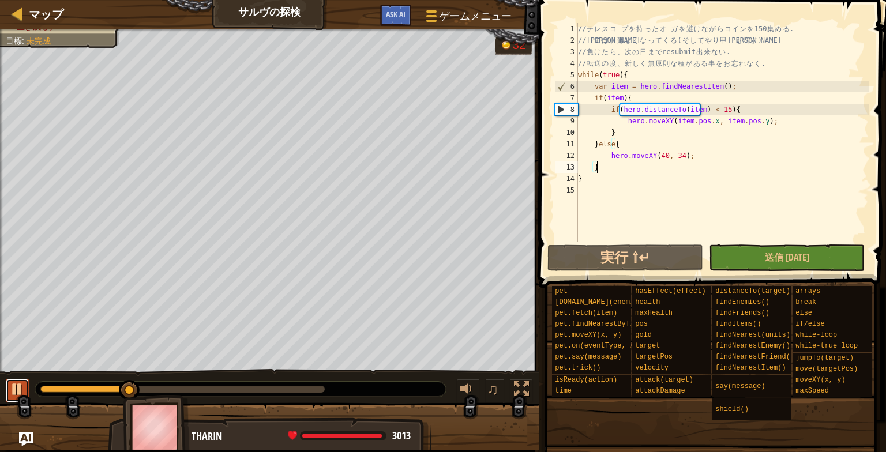
click at [18, 383] on div at bounding box center [17, 389] width 15 height 15
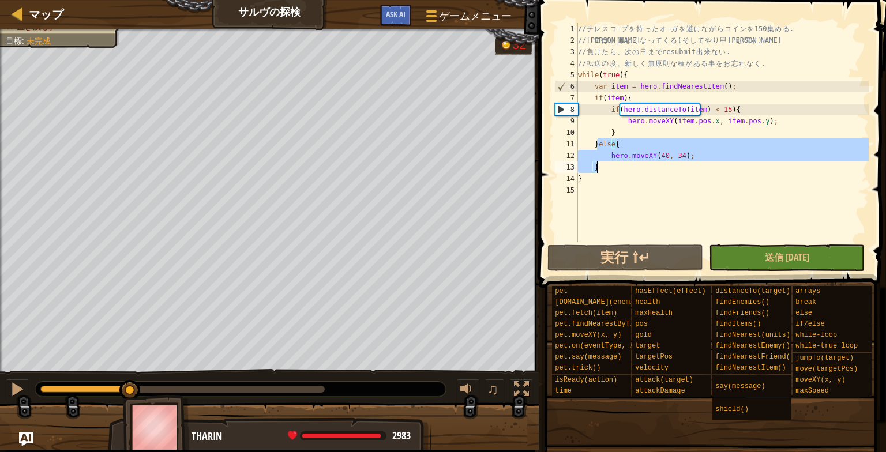
drag, startPoint x: 596, startPoint y: 145, endPoint x: 687, endPoint y: 168, distance: 94.5
click at [687, 168] on div "// テ レ ス コ - プ を 持 っ た オ - ガ を 避 け な が ら コ イ ン を 150 集 め る . // 勝 て ば 、 難 し く な…" at bounding box center [721, 144] width 293 height 242
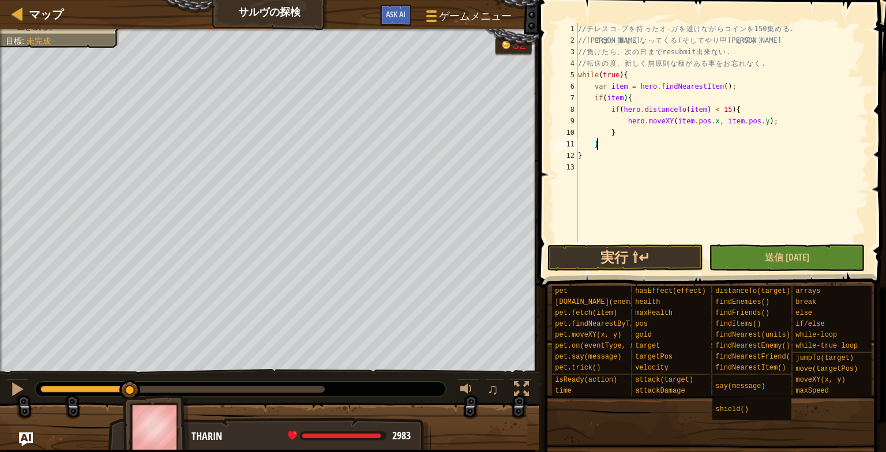
click at [638, 132] on div "// テ レ ス コ - プ を 持 っ た オ - ガ を 避 け な が ら コ イ ン を 150 集 め る . // 勝 て ば 、 難 し く な…" at bounding box center [721, 144] width 293 height 242
type textarea "}else{"
type textarea "hero.moveXY(40, 35);"
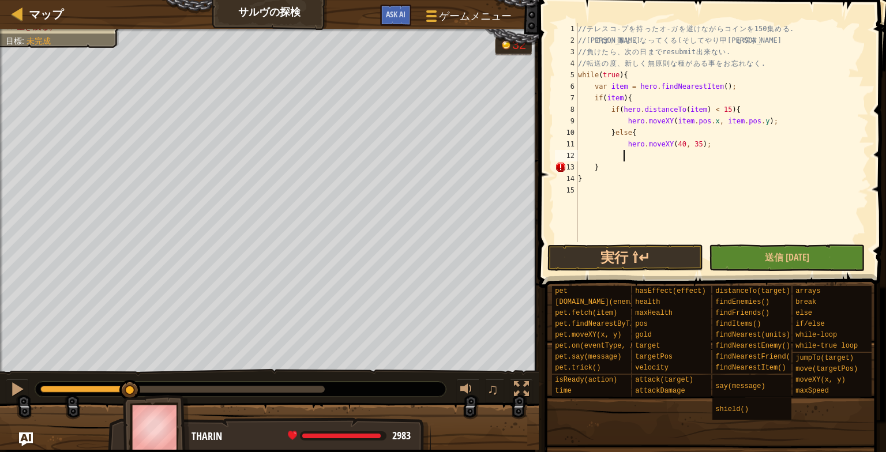
scroll to position [5, 3]
click at [626, 264] on button "実行 ⇧↵" at bounding box center [625, 257] width 156 height 27
type textarea "}"
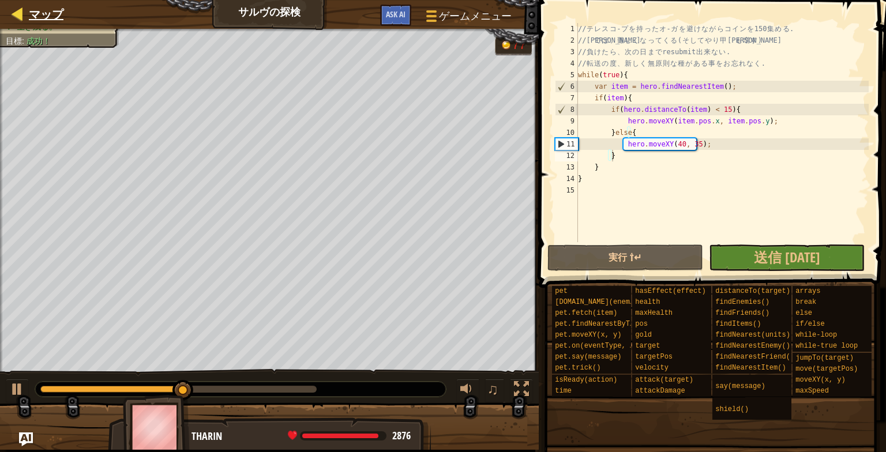
click at [25, 3] on div "マップ" at bounding box center [43, 14] width 40 height 29
select select "ja"
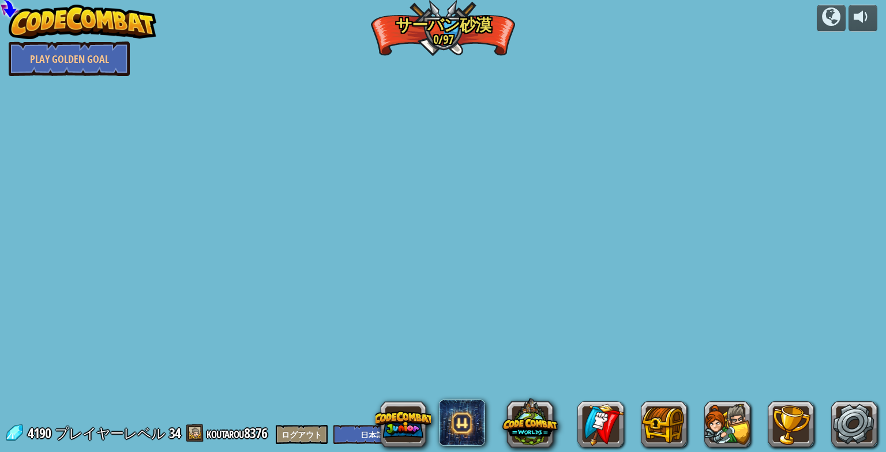
select select "ja"
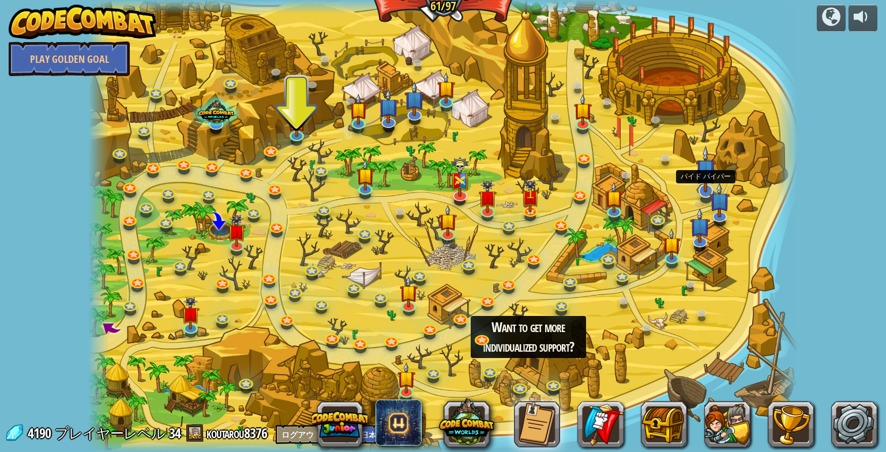
click at [708, 165] on img at bounding box center [705, 169] width 20 height 46
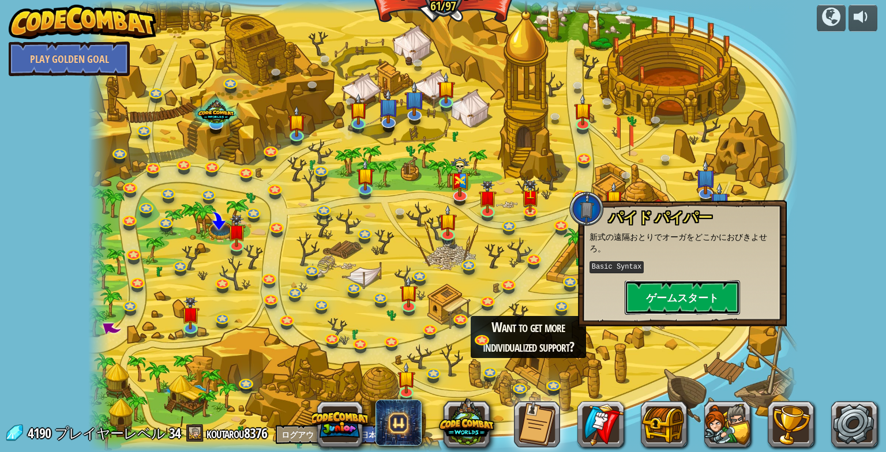
click at [658, 301] on button "ゲームスタート" at bounding box center [681, 297] width 115 height 35
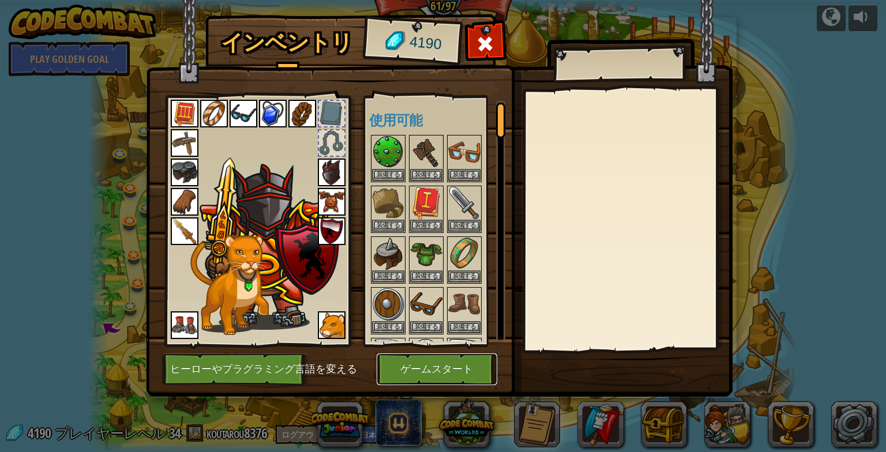
click at [477, 358] on button "ゲームスタート" at bounding box center [437, 369] width 121 height 32
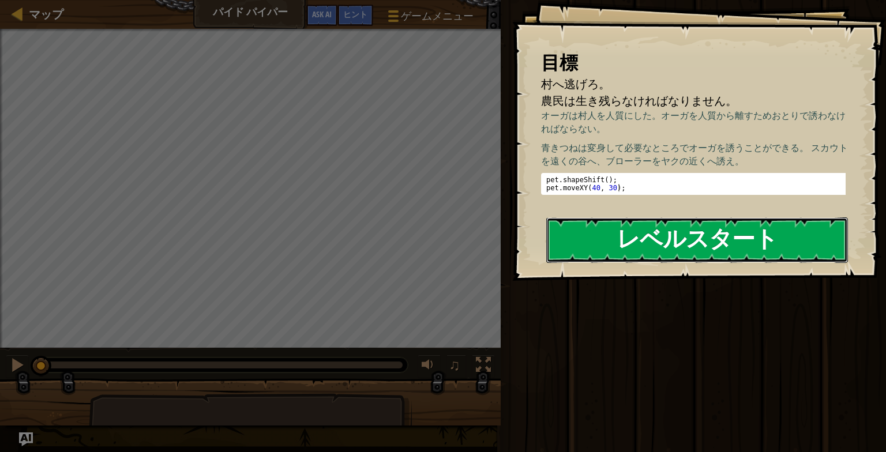
click at [560, 244] on button "レベルスタート" at bounding box center [697, 240] width 302 height 46
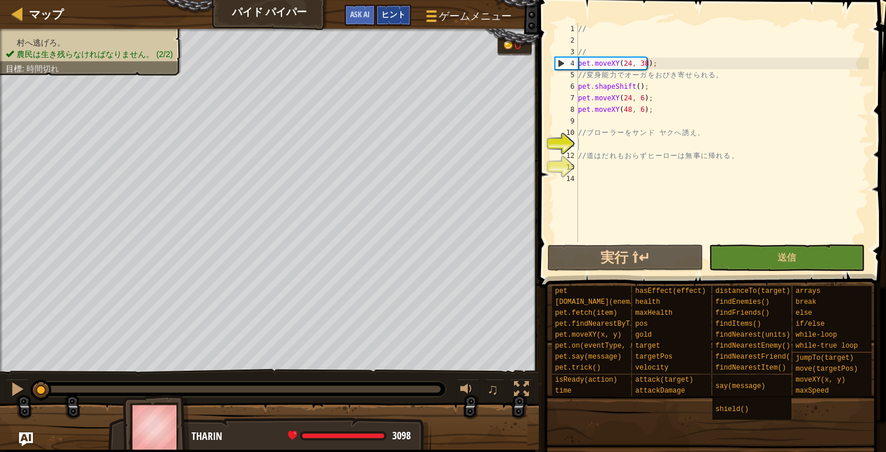
click at [386, 16] on span "ヒント" at bounding box center [393, 14] width 24 height 11
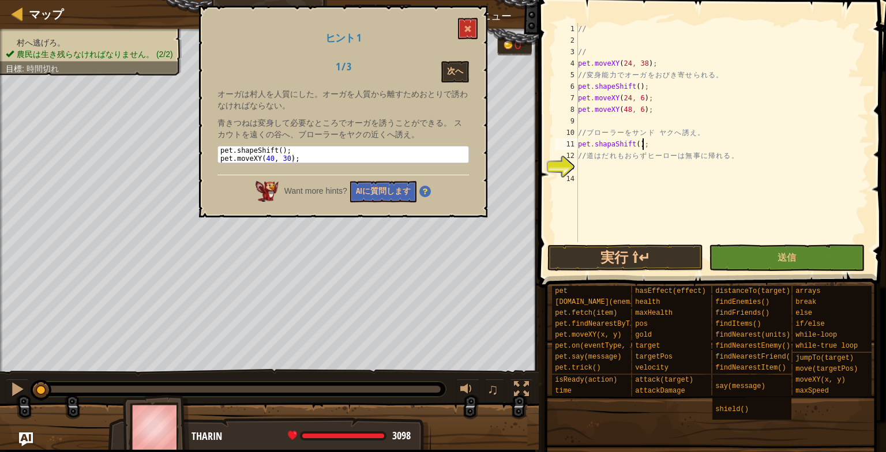
scroll to position [5, 5]
type textarea "// 道はだれもおらずヒーローは無事に帰れる。"
click at [471, 27] on span at bounding box center [468, 29] width 8 height 8
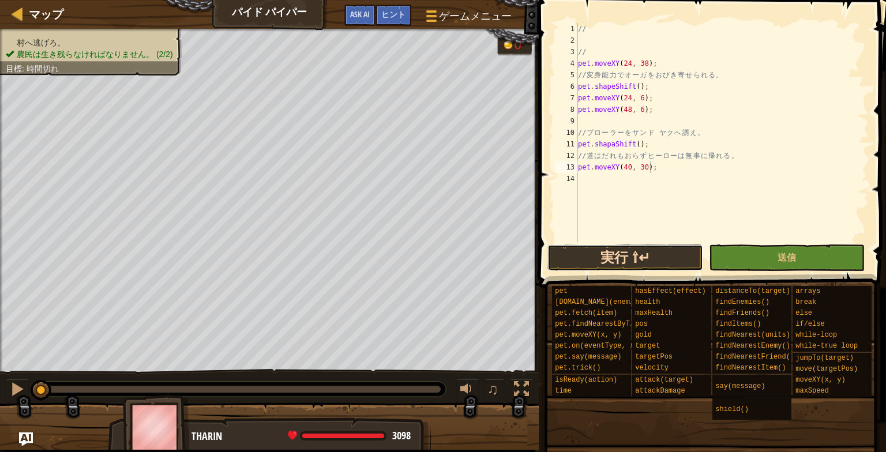
click at [577, 256] on button "実行 ⇧↵" at bounding box center [625, 257] width 156 height 27
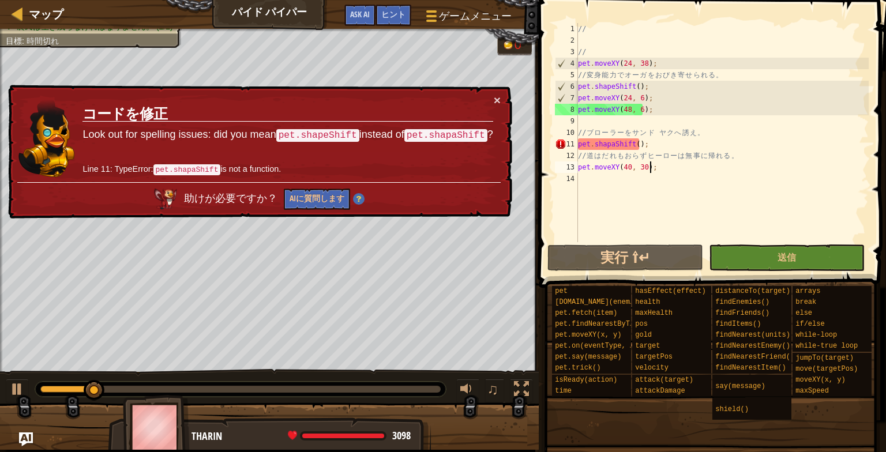
click at [486, 96] on td "コードを修正 Look out for spelling issues: did you mean pet.shapeShift instead of pet…" at bounding box center [287, 138] width 411 height 88
click at [21, 398] on button at bounding box center [17, 391] width 23 height 24
click at [499, 96] on button "×" at bounding box center [497, 100] width 7 height 12
drag, startPoint x: 649, startPoint y: 146, endPoint x: 567, endPoint y: 145, distance: 81.3
click at [567, 145] on div "pet.moveXY(40, 30); 1 2 3 4 5 6 7 8 9 10 11 12 13 14 // // pet . moveXY ( 24 , …" at bounding box center [710, 132] width 316 height 219
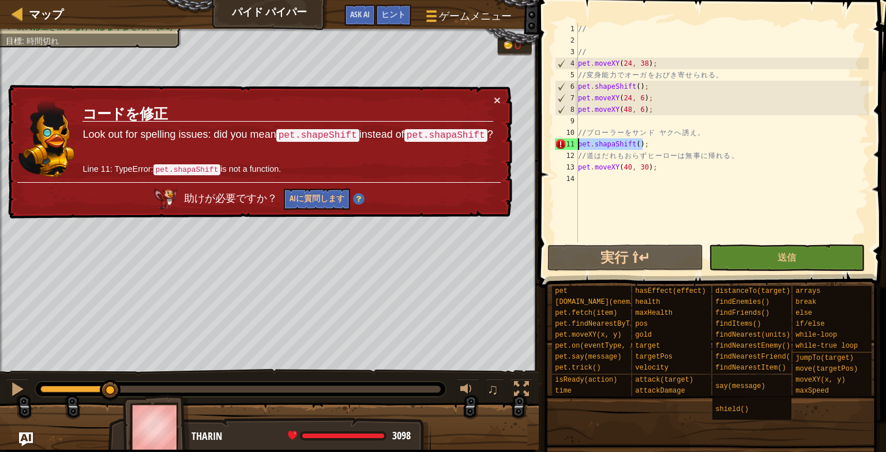
type textarea "pet.shapaShift();"
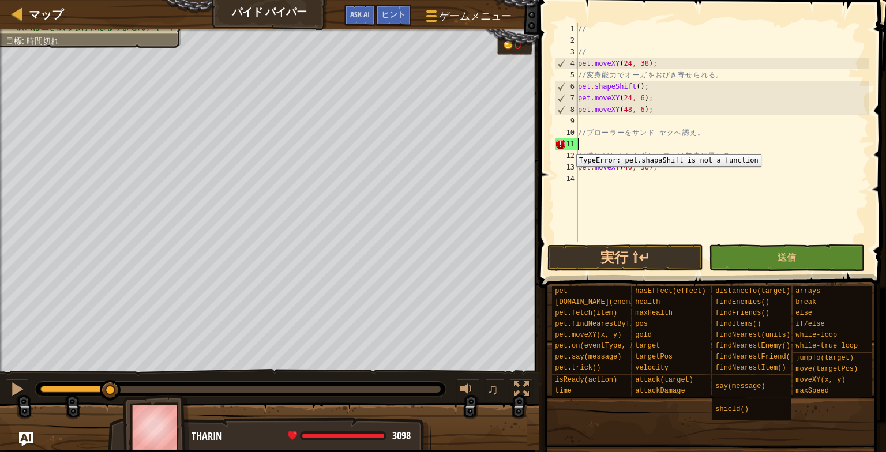
scroll to position [5, 0]
type textarea "// ブローラーをサンド ヤクへ誘え。"
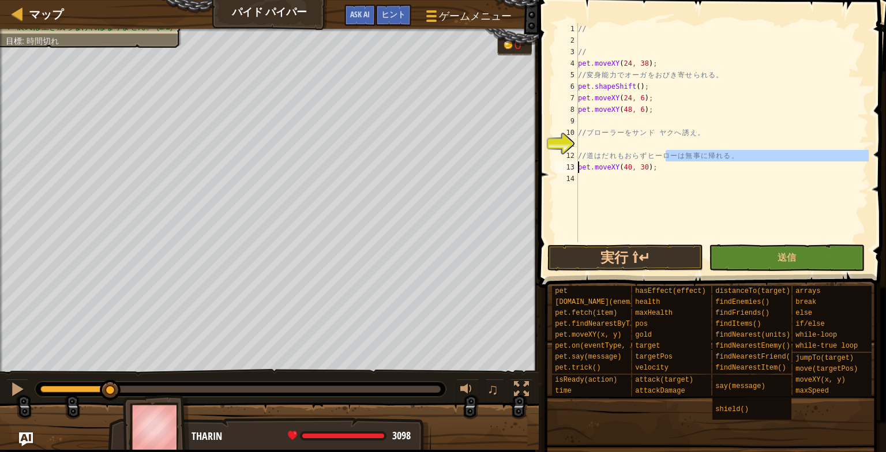
drag, startPoint x: 669, startPoint y: 161, endPoint x: 615, endPoint y: 167, distance: 54.5
click at [615, 167] on div "// // pet . moveXY ( 24 , 38 ) ; // 変 身 能 力 で オ ー ガ を お び き 寄 せ ら れ る 。 pet . s…" at bounding box center [721, 144] width 293 height 242
drag, startPoint x: 671, startPoint y: 170, endPoint x: 574, endPoint y: 167, distance: 96.3
click at [574, 167] on div "// 道はだれもおらずヒーローは無事に帰れる。 pet.moveXY(40, 30); 1 2 3 4 5 6 7 8 9 10 11 12 13 14 //…" at bounding box center [710, 132] width 316 height 219
type textarea "pet.moveXY(40, 30);"
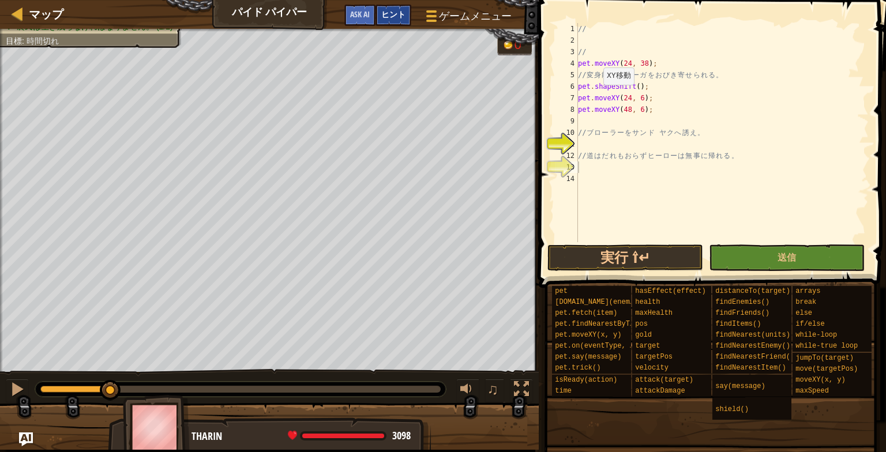
click at [398, 12] on span "ヒント" at bounding box center [393, 14] width 24 height 11
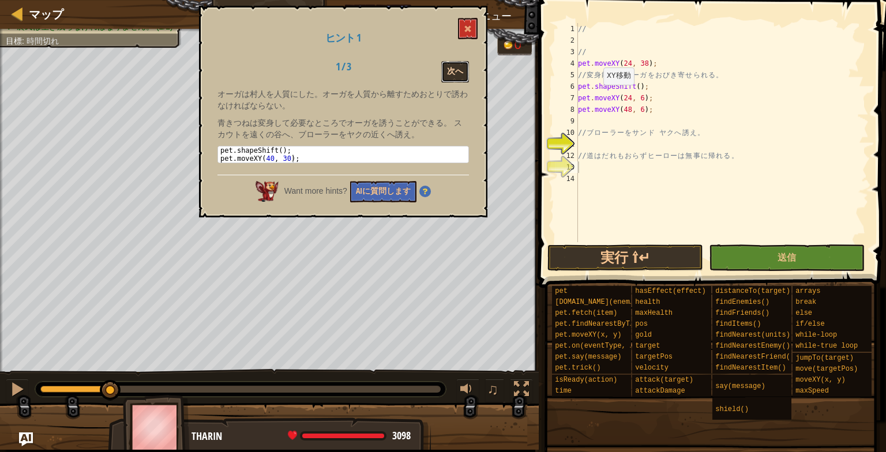
click at [452, 81] on button "次へ" at bounding box center [455, 71] width 28 height 21
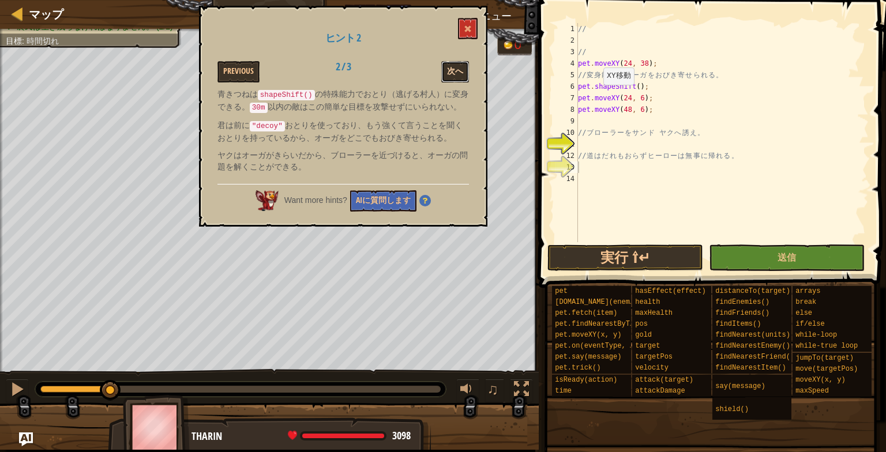
click at [449, 73] on button "次へ" at bounding box center [455, 71] width 28 height 21
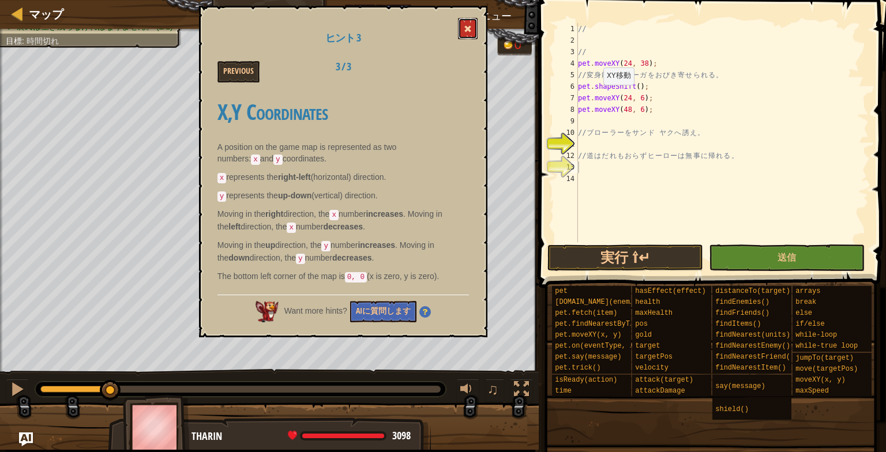
click at [462, 18] on button at bounding box center [468, 28] width 20 height 21
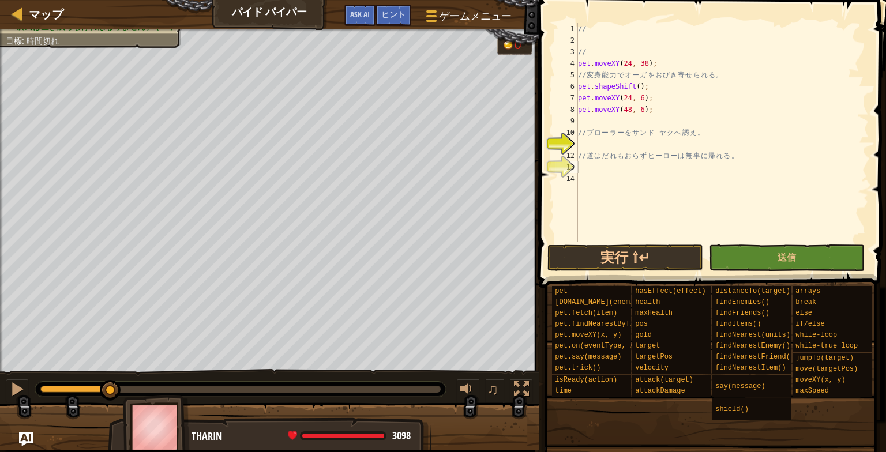
click at [608, 143] on div "// // pet . moveXY ( 24 , 38 ) ; // 変 身 能 力 で オ ー ガ を お び き 寄 せ ら れ る 。 pet . s…" at bounding box center [721, 144] width 293 height 242
click at [401, 12] on span "ヒント" at bounding box center [393, 14] width 24 height 11
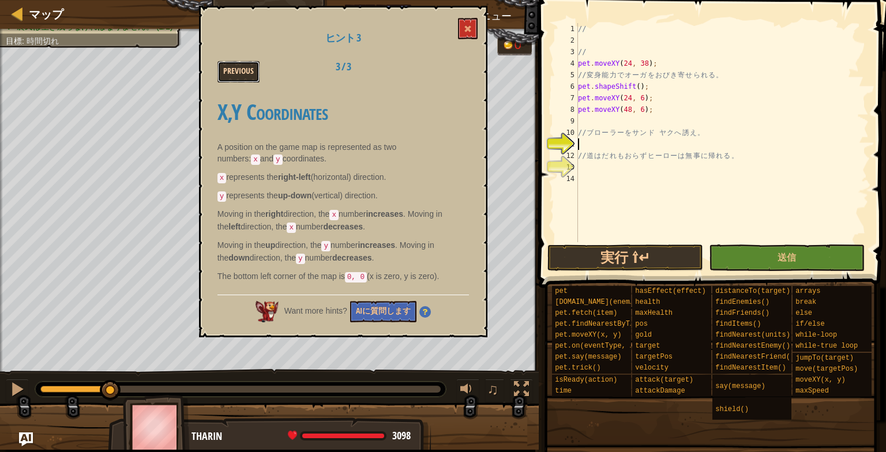
click at [228, 74] on button "Previous" at bounding box center [238, 71] width 42 height 21
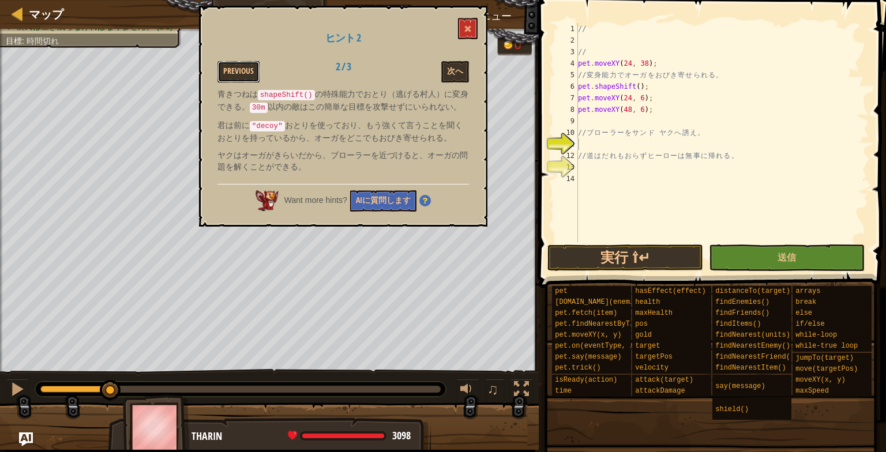
click at [228, 74] on button "Previous" at bounding box center [238, 71] width 42 height 21
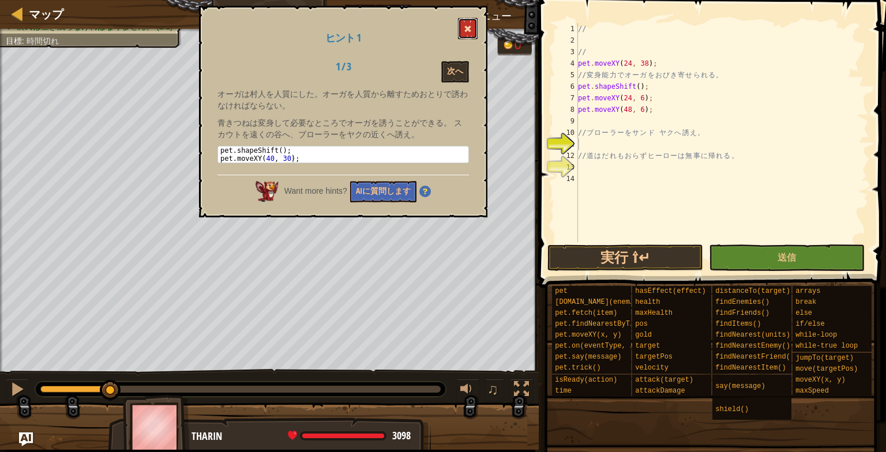
click at [468, 21] on button at bounding box center [468, 28] width 20 height 21
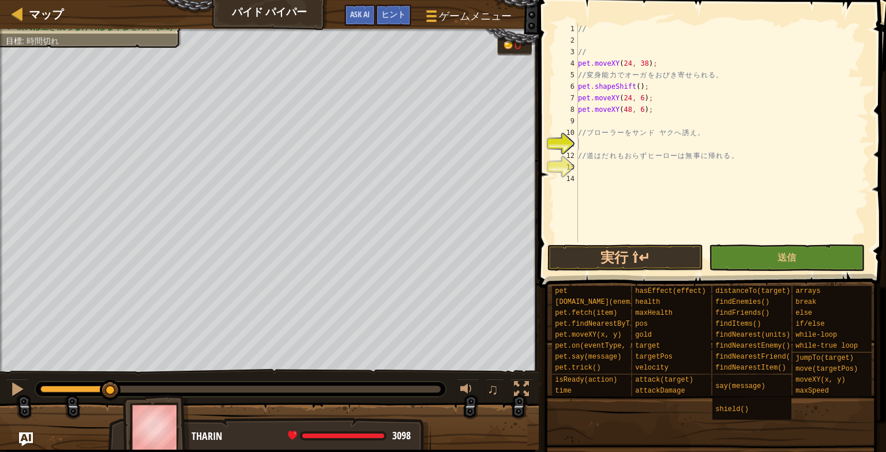
click at [593, 144] on div "// // pet . moveXY ( 24 , 38 ) ; // 変 身 能 力 で オ ー ガ を お び き 寄 せ ら れ る 。 pet . s…" at bounding box center [721, 144] width 293 height 242
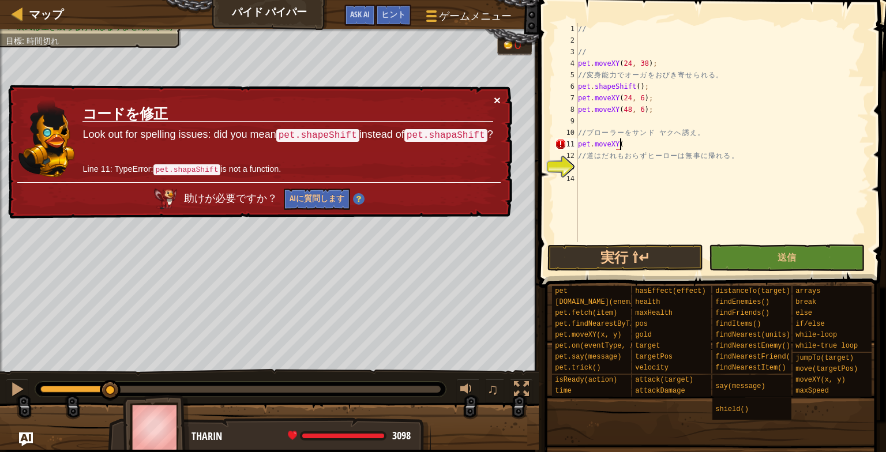
click at [495, 95] on button "×" at bounding box center [497, 100] width 7 height 12
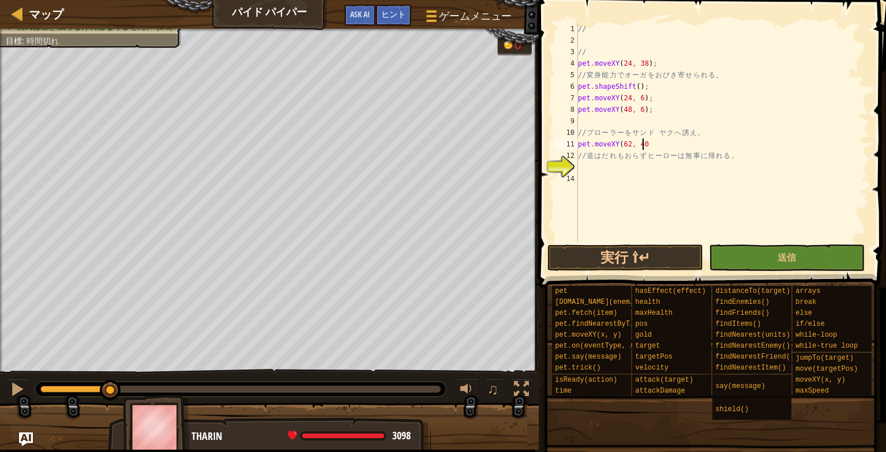
scroll to position [5, 5]
type textarea "pet.moveXY(62, 40);"
click at [567, 257] on button "実行 ⇧↵" at bounding box center [625, 257] width 156 height 27
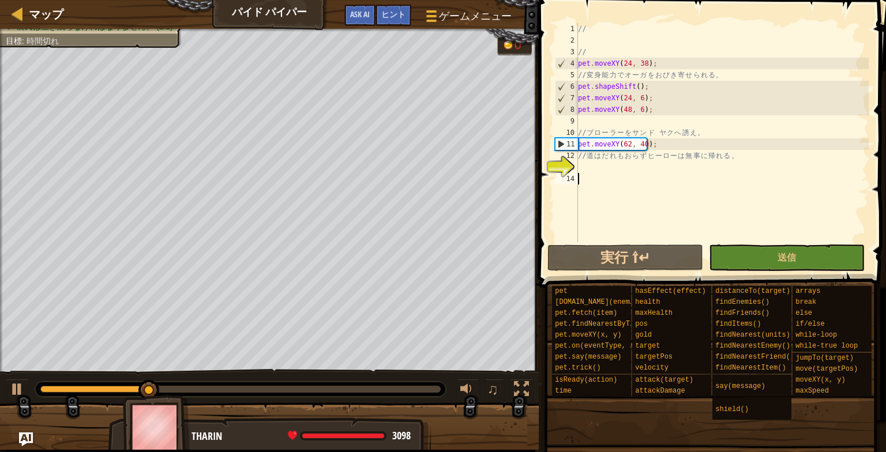
click at [639, 174] on div "// // pet . moveXY ( 24 , 38 ) ; // 変 身 能 力 で オ ー ガ を お び き 寄 せ ら れ る 。 pet . s…" at bounding box center [721, 144] width 293 height 242
click at [639, 166] on div "// // pet . moveXY ( 24 , 38 ) ; // 変 身 能 力 で オ ー ガ を お び き 寄 せ ら れ る 。 pet . s…" at bounding box center [721, 144] width 293 height 242
click at [580, 143] on div "// // pet . moveXY ( 24 , 38 ) ; // 変 身 能 力 で オ ー ガ を お び き 寄 せ ら れ る 。 pet . s…" at bounding box center [721, 144] width 293 height 242
click at [579, 143] on div "// // pet . moveXY ( 24 , 38 ) ; // 変 身 能 力 で オ ー ガ を お び き 寄 せ ら れ る 。 pet . s…" at bounding box center [721, 144] width 293 height 242
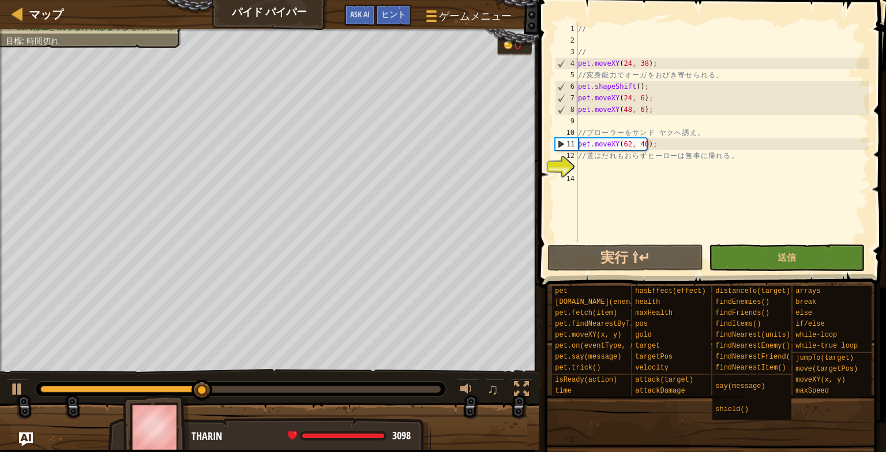
type textarea "// ブローラーをサンド ヤクへ誘え。"
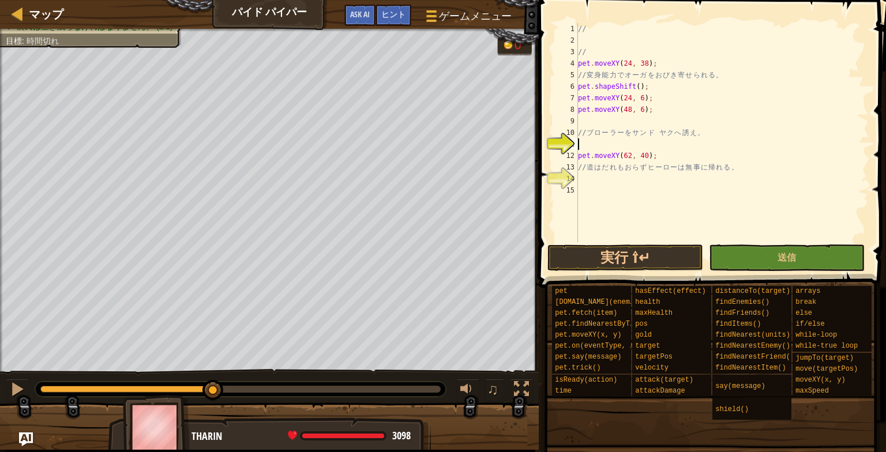
type textarea "// ブローラーをサンド ヤクへ誘え。"
type textarea "pet.shapeShift();"
click at [616, 249] on button "実行 ⇧↵" at bounding box center [625, 257] width 156 height 27
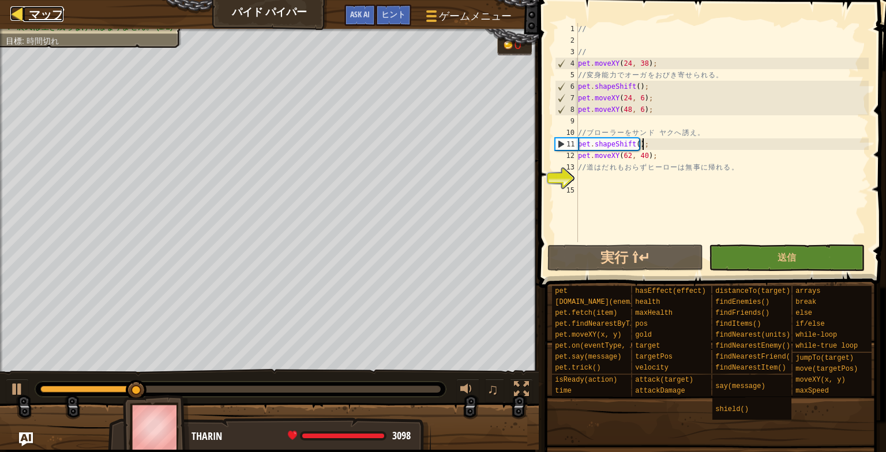
click at [44, 10] on span "マップ" at bounding box center [46, 14] width 35 height 16
select select "ja"
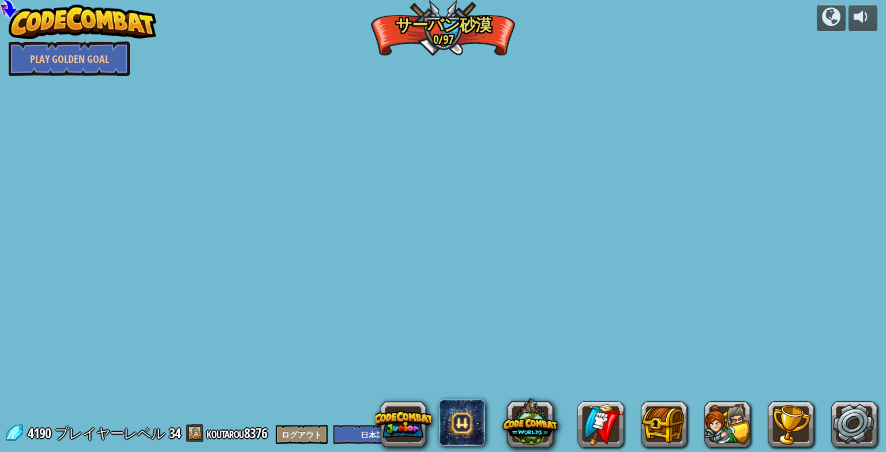
select select "ja"
